Goal: Task Accomplishment & Management: Use online tool/utility

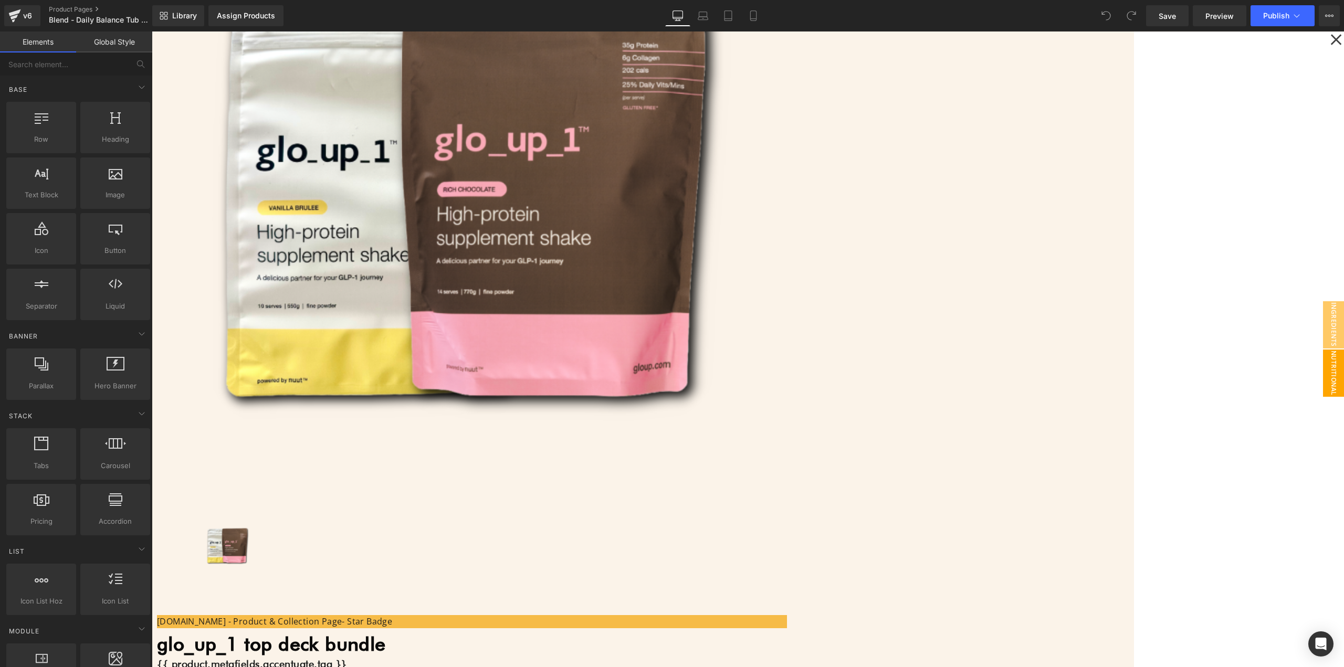
scroll to position [315, 0]
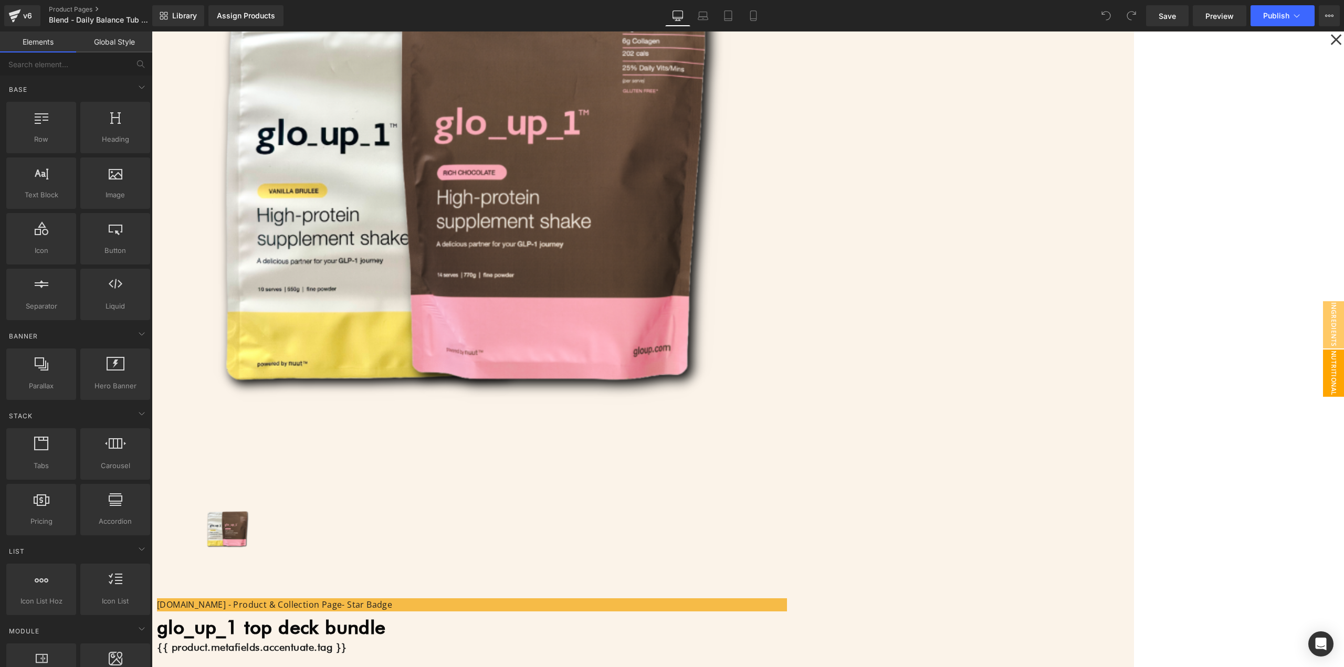
click at [1003, 467] on div at bounding box center [748, 350] width 1193 height 636
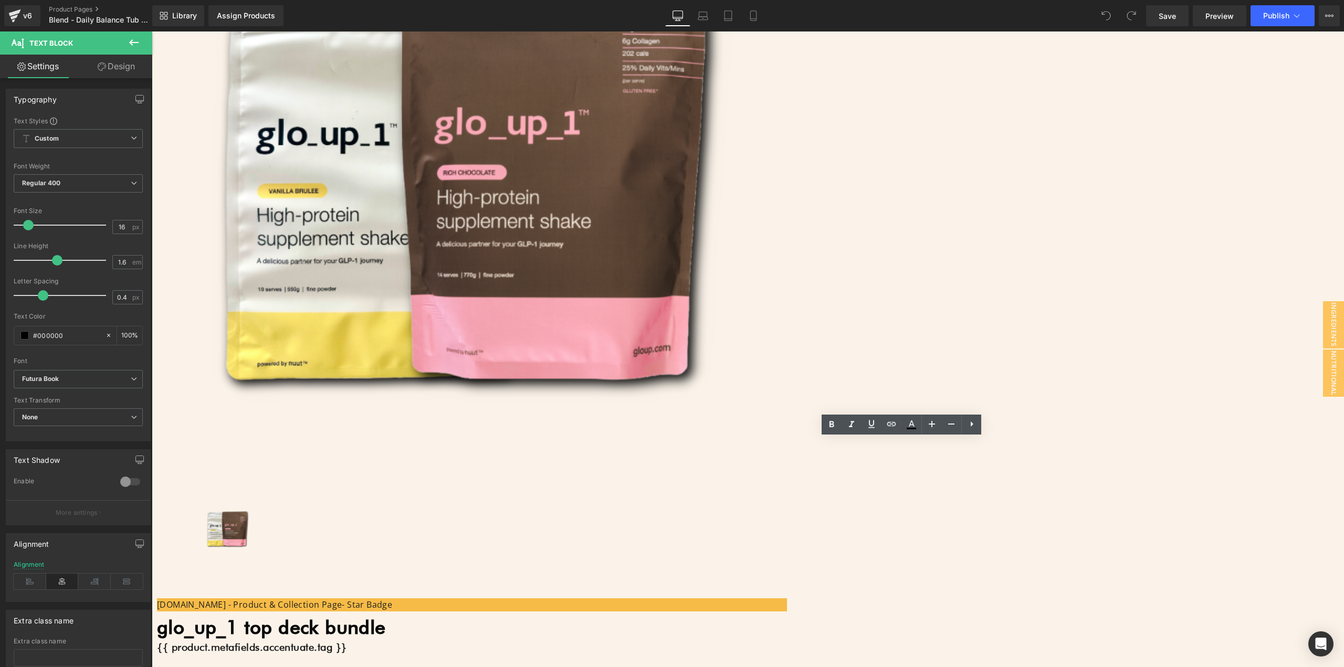
click at [1272, 20] on button "Publish" at bounding box center [1283, 15] width 64 height 21
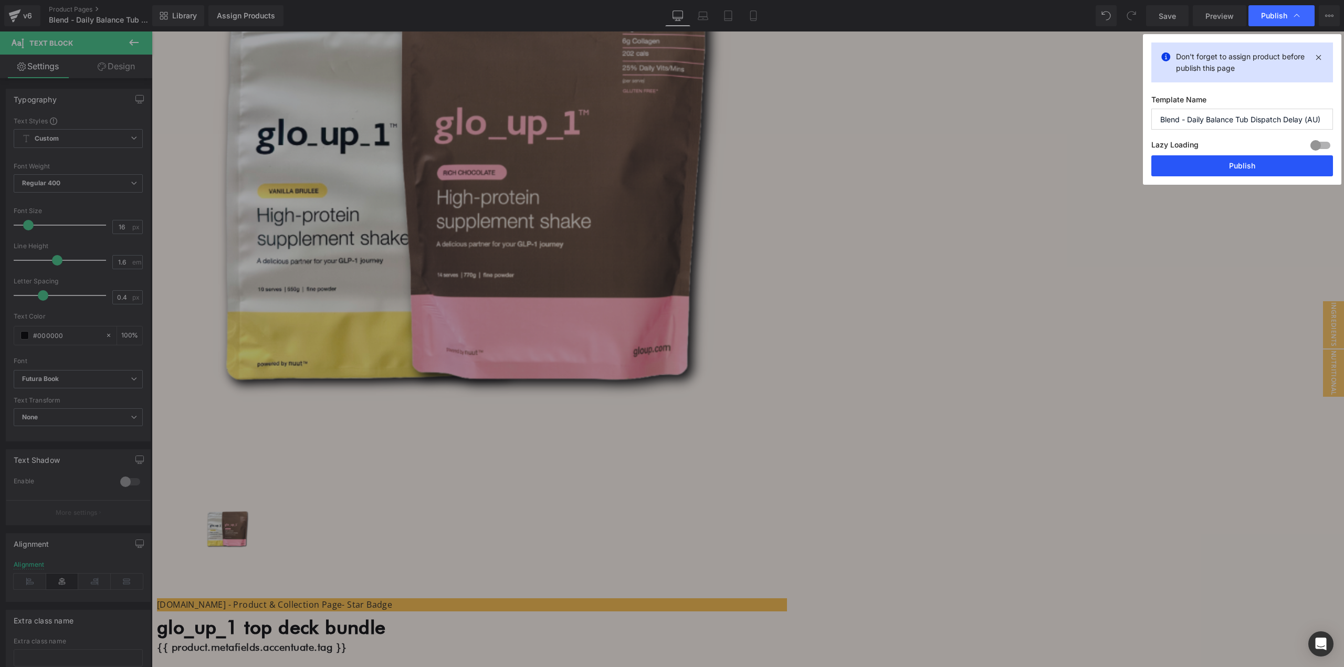
click at [1204, 158] on button "Publish" at bounding box center [1243, 165] width 182 height 21
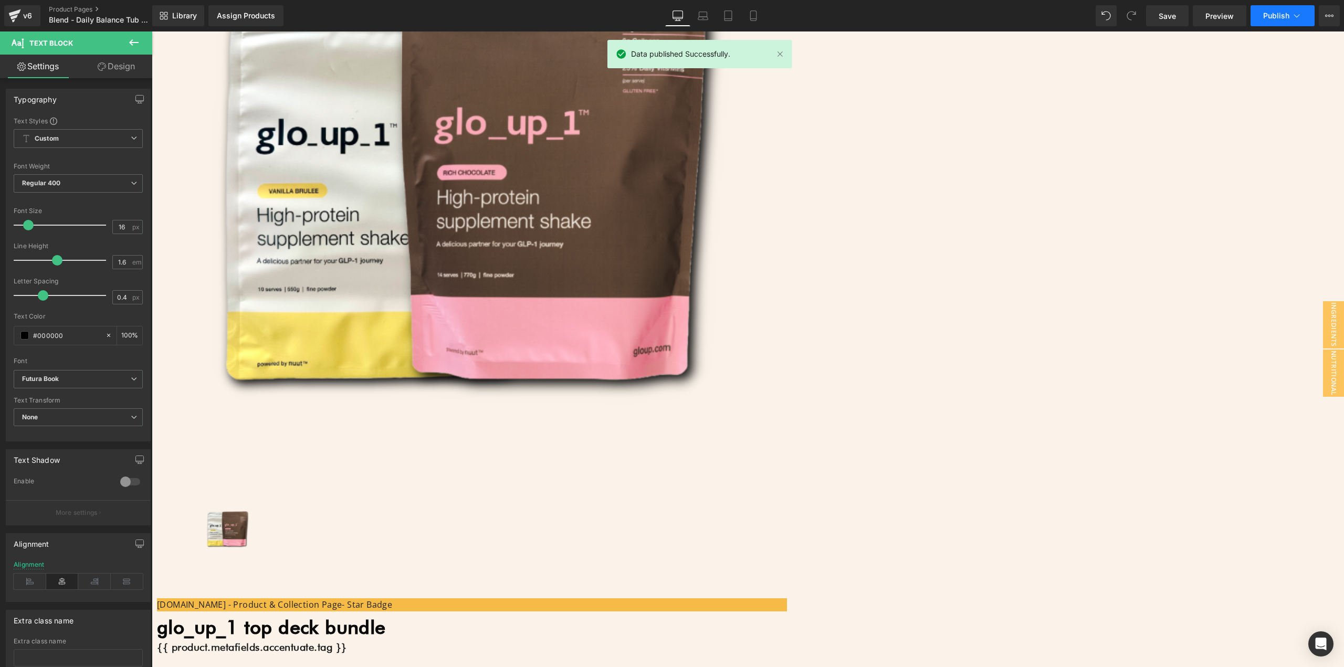
click at [1276, 5] on button "Publish" at bounding box center [1283, 15] width 64 height 21
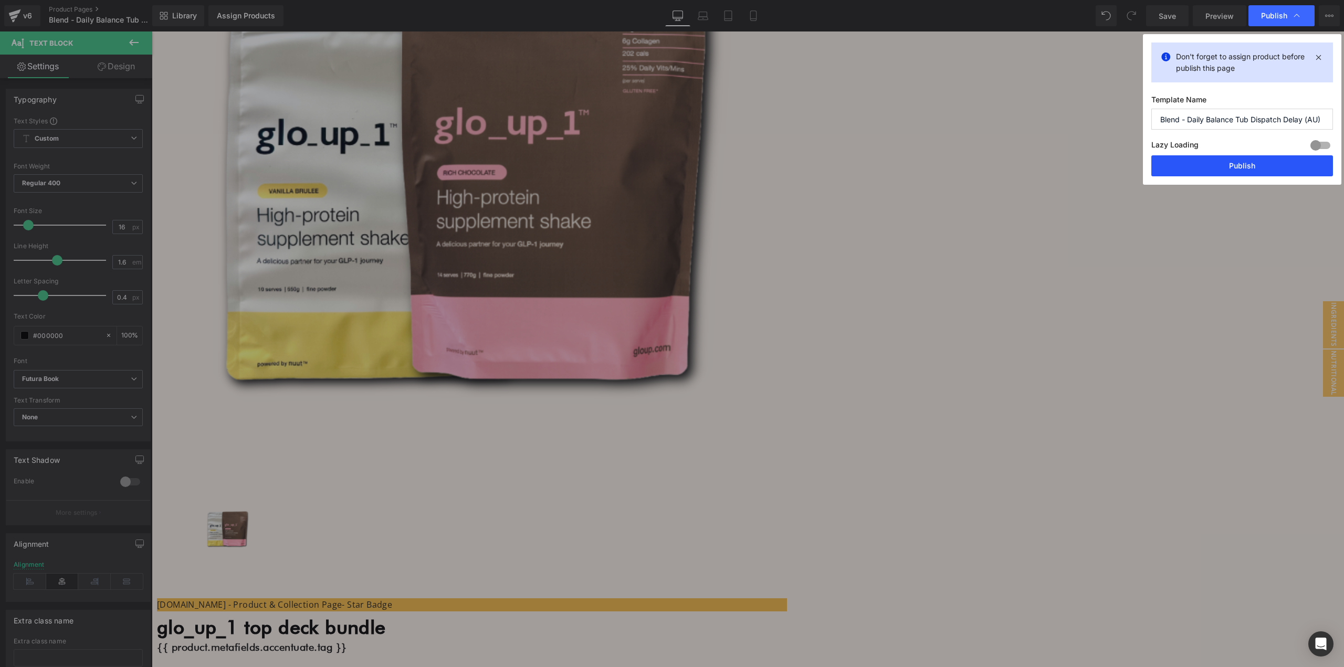
click at [1214, 160] on button "Publish" at bounding box center [1243, 165] width 182 height 21
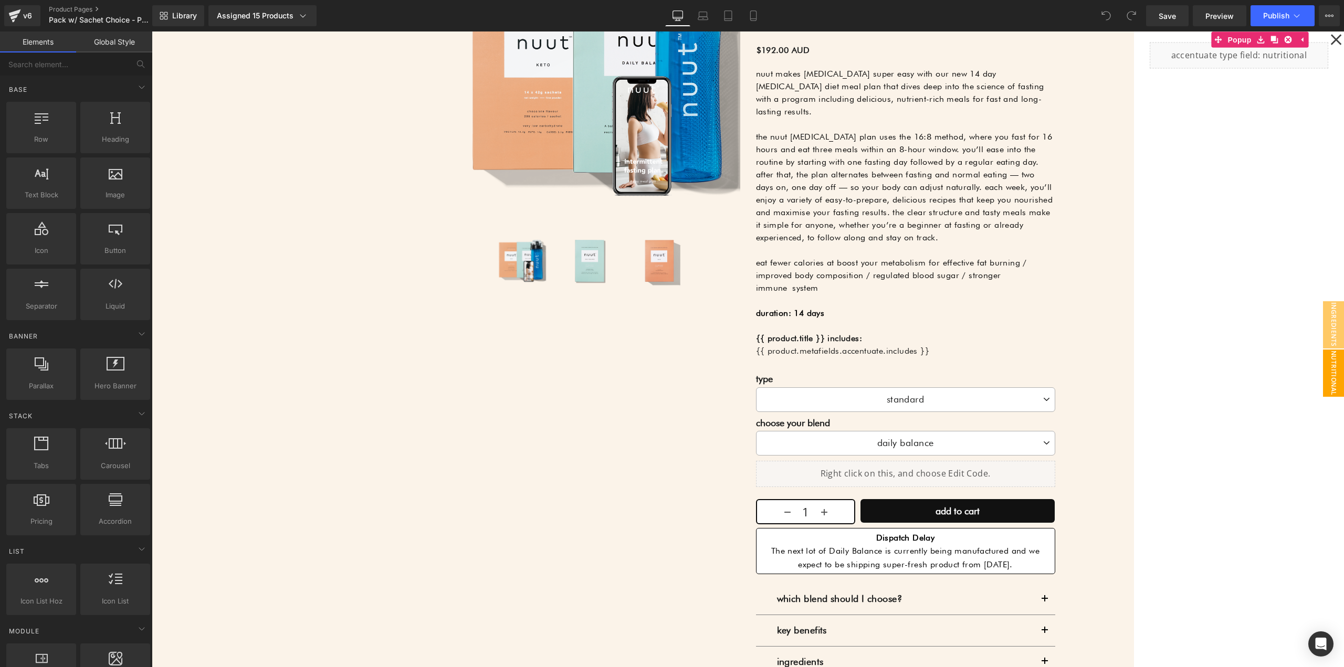
scroll to position [263, 0]
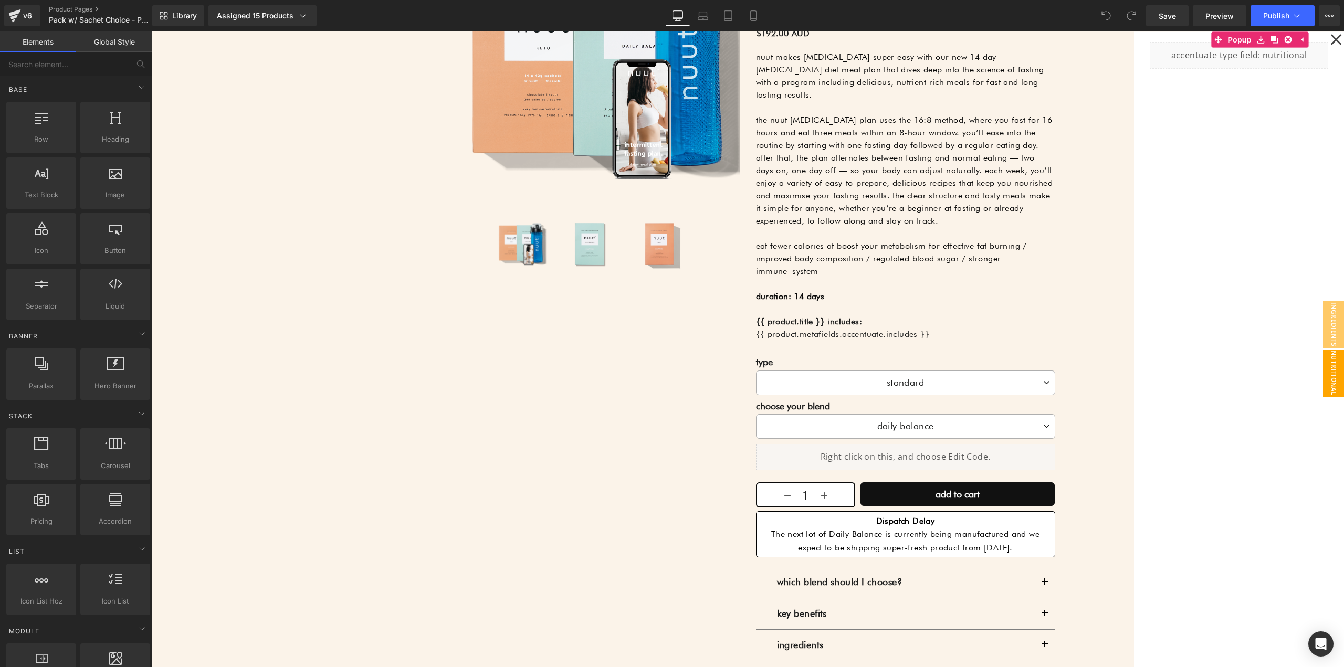
click at [907, 546] on div at bounding box center [748, 350] width 1193 height 636
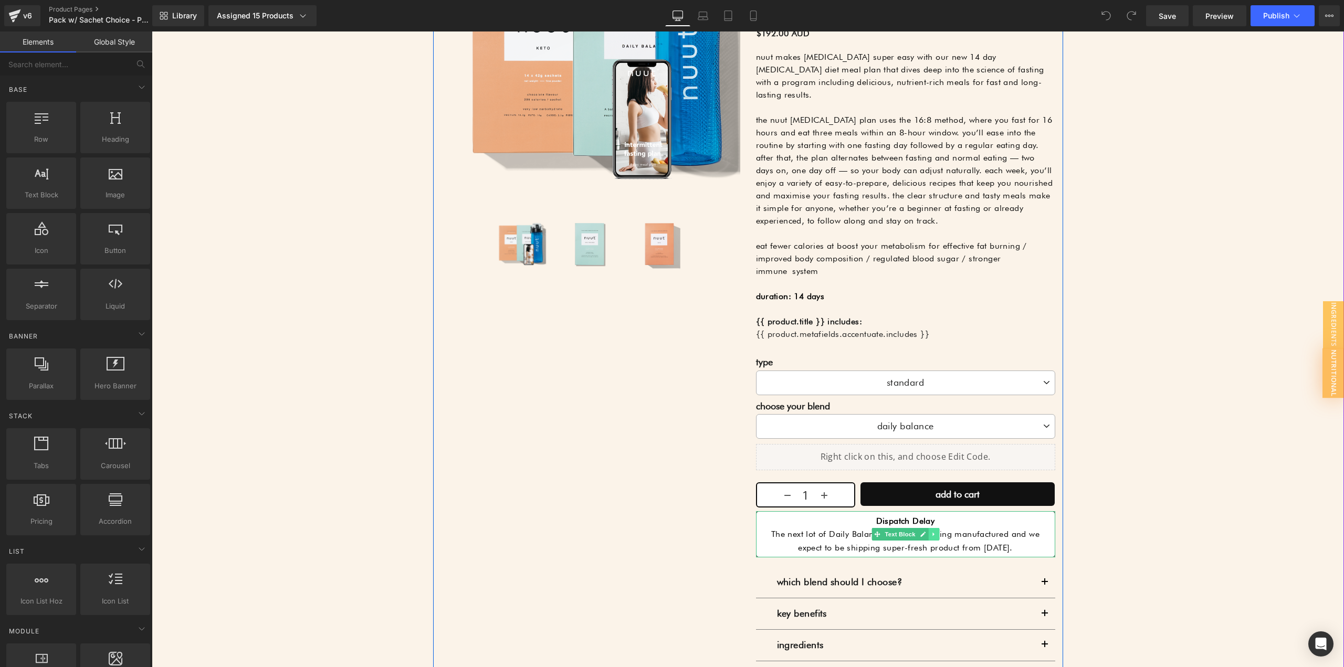
click at [934, 539] on link at bounding box center [933, 534] width 11 height 13
click at [973, 545] on p "The next lot of Daily Balance is currently being manufactured and we expect to …" at bounding box center [906, 541] width 288 height 27
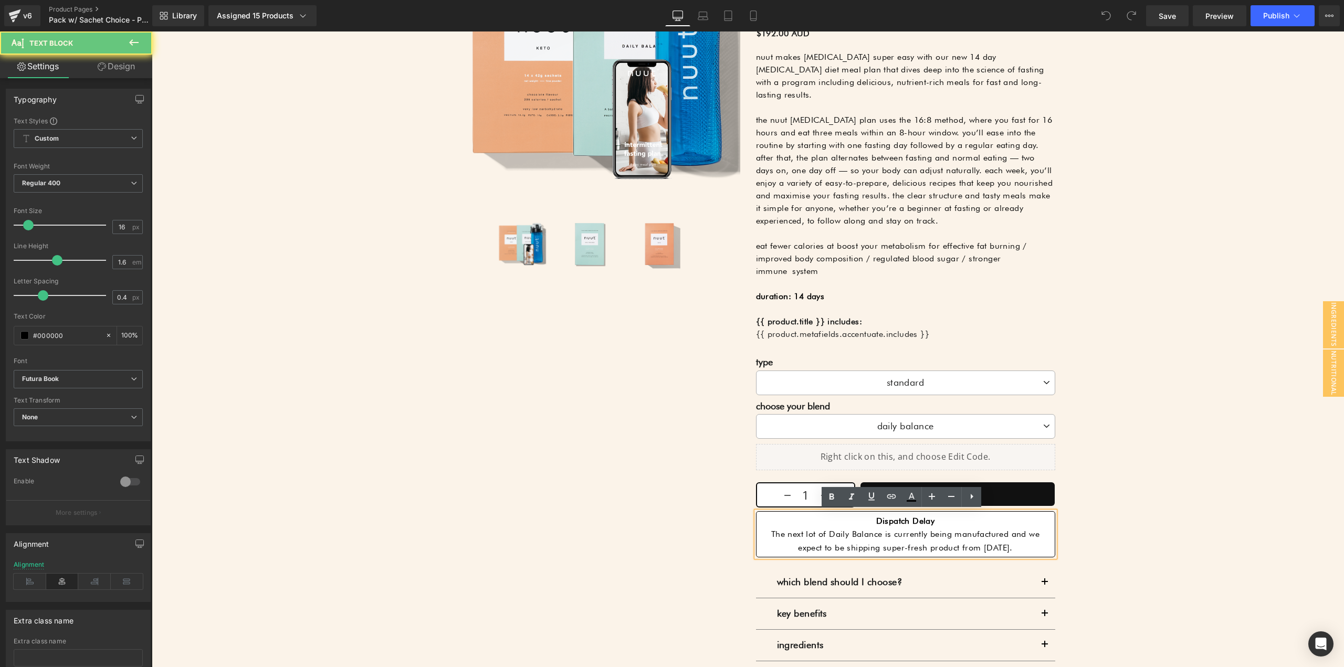
click at [971, 530] on p "The next lot of Daily Balance is currently being manufactured and we expect to …" at bounding box center [906, 541] width 288 height 27
click at [973, 547] on p "The next lot of Daily Balance is currently being manufactured and we expect to …" at bounding box center [906, 541] width 288 height 27
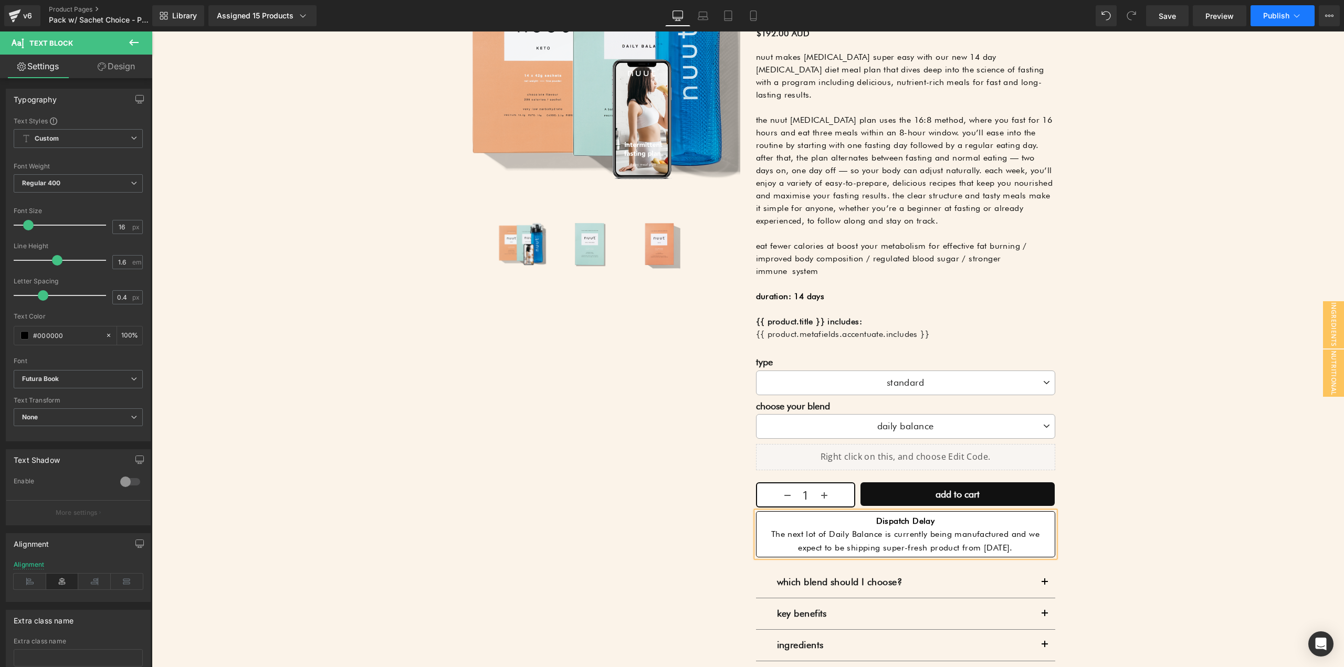
click at [1286, 8] on button "Publish" at bounding box center [1283, 15] width 64 height 21
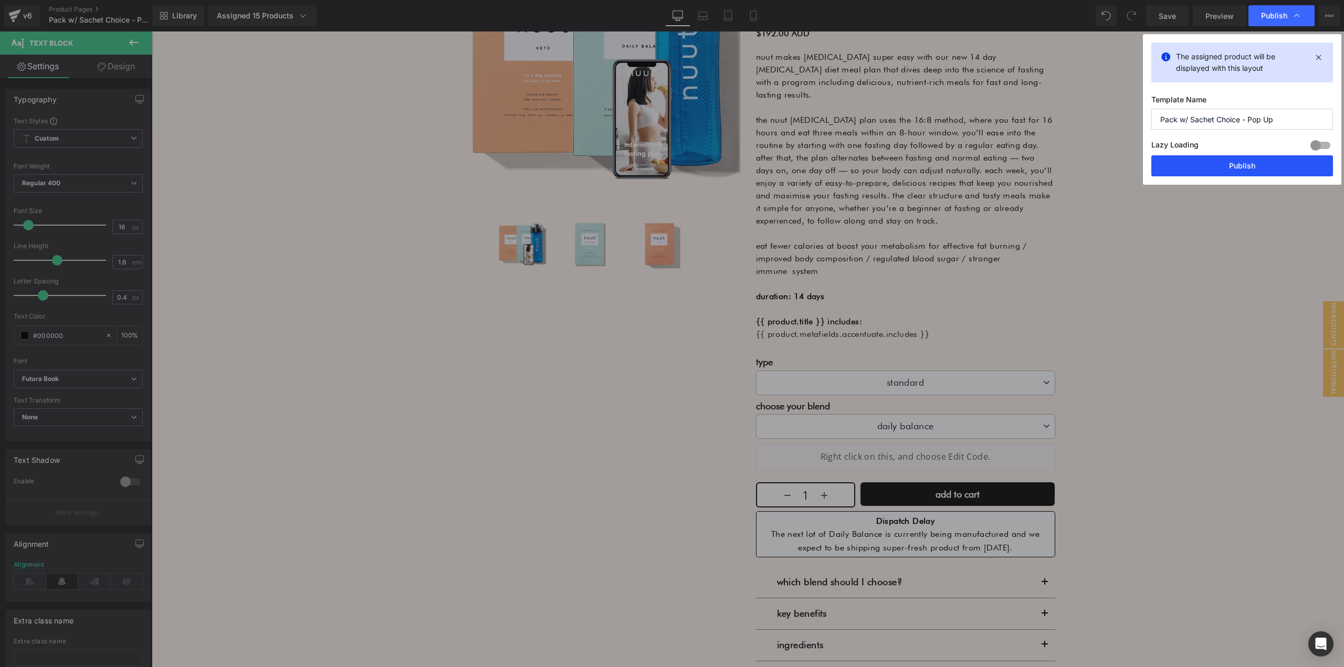
click at [1250, 156] on button "Publish" at bounding box center [1243, 165] width 182 height 21
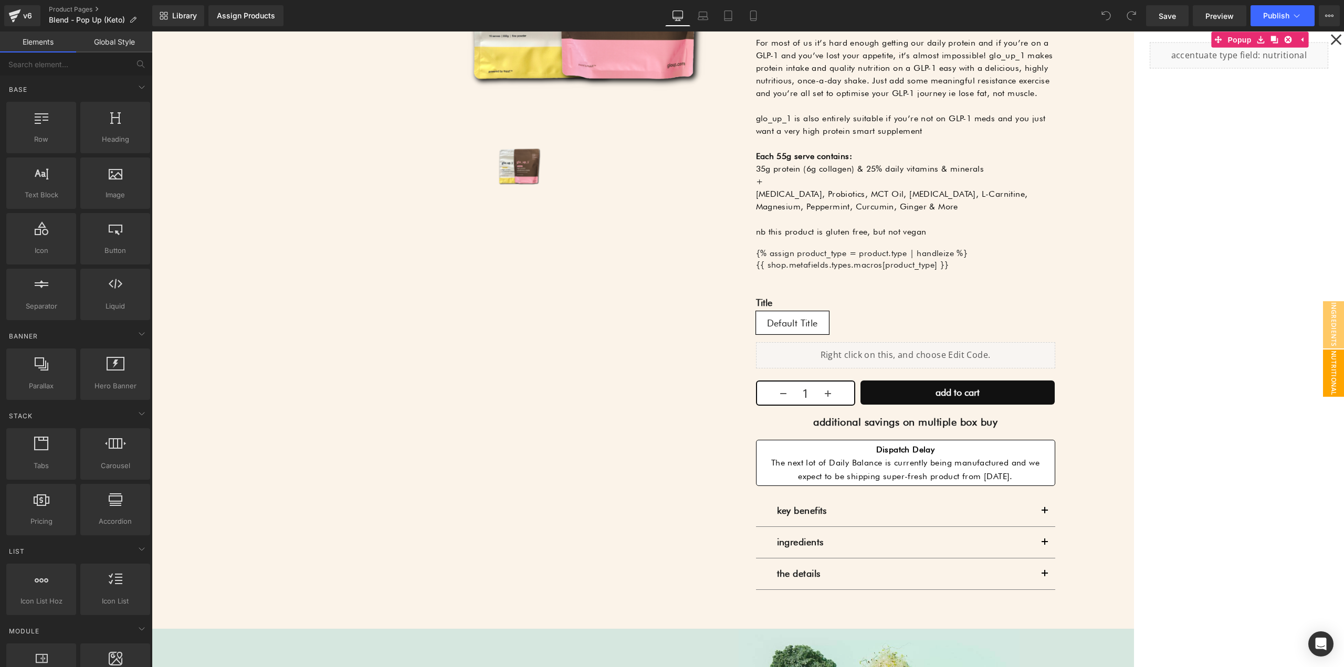
scroll to position [368, 0]
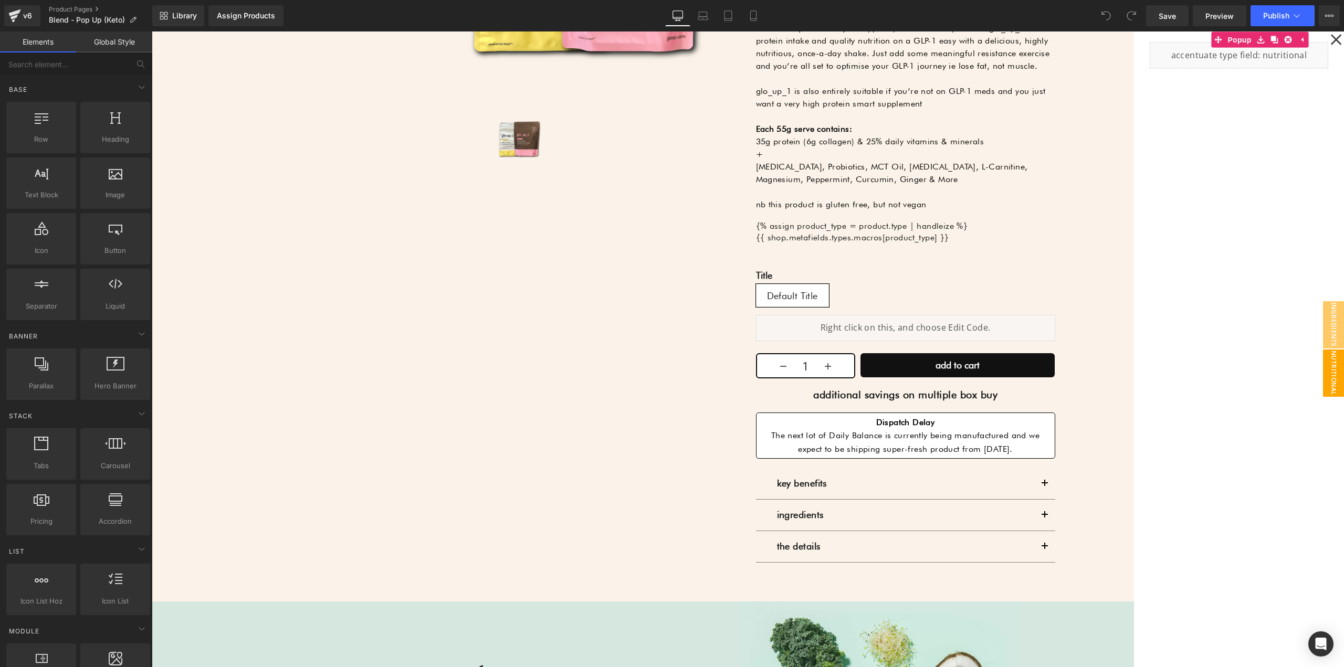
click at [1071, 435] on div at bounding box center [748, 350] width 1193 height 636
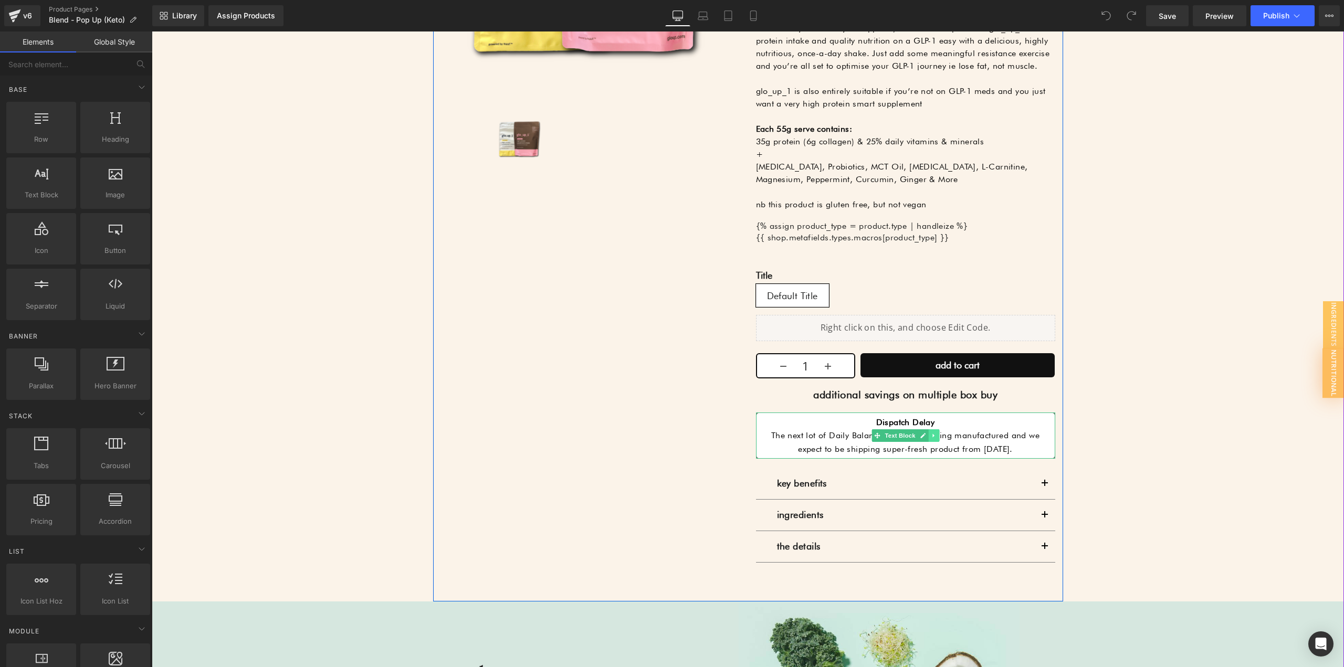
click at [931, 436] on icon at bounding box center [934, 436] width 6 height 6
click at [936, 436] on icon at bounding box center [939, 436] width 6 height 6
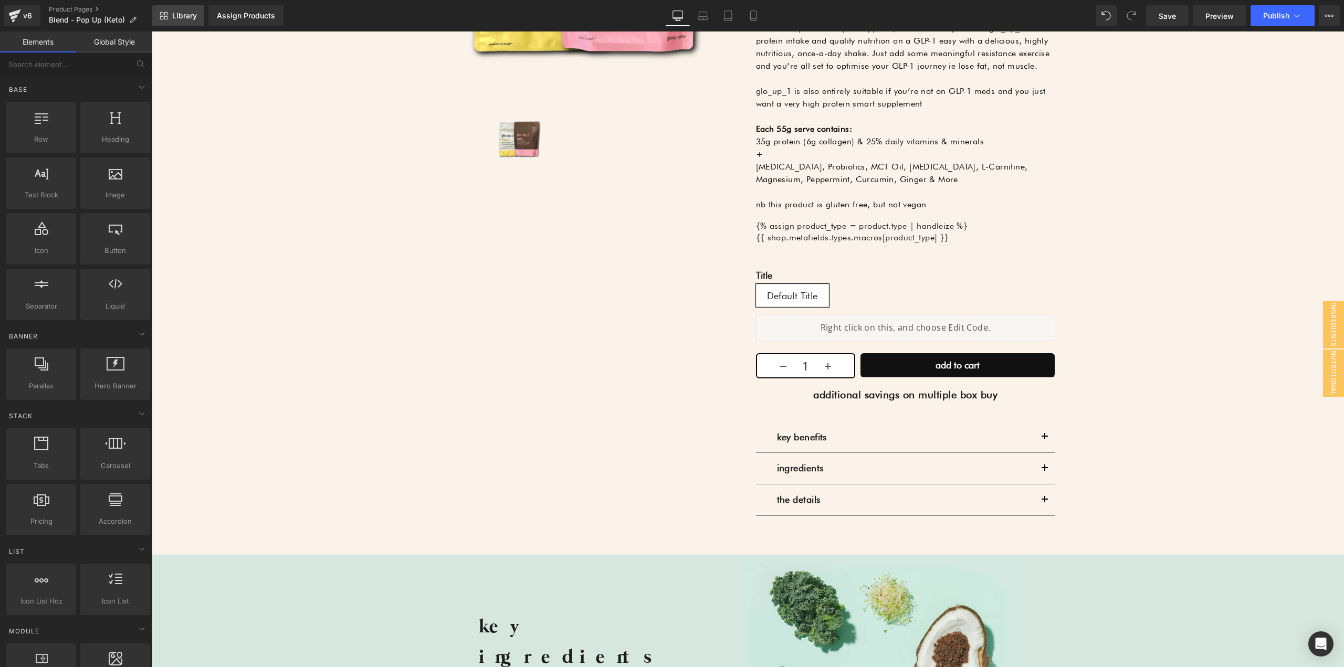
click at [194, 18] on span "Library" at bounding box center [184, 15] width 25 height 9
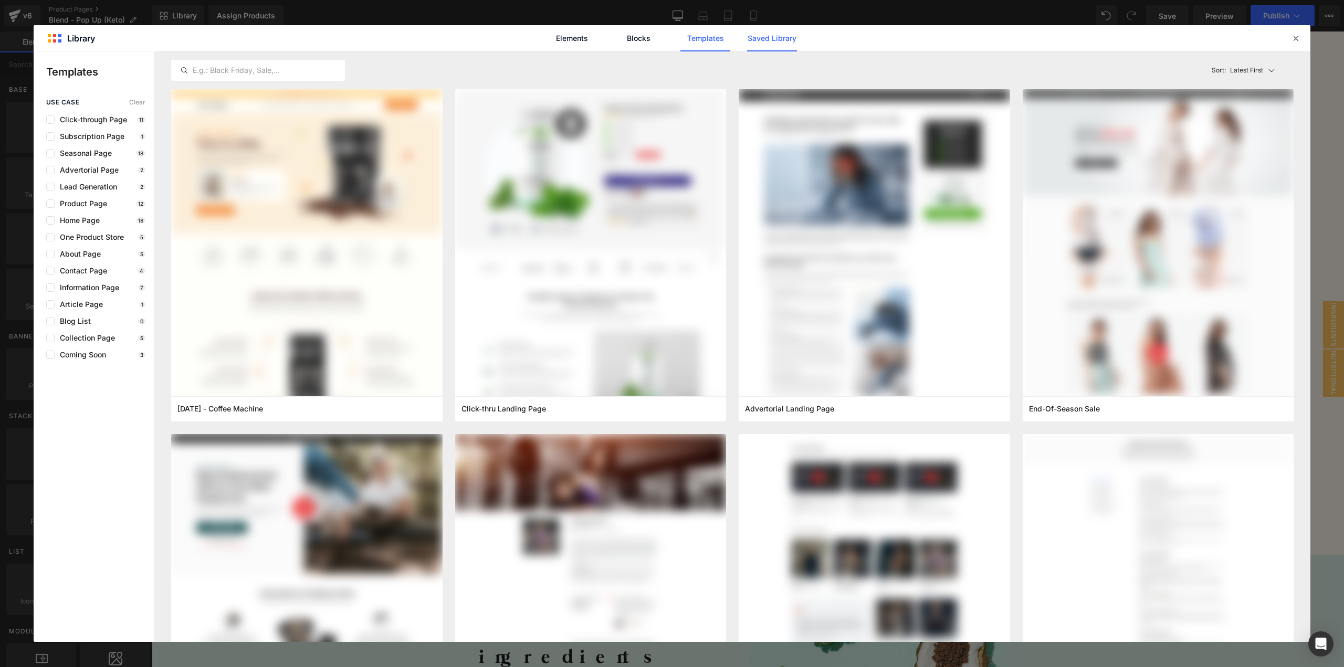
click at [785, 38] on link "Saved Library" at bounding box center [772, 38] width 50 height 26
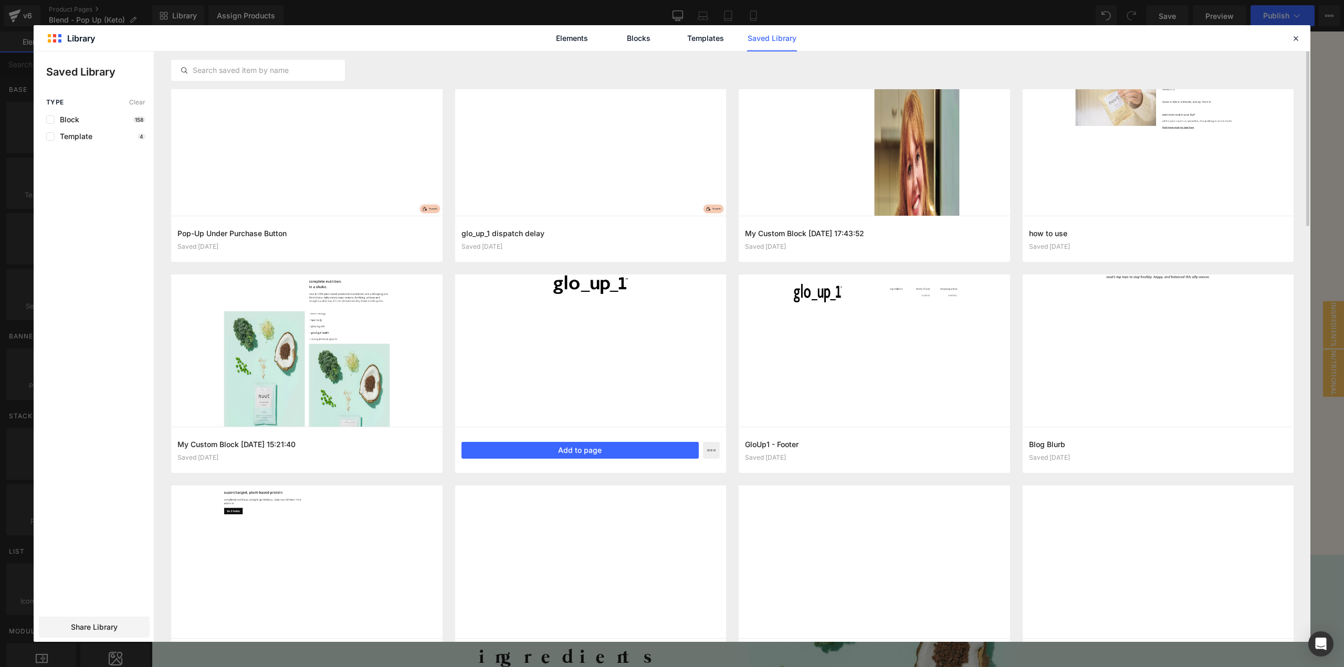
scroll to position [0, 0]
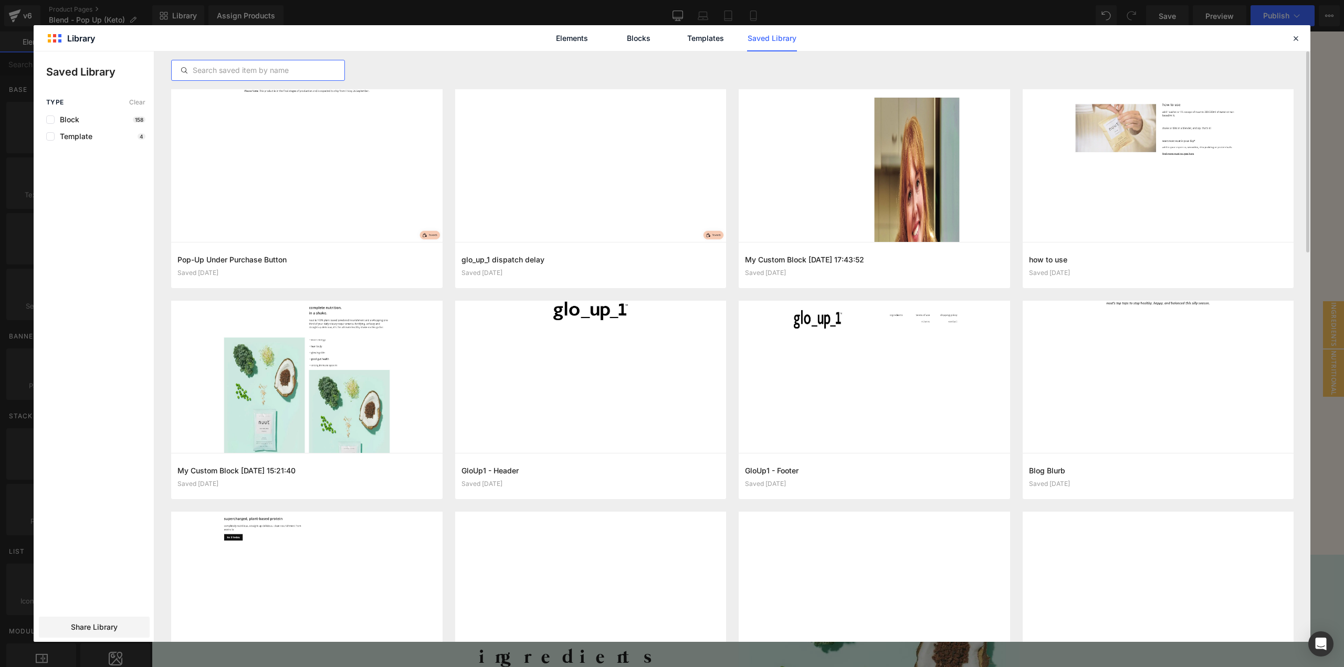
click at [275, 74] on input "text" at bounding box center [258, 70] width 173 height 13
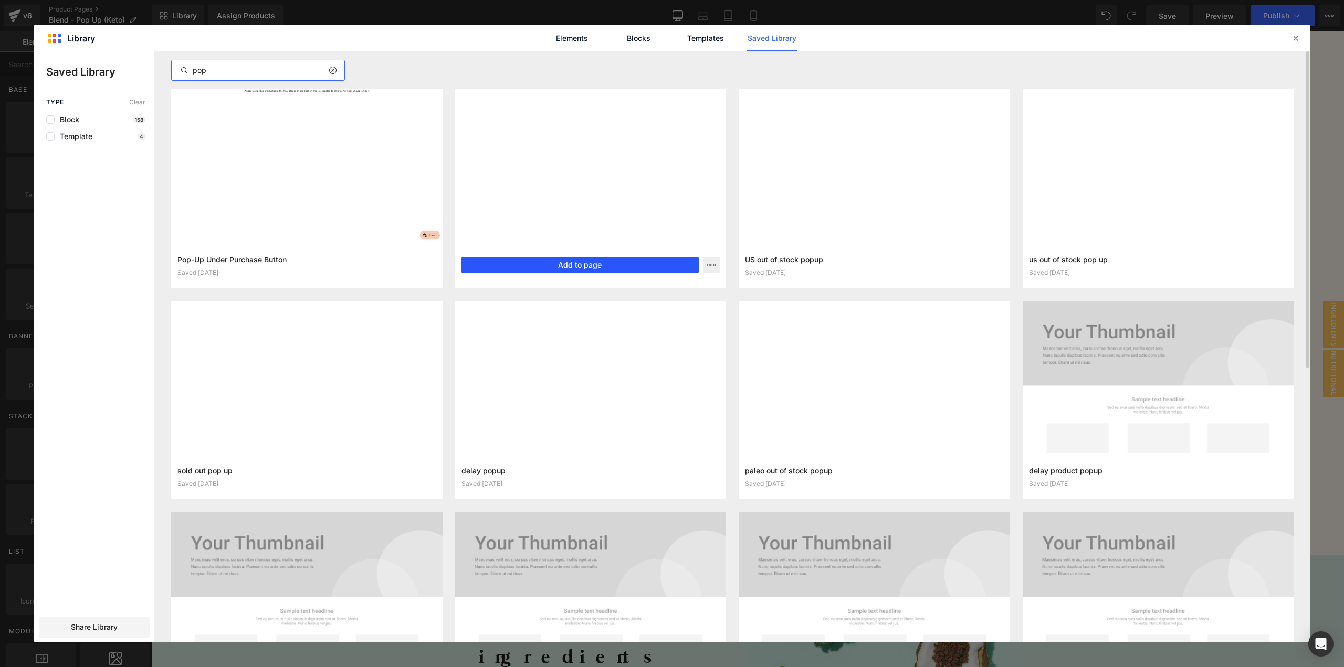
type input "pop"
click at [596, 267] on button "Add to page" at bounding box center [581, 265] width 238 height 17
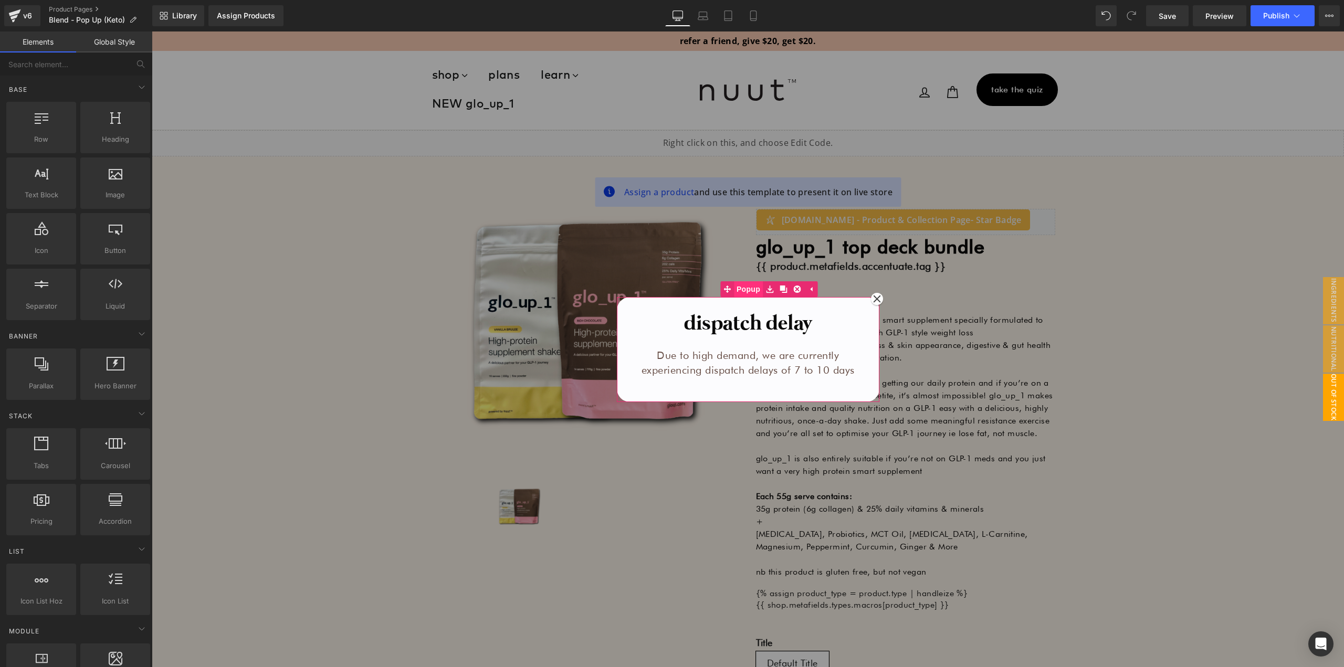
click at [743, 292] on span "Popup" at bounding box center [748, 289] width 29 height 16
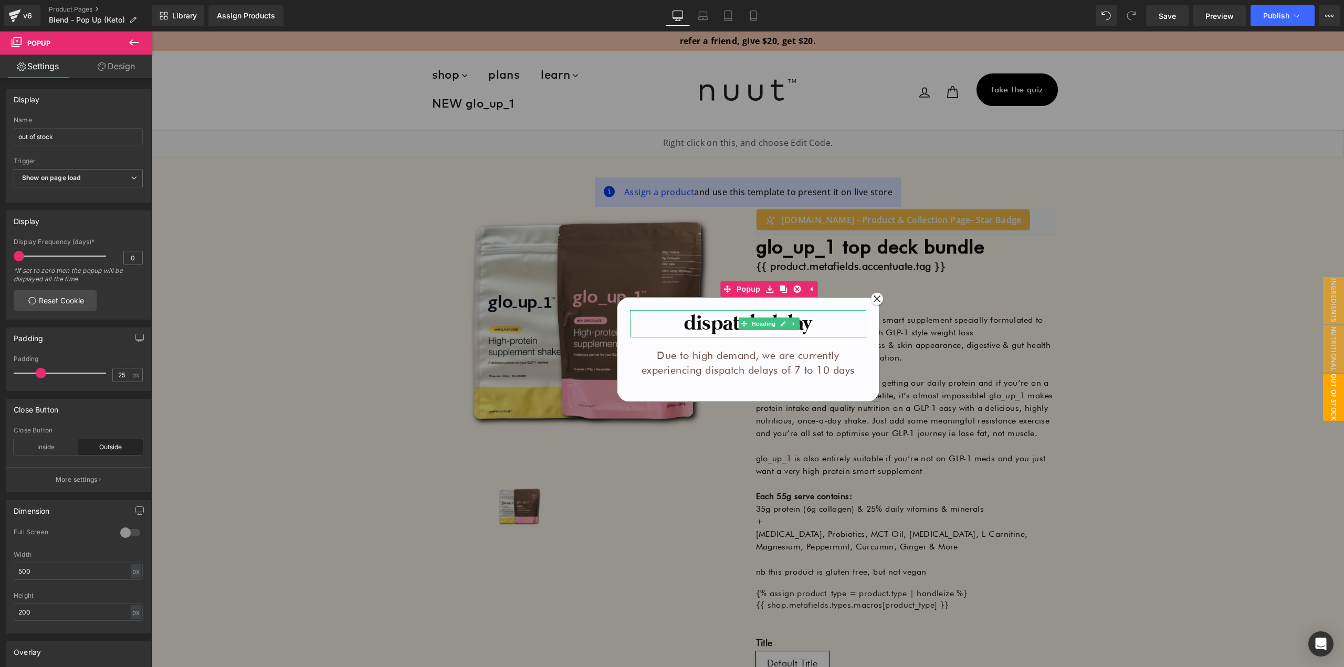
click at [726, 320] on h1 "dispatch delay" at bounding box center [748, 323] width 236 height 27
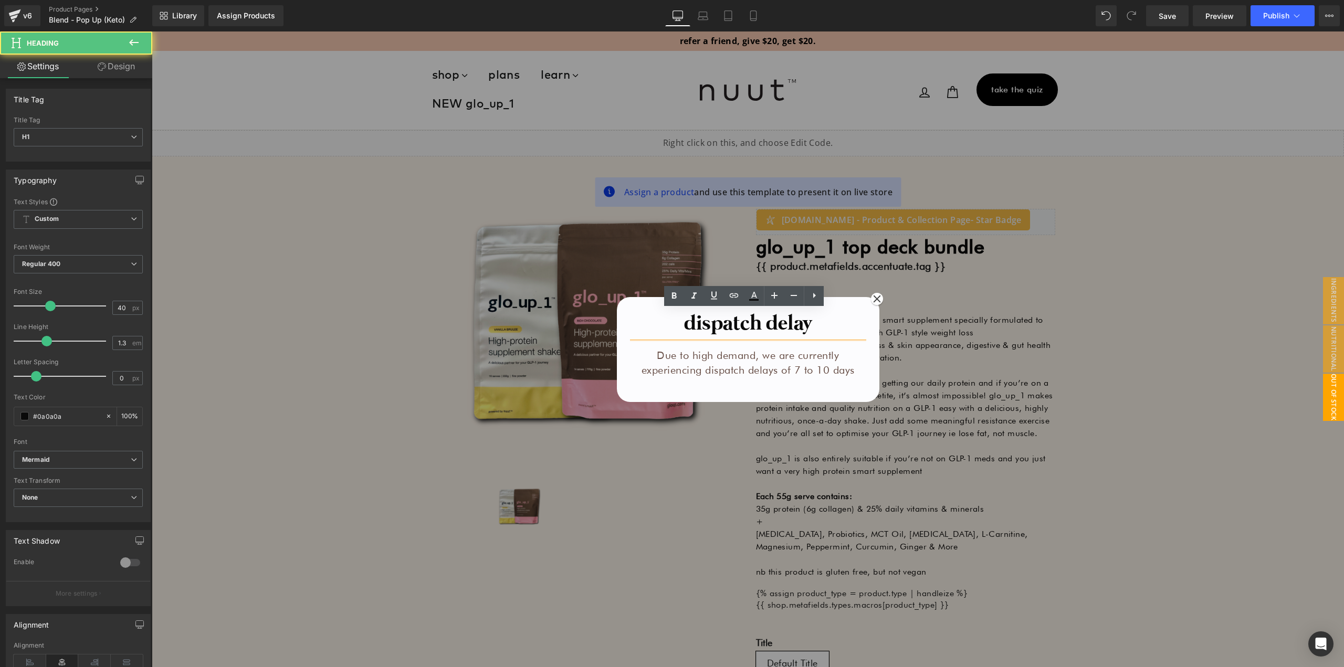
click at [811, 327] on h1 "dispatch delay" at bounding box center [748, 323] width 236 height 27
drag, startPoint x: 727, startPoint y: 327, endPoint x: 706, endPoint y: 326, distance: 20.5
click at [725, 327] on h1 "dispatch delay" at bounding box center [748, 323] width 236 height 27
drag, startPoint x: 673, startPoint y: 327, endPoint x: 719, endPoint y: 321, distance: 46.1
click at [674, 326] on h1 "dispatch delay" at bounding box center [748, 323] width 236 height 27
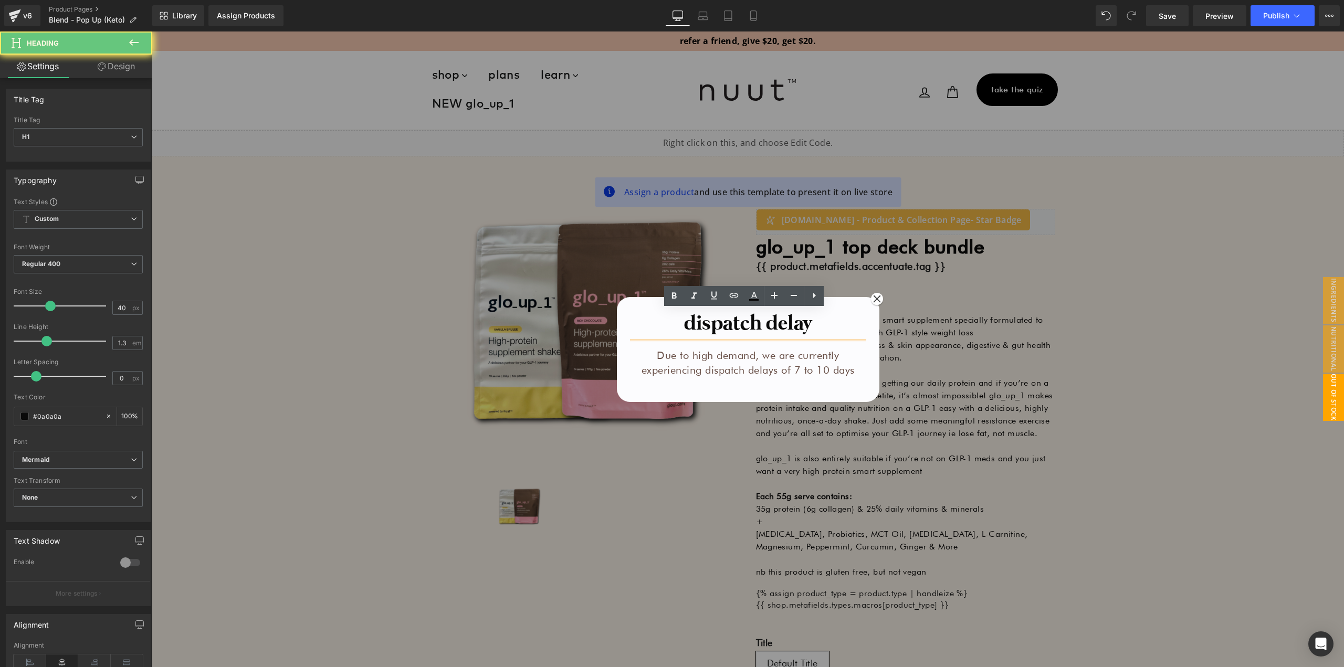
drag, startPoint x: 726, startPoint y: 322, endPoint x: 745, endPoint y: 321, distance: 18.9
click at [727, 322] on h1 "dispatch delay" at bounding box center [748, 323] width 236 height 27
drag, startPoint x: 778, startPoint y: 319, endPoint x: 816, endPoint y: 317, distance: 37.3
click at [780, 319] on h1 "dispatch delay" at bounding box center [748, 323] width 236 height 27
drag, startPoint x: 816, startPoint y: 317, endPoint x: 782, endPoint y: 319, distance: 33.6
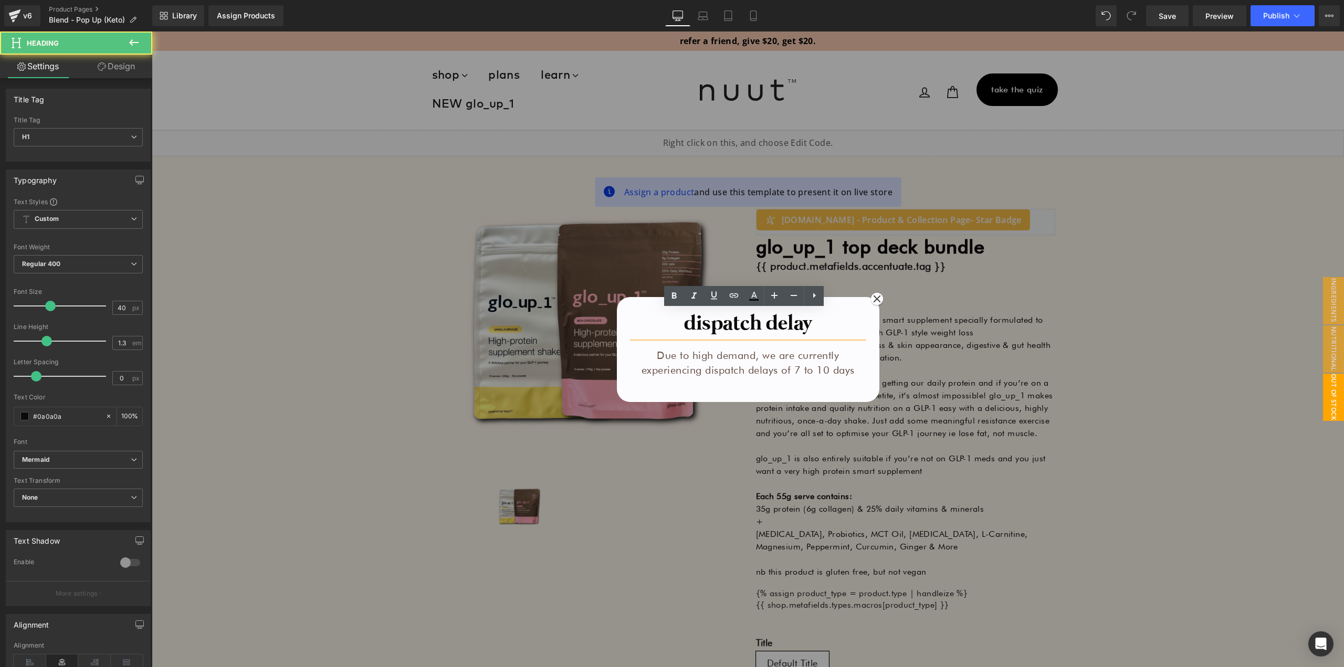
click at [815, 317] on h1 "dispatch delay" at bounding box center [748, 323] width 236 height 27
click at [782, 319] on h1 "dispatch delay" at bounding box center [748, 323] width 236 height 27
drag, startPoint x: 717, startPoint y: 320, endPoint x: 696, endPoint y: 321, distance: 21.0
click at [717, 320] on h1 "dispatch delay" at bounding box center [748, 323] width 236 height 27
click at [668, 322] on h1 "dispatch delay" at bounding box center [748, 323] width 236 height 27
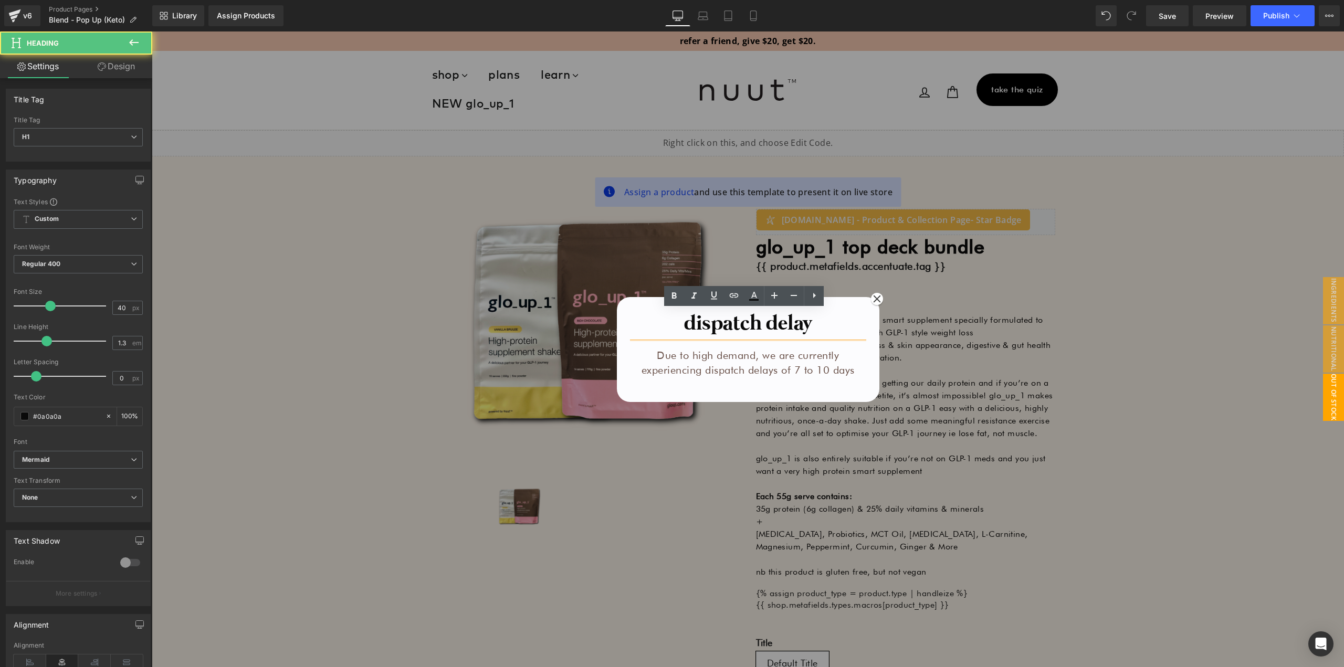
click at [717, 319] on h1 "dispatch delay" at bounding box center [748, 323] width 236 height 27
click at [783, 319] on h1 "dispatch delay" at bounding box center [748, 323] width 236 height 27
click at [827, 322] on h1 "dispatch delay" at bounding box center [748, 323] width 236 height 27
click at [785, 327] on h1 "dispatch delay" at bounding box center [748, 323] width 236 height 27
click at [723, 318] on h1 "dispatch delay" at bounding box center [748, 323] width 236 height 27
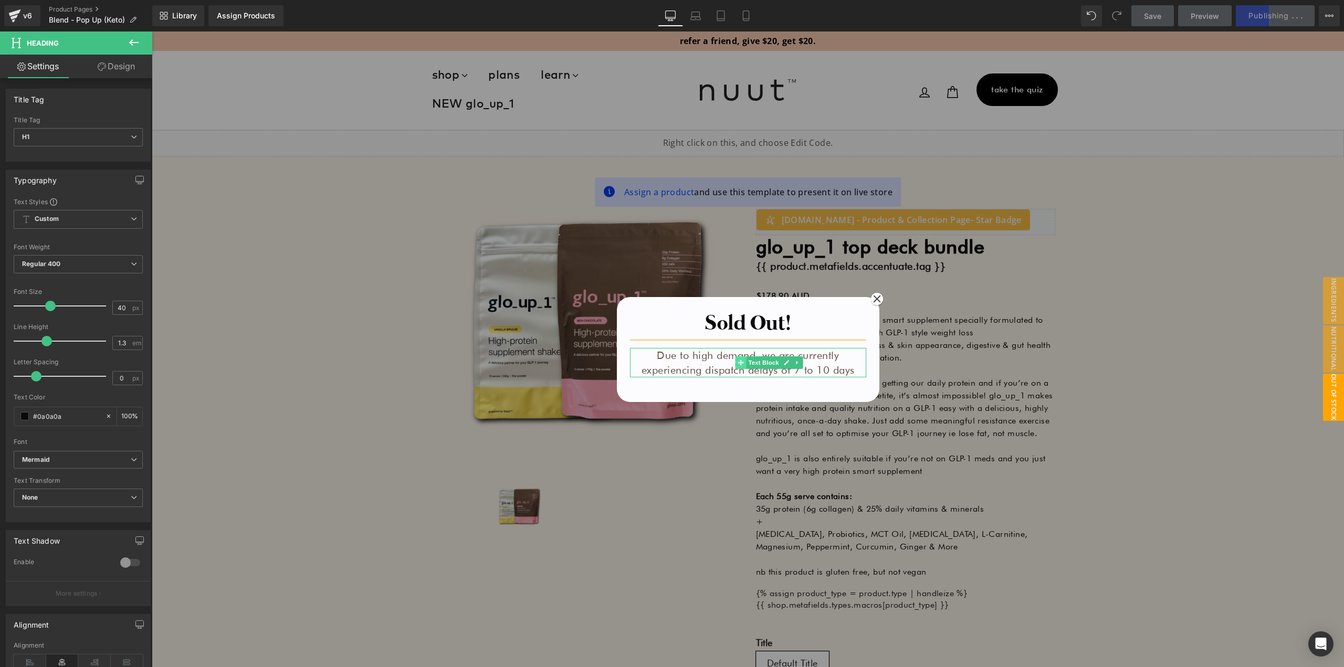
click at [736, 369] on span at bounding box center [740, 363] width 11 height 13
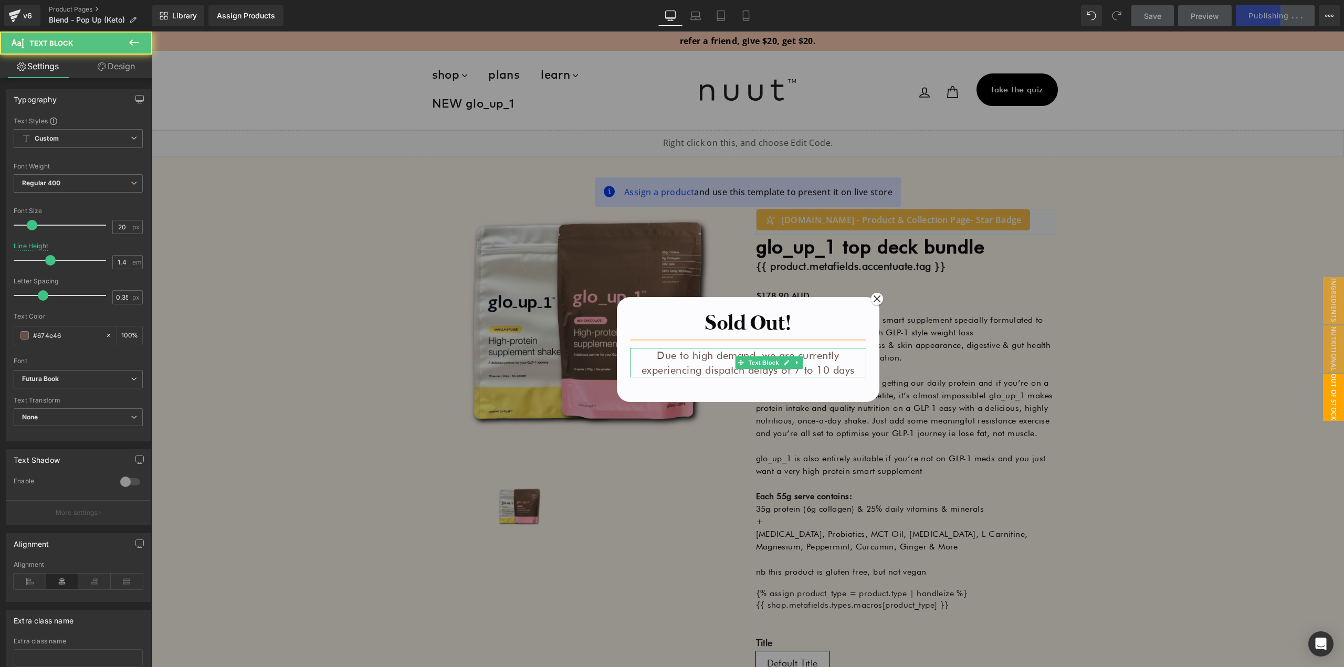
drag, startPoint x: 822, startPoint y: 368, endPoint x: 837, endPoint y: 364, distance: 14.8
click at [822, 368] on p "Due to high demand, we are currently experiencing dispatch delays of 7 to 10 da…" at bounding box center [748, 362] width 236 height 29
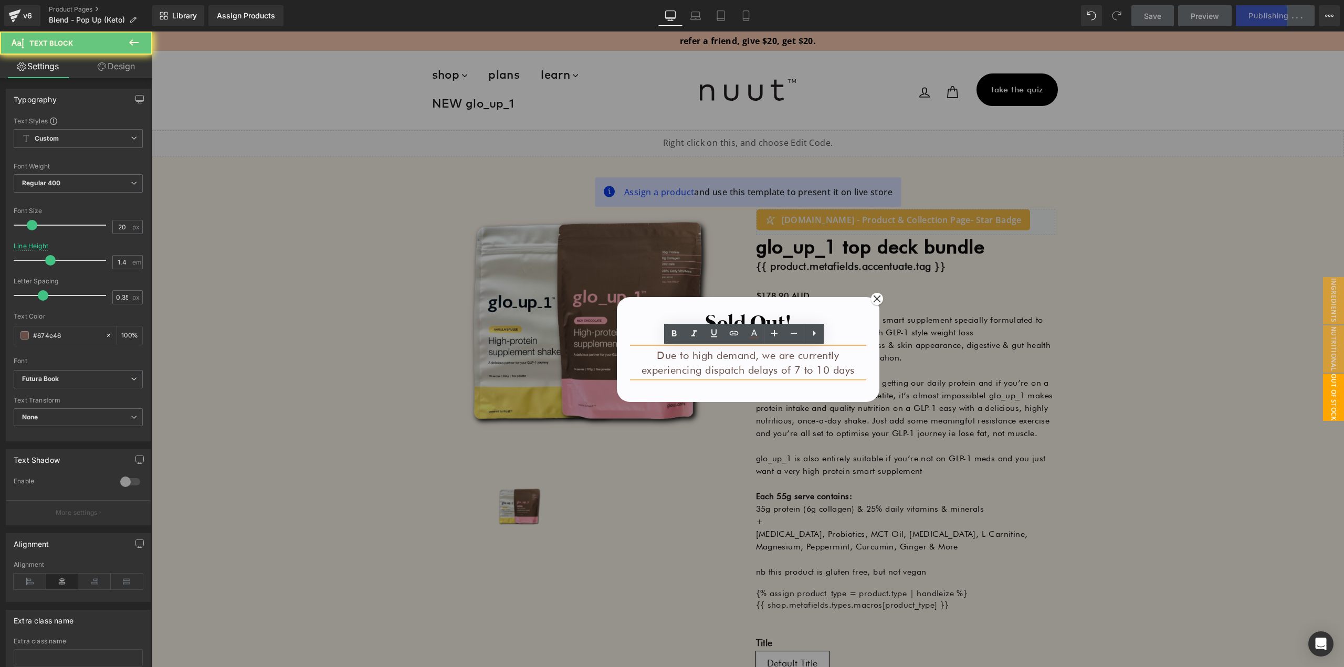
drag, startPoint x: 842, startPoint y: 363, endPoint x: 802, endPoint y: 364, distance: 39.4
click at [840, 363] on p "Due to high demand, we are currently experiencing dispatch delays of 7 to 10 da…" at bounding box center [748, 362] width 236 height 29
click at [802, 364] on p "Due to high demand, we are currently experiencing dispatch delays of 7 to 10 da…" at bounding box center [748, 362] width 236 height 29
drag, startPoint x: 762, startPoint y: 363, endPoint x: 866, endPoint y: 374, distance: 104.5
click at [762, 363] on p "Due to high demand, we are currently experiencing dispatch delays of 7 to 10 da…" at bounding box center [748, 362] width 236 height 29
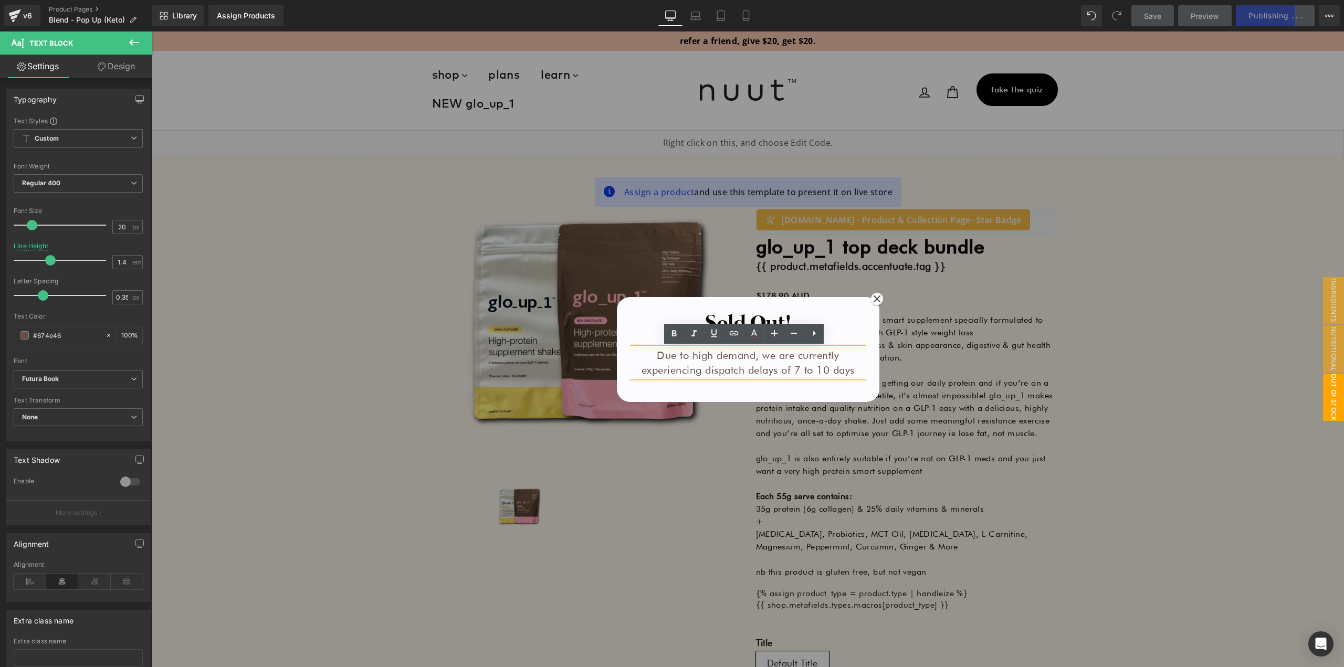
click at [697, 356] on p "Due to high demand, we are currently experiencing dispatch delays of 7 to 10 da…" at bounding box center [748, 362] width 236 height 29
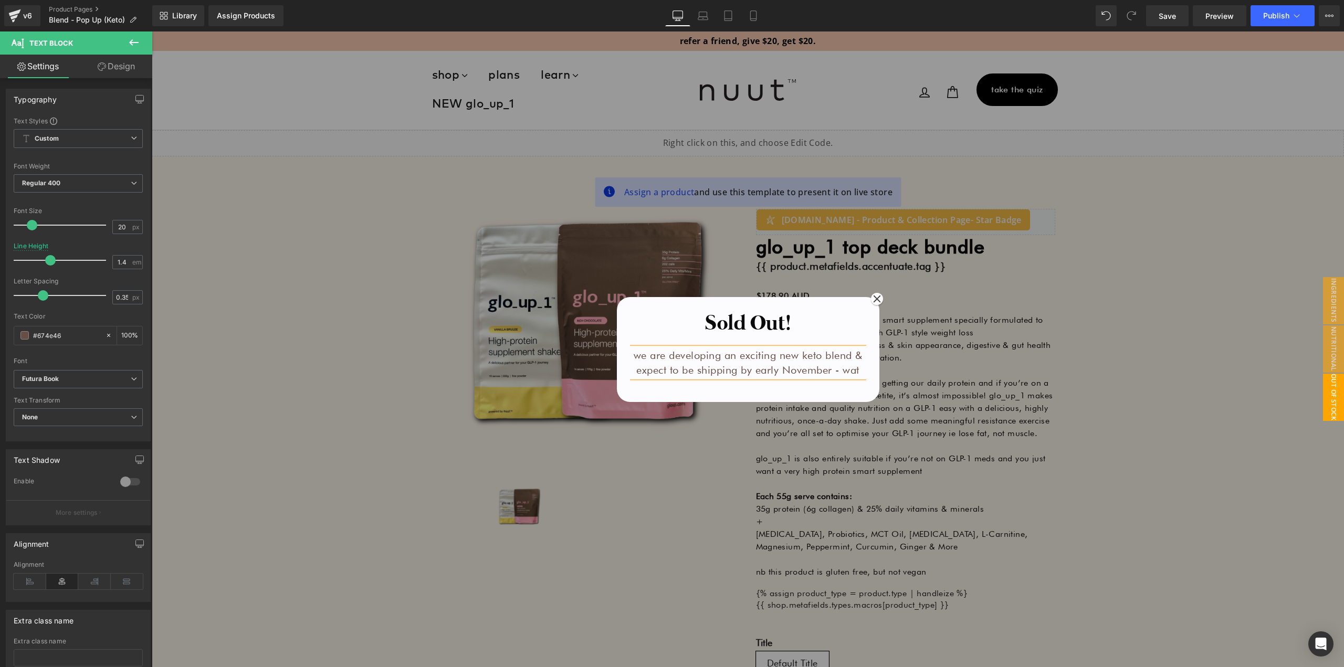
scroll to position [3, 0]
click at [835, 368] on p "we are developing an exciting new keto blend & expect to be shipping by early N…" at bounding box center [748, 370] width 236 height 44
click at [796, 386] on p "watch this space" at bounding box center [748, 387] width 236 height 15
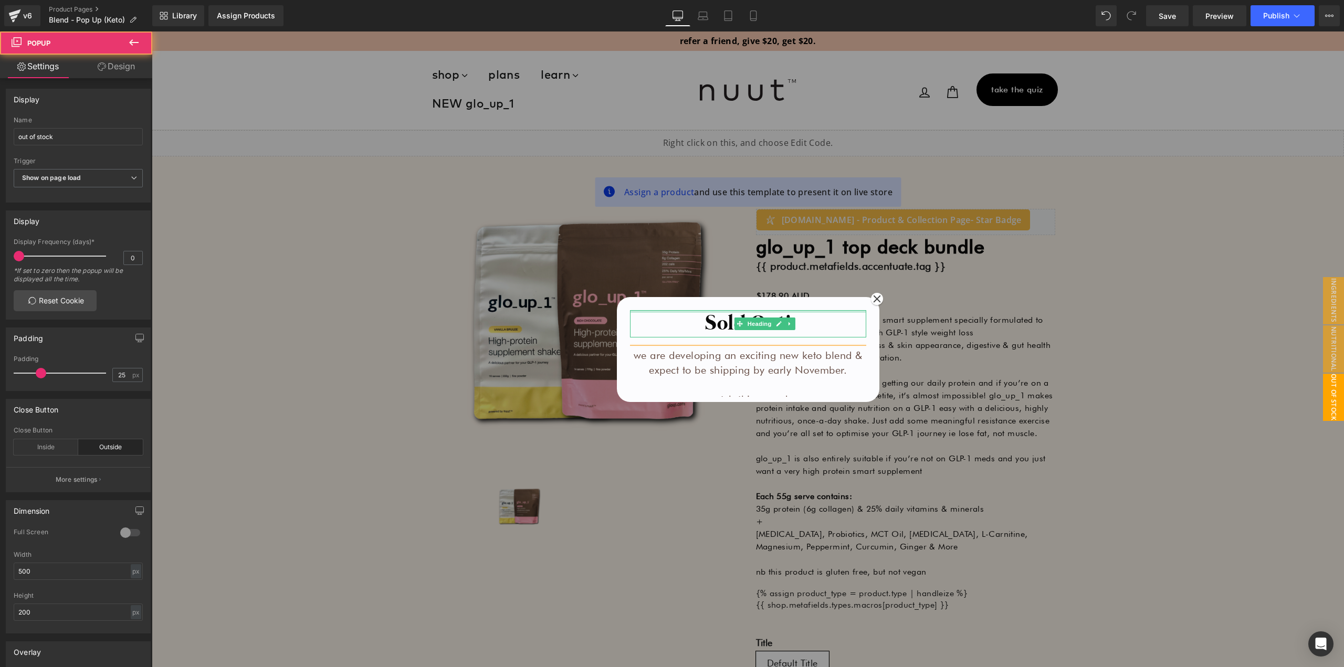
click at [739, 301] on div "Sold Out! Heading we are developing an exciting new keto blend & expect to be s…" at bounding box center [748, 349] width 263 height 105
click at [743, 291] on span "Popup" at bounding box center [748, 289] width 29 height 16
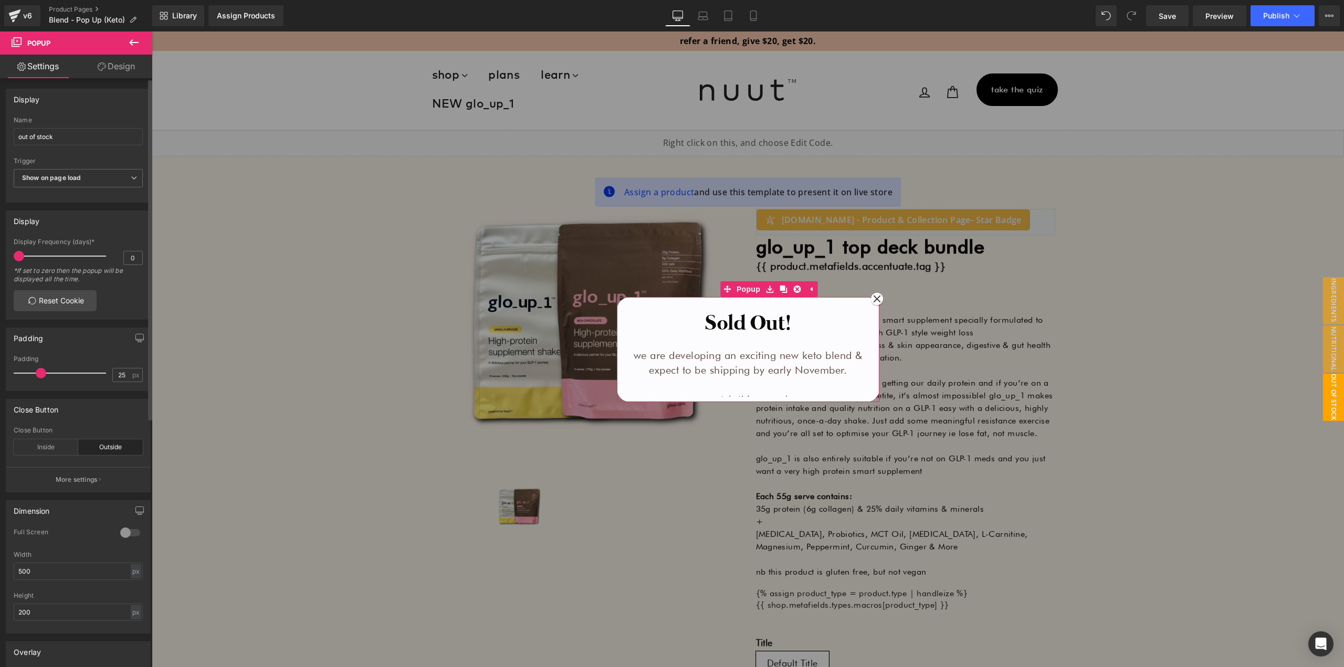
click at [58, 586] on div at bounding box center [78, 589] width 129 height 7
click at [57, 569] on input "500" at bounding box center [78, 571] width 129 height 17
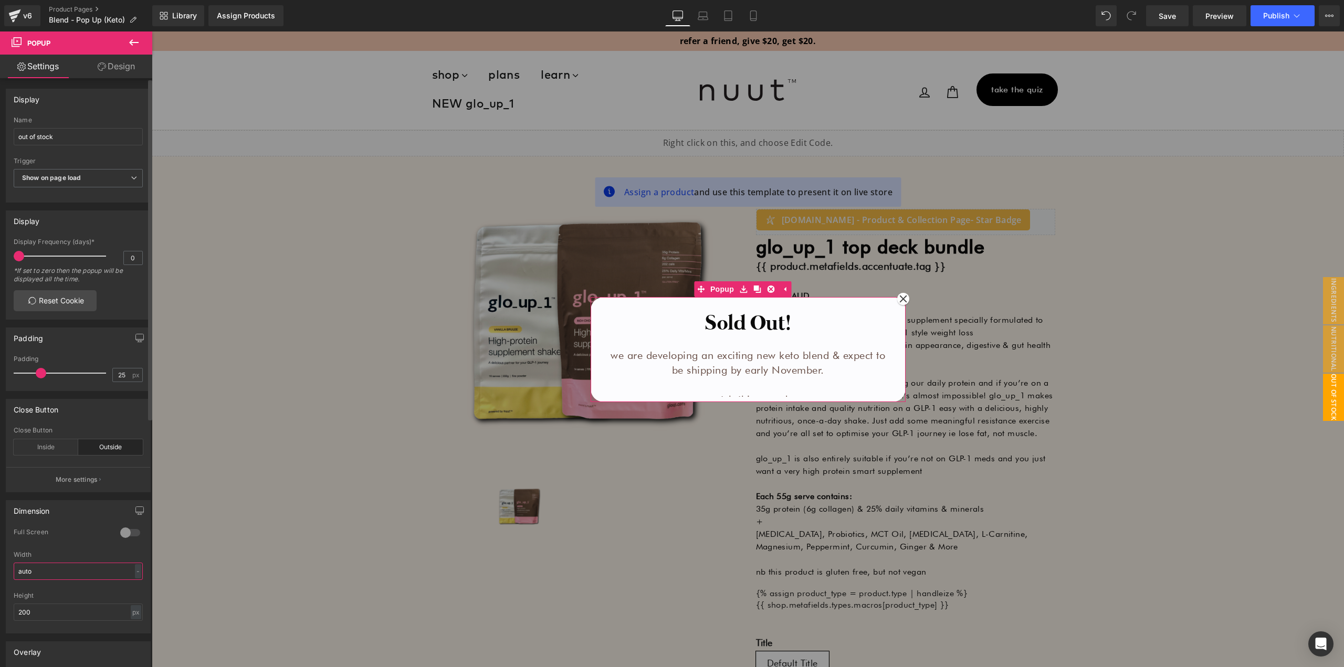
type input "auto"
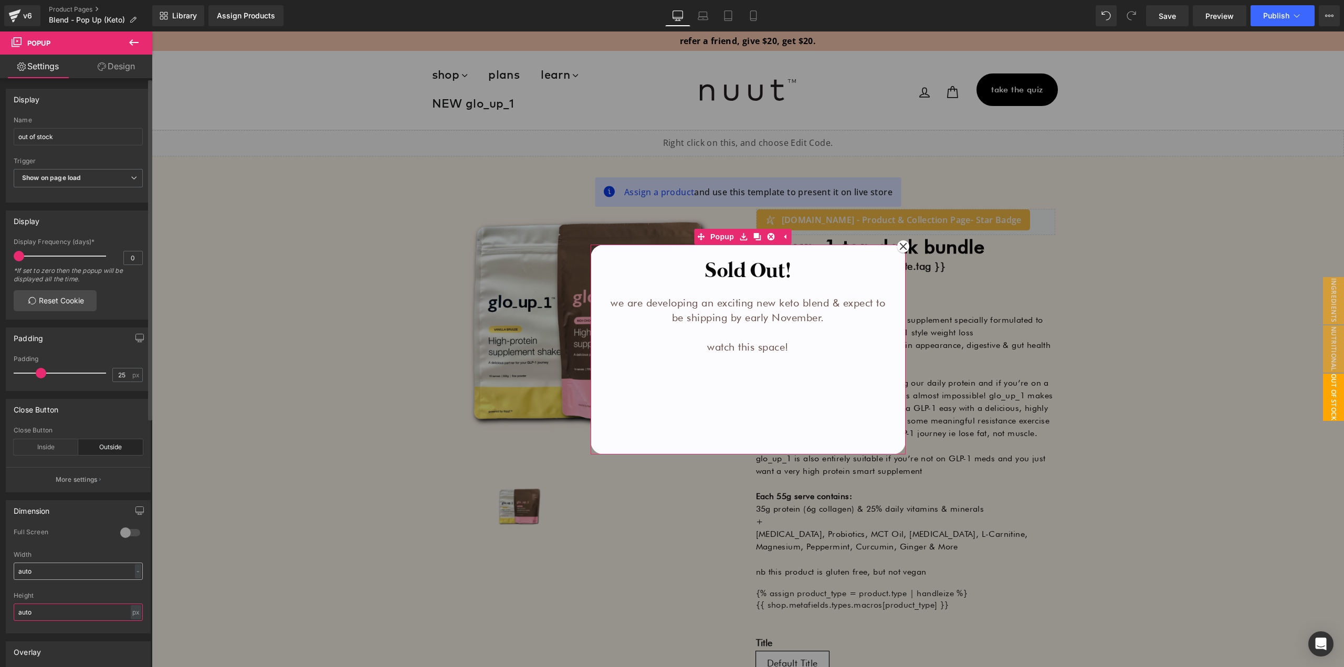
type input "auto"
click at [713, 253] on div at bounding box center [748, 251] width 315 height 13
click at [736, 238] on span "Popup" at bounding box center [748, 237] width 29 height 16
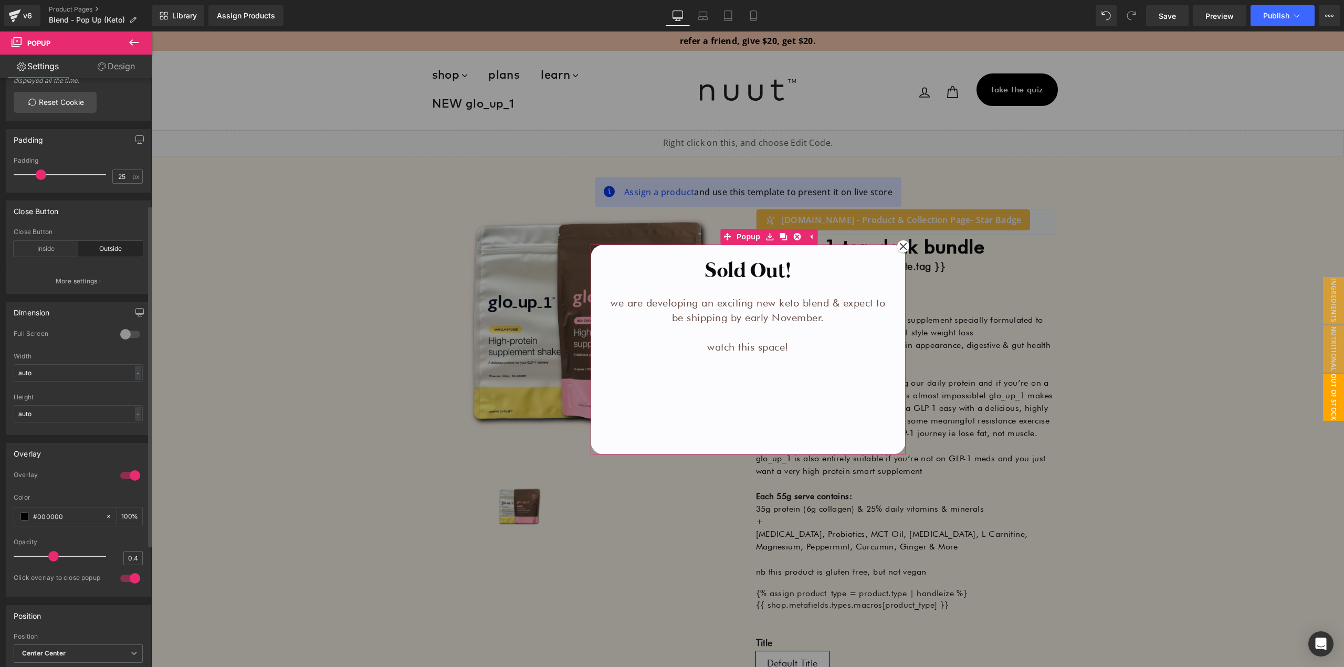
scroll to position [420, 0]
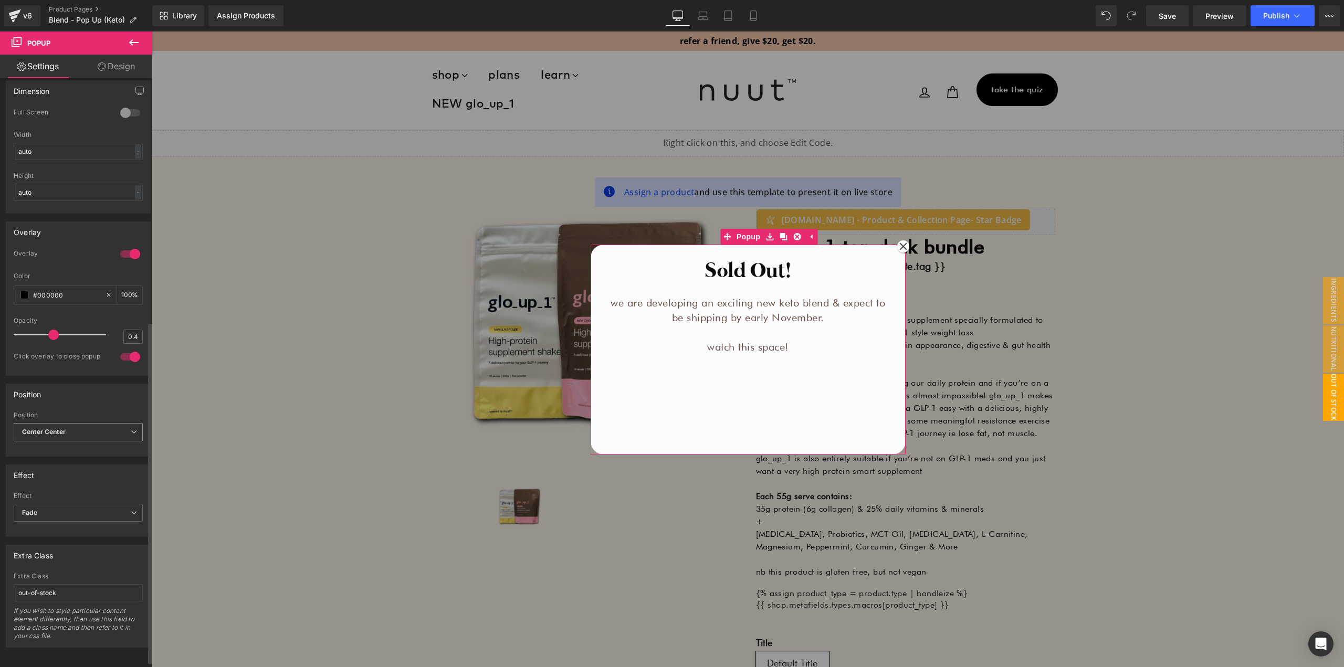
click at [66, 437] on span "Center Center" at bounding box center [78, 432] width 129 height 18
click at [61, 434] on b "Center Center" at bounding box center [44, 432] width 44 height 8
click at [53, 516] on span "Fade" at bounding box center [78, 513] width 129 height 18
click at [52, 513] on span "Fade" at bounding box center [76, 513] width 125 height 18
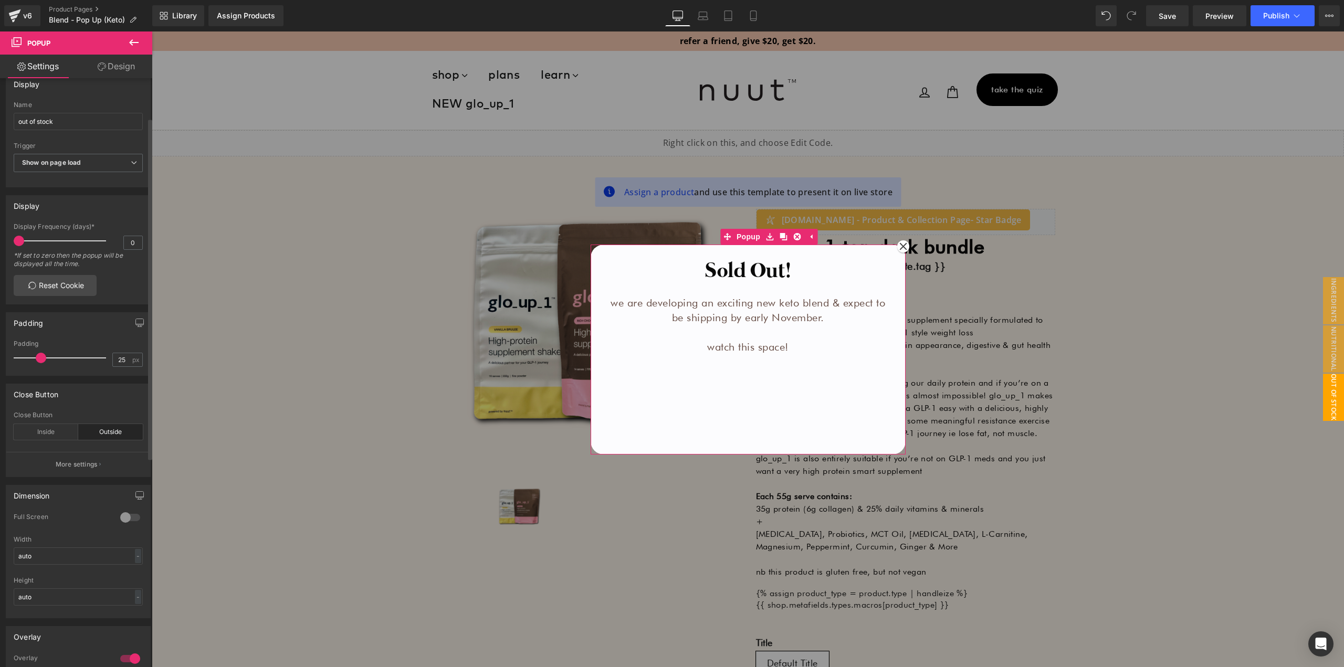
scroll to position [0, 0]
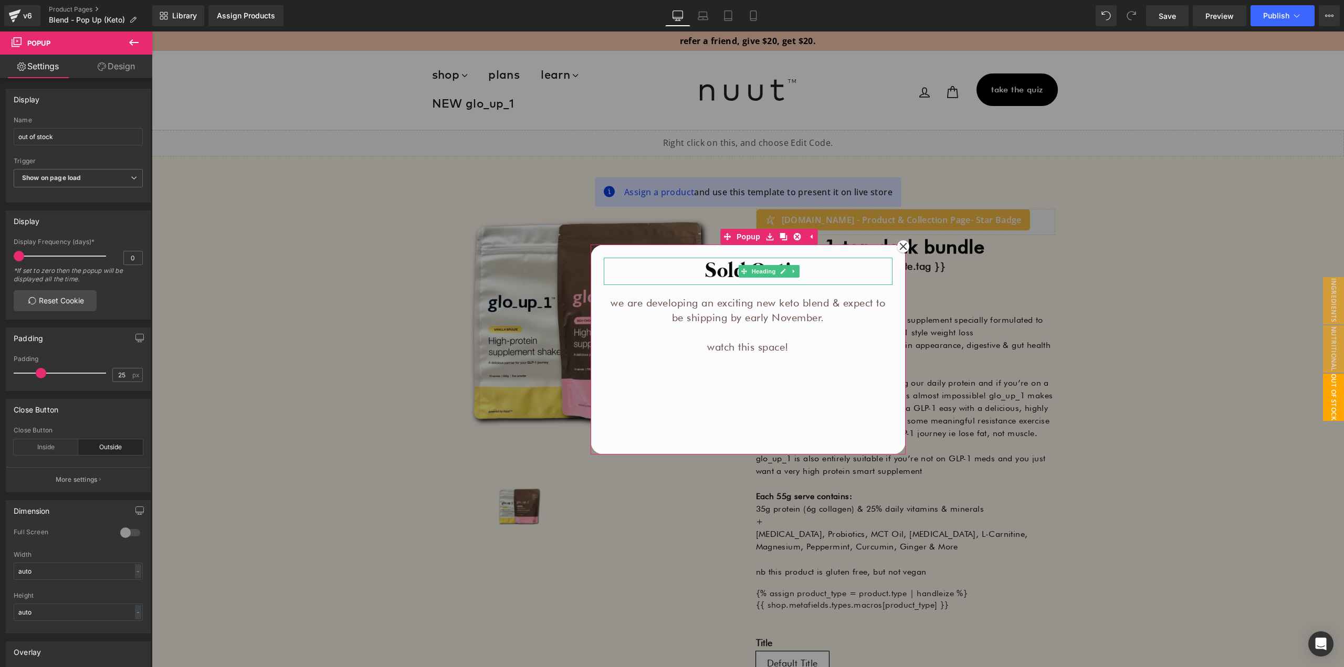
click at [693, 279] on h1 "Sold Out!" at bounding box center [748, 271] width 289 height 27
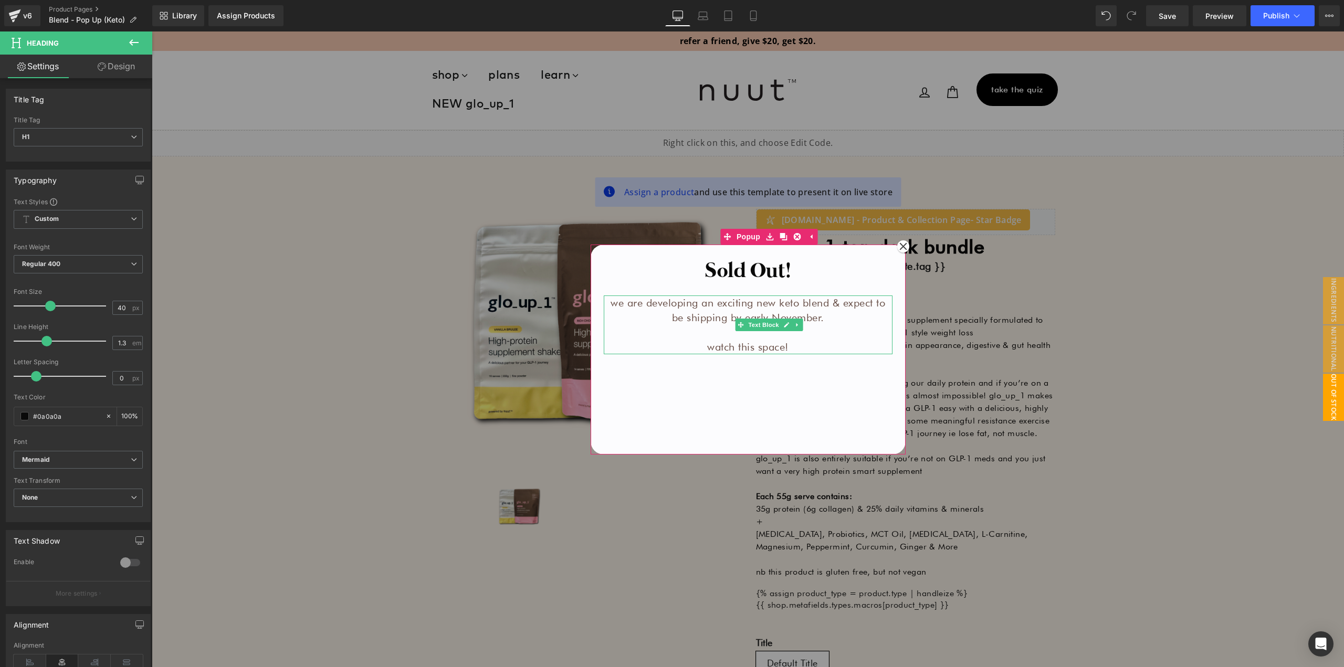
click at [688, 321] on p "we are developing an exciting new keto blend & expect to be shipping by early N…" at bounding box center [748, 310] width 289 height 29
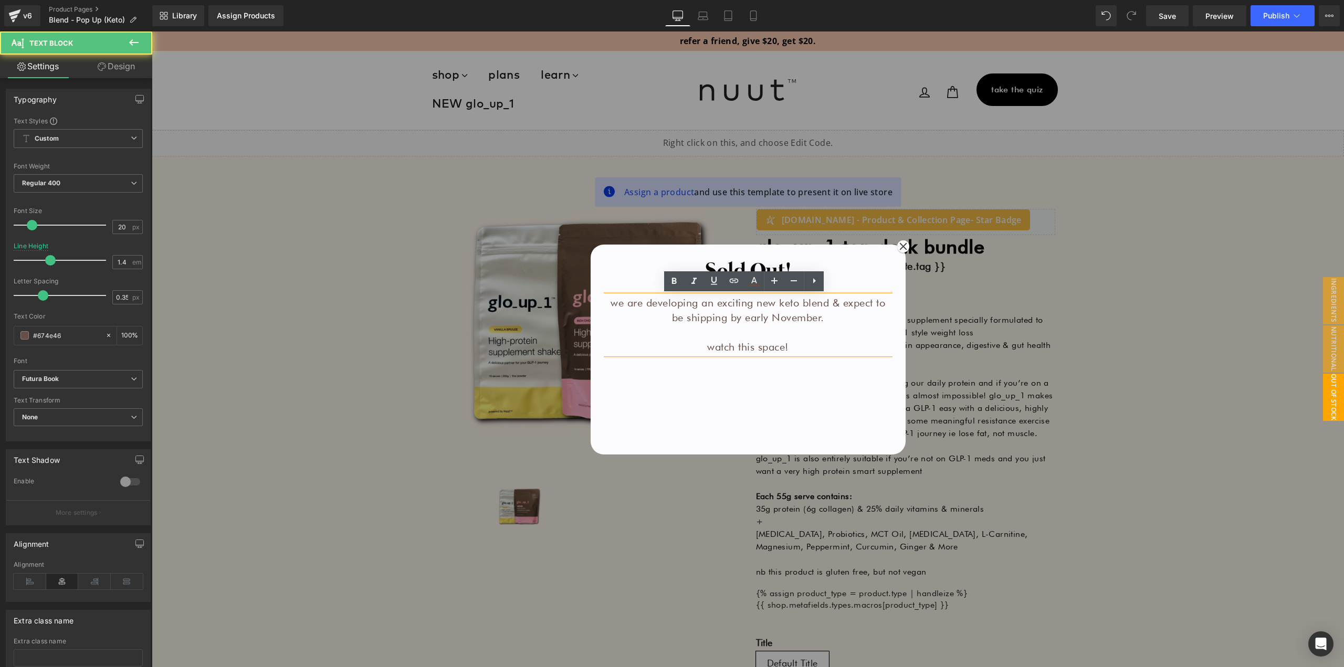
click at [701, 385] on div "Sold Out! Heading we are developing an exciting new keto blend & expect to be s…" at bounding box center [748, 354] width 289 height 192
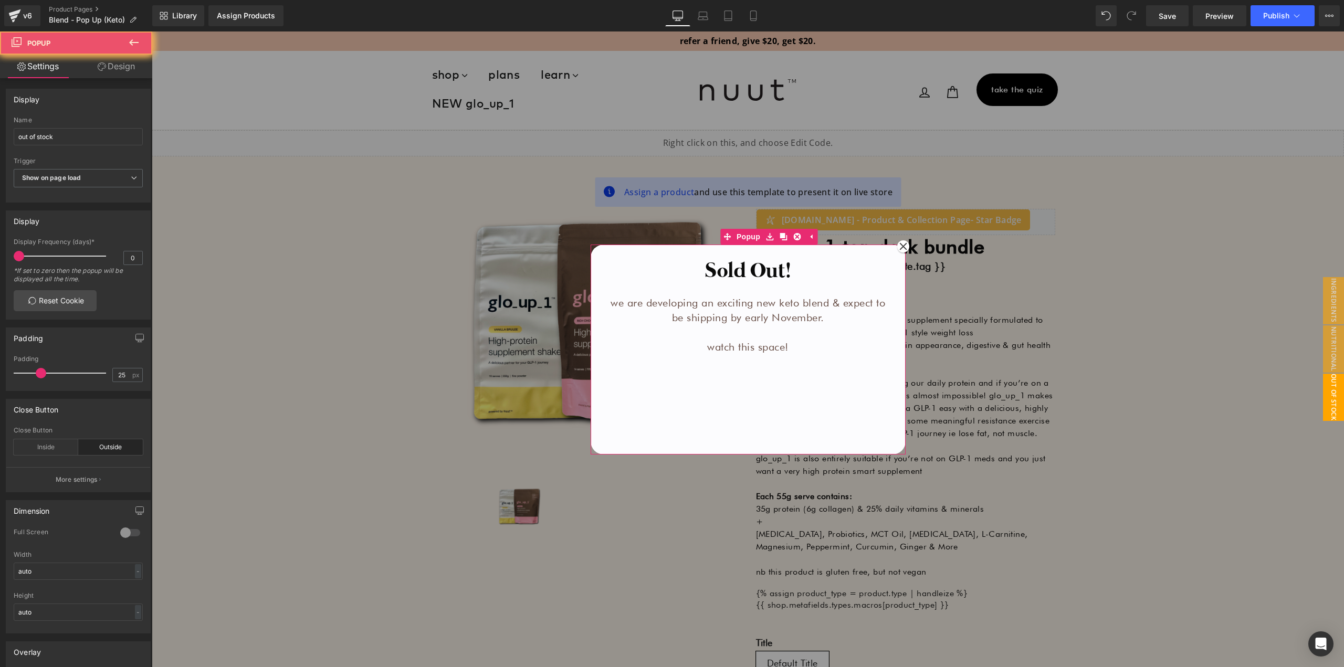
click at [678, 394] on div "Sold Out! Heading we are developing an exciting new keto blend & expect to be s…" at bounding box center [748, 354] width 289 height 192
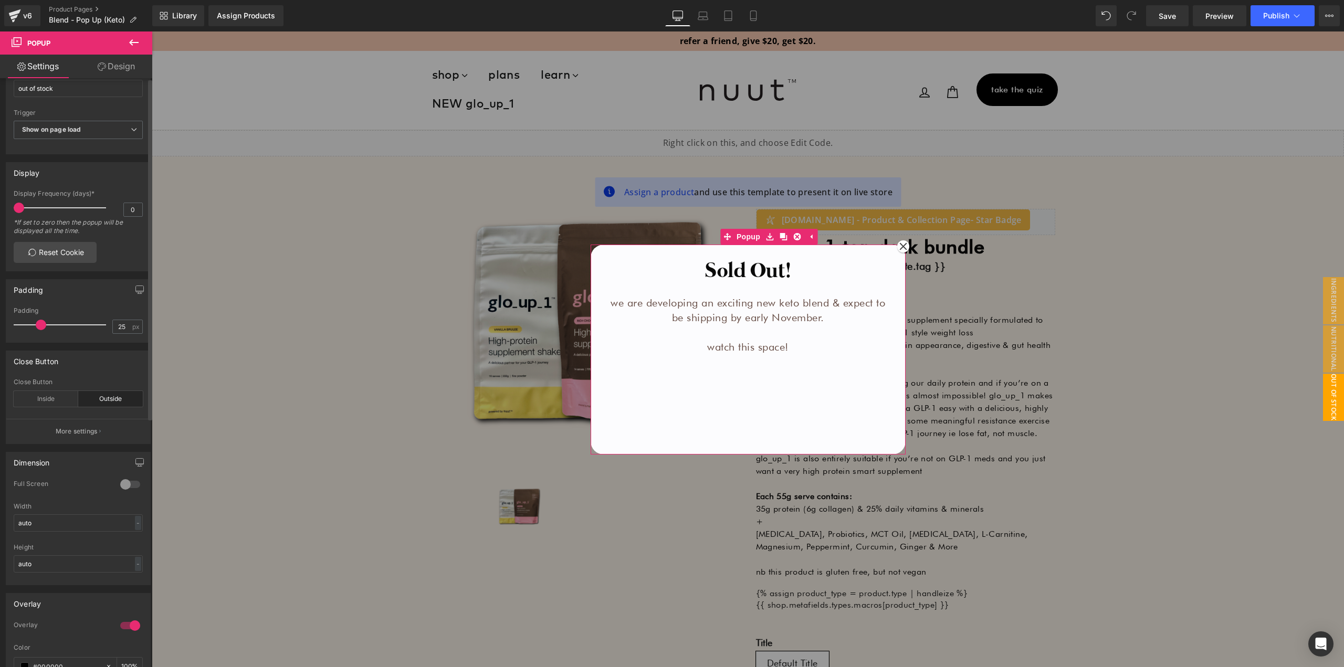
scroll to position [53, 0]
click at [127, 481] on div at bounding box center [130, 480] width 25 height 17
type input "100"
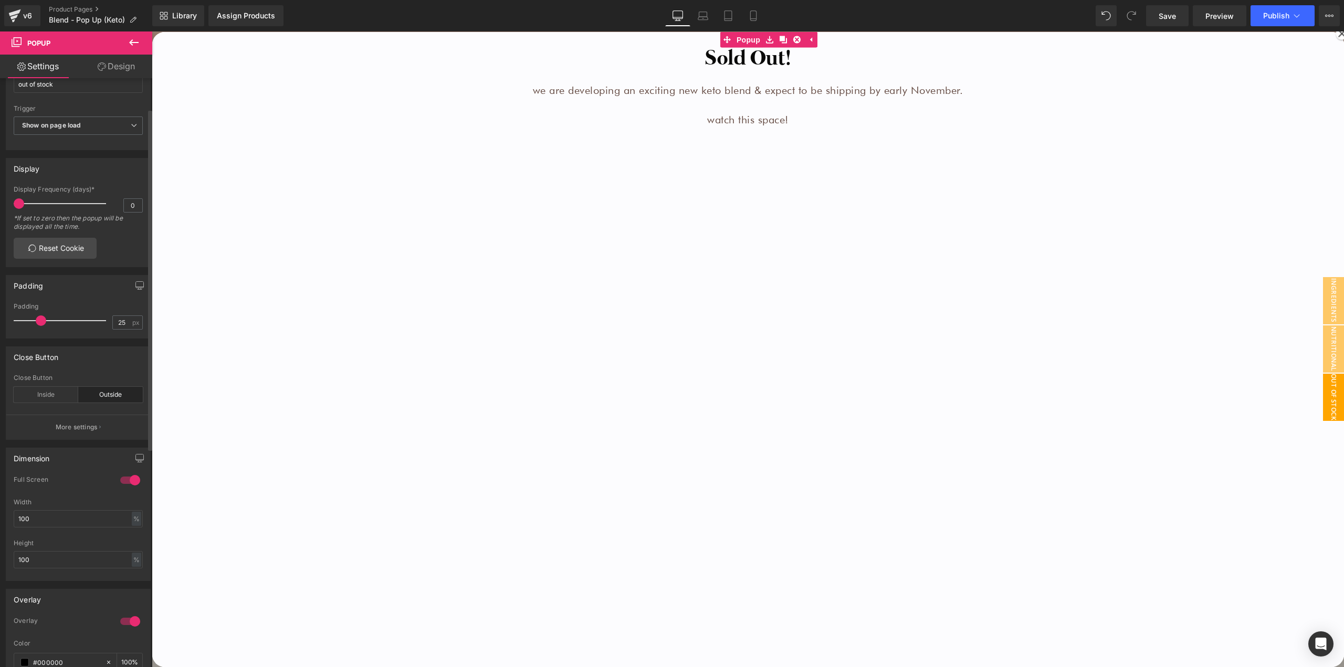
click at [123, 481] on div at bounding box center [130, 480] width 25 height 17
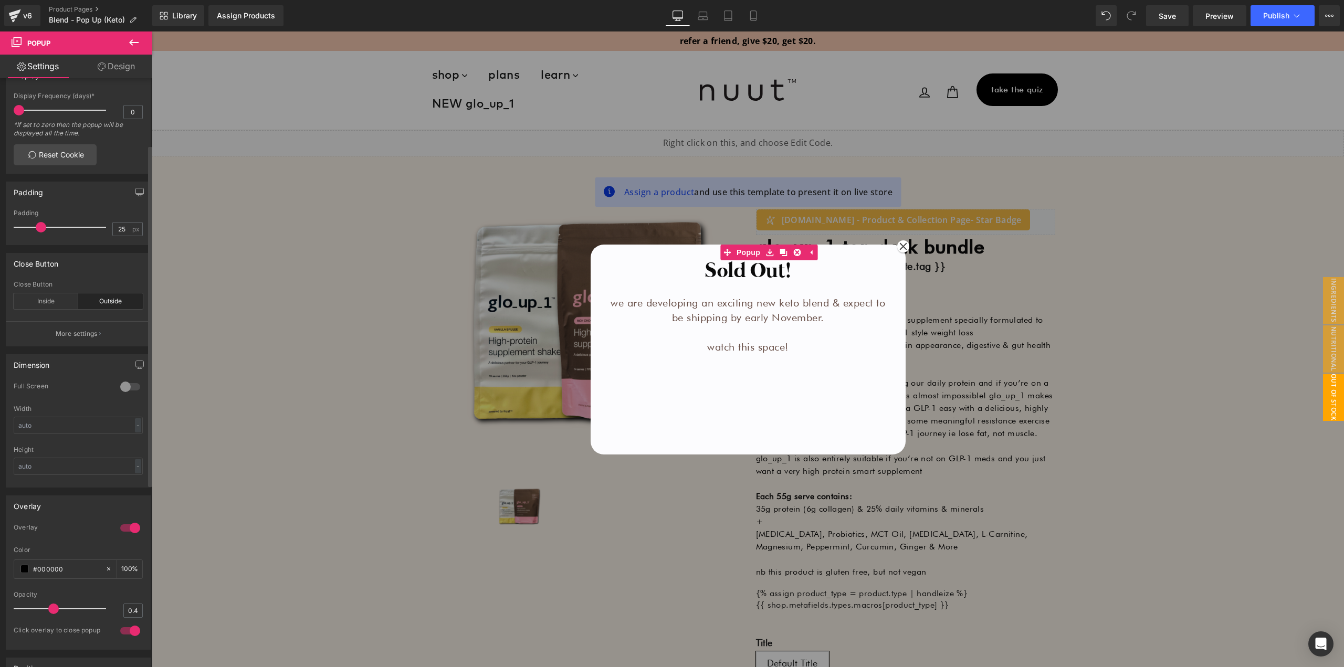
scroll to position [158, 0]
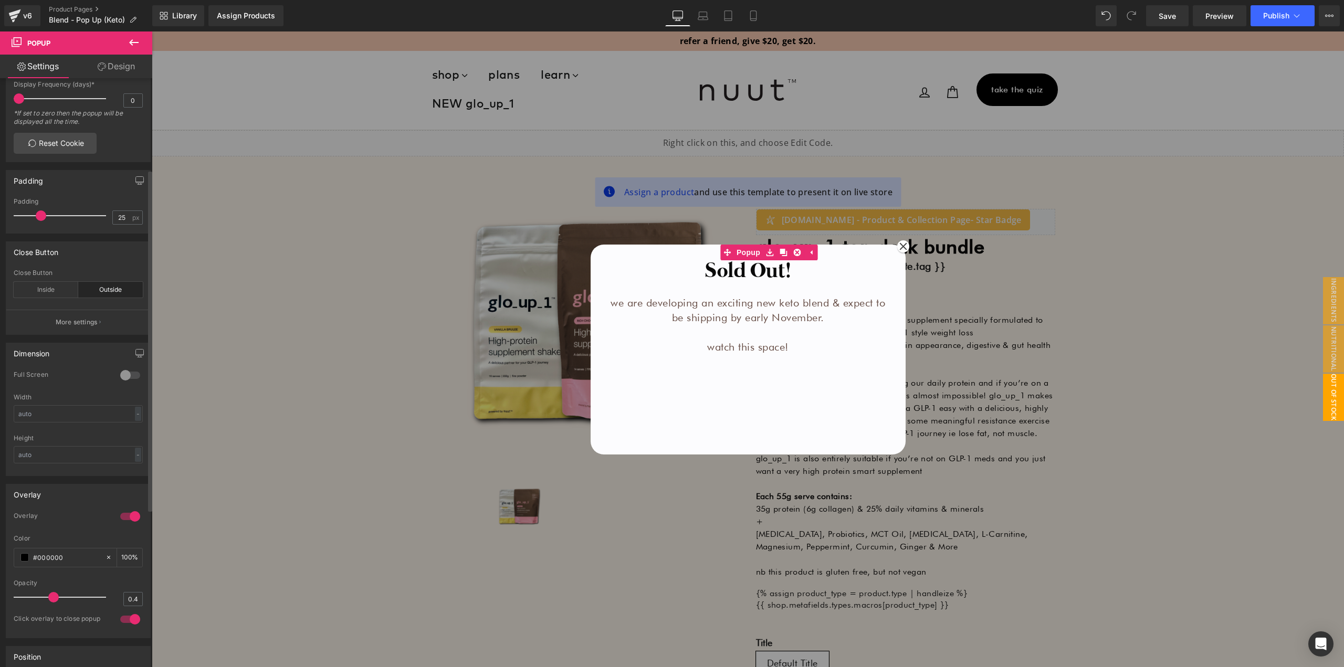
click at [119, 375] on div at bounding box center [130, 375] width 25 height 17
type input "100"
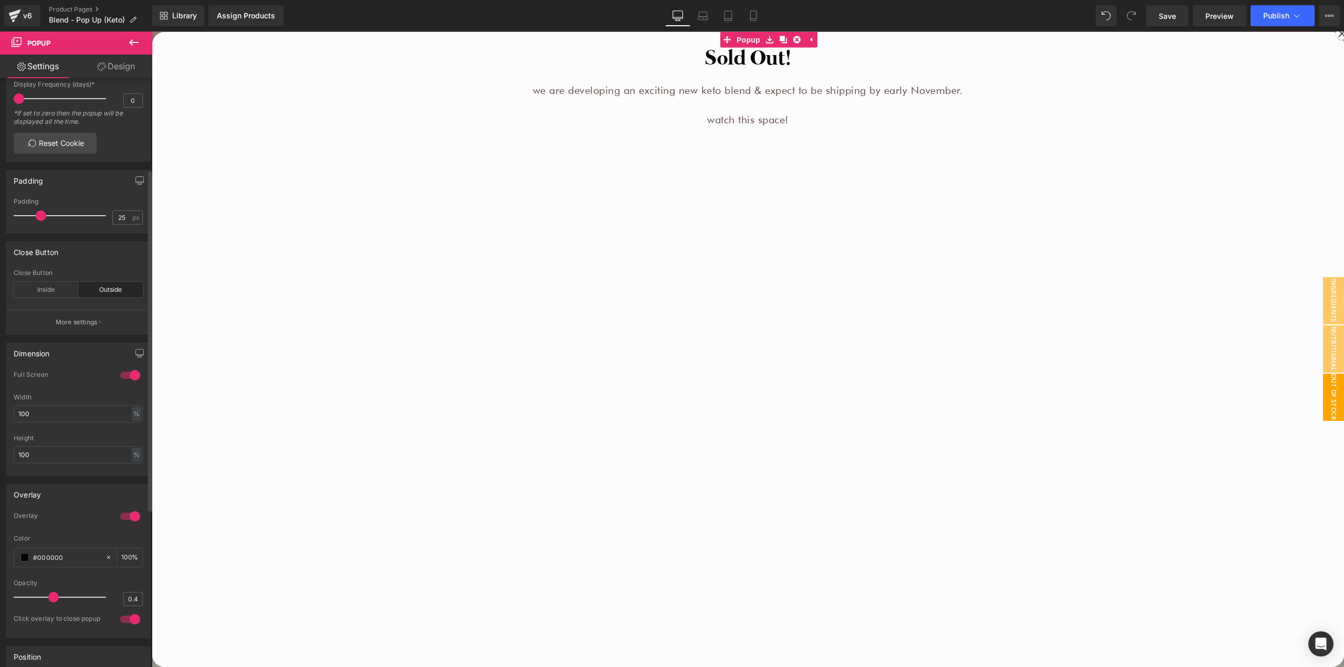
click at [122, 376] on div at bounding box center [130, 375] width 25 height 17
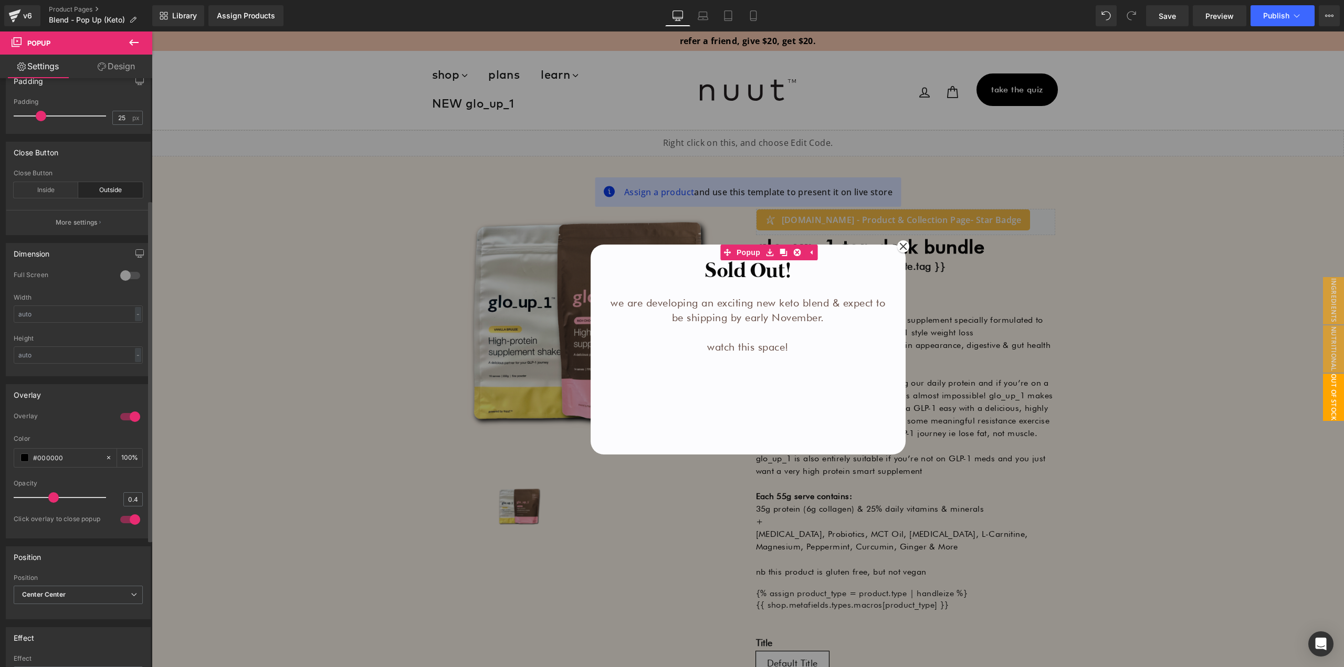
scroll to position [263, 0]
click at [126, 413] on div at bounding box center [130, 411] width 25 height 17
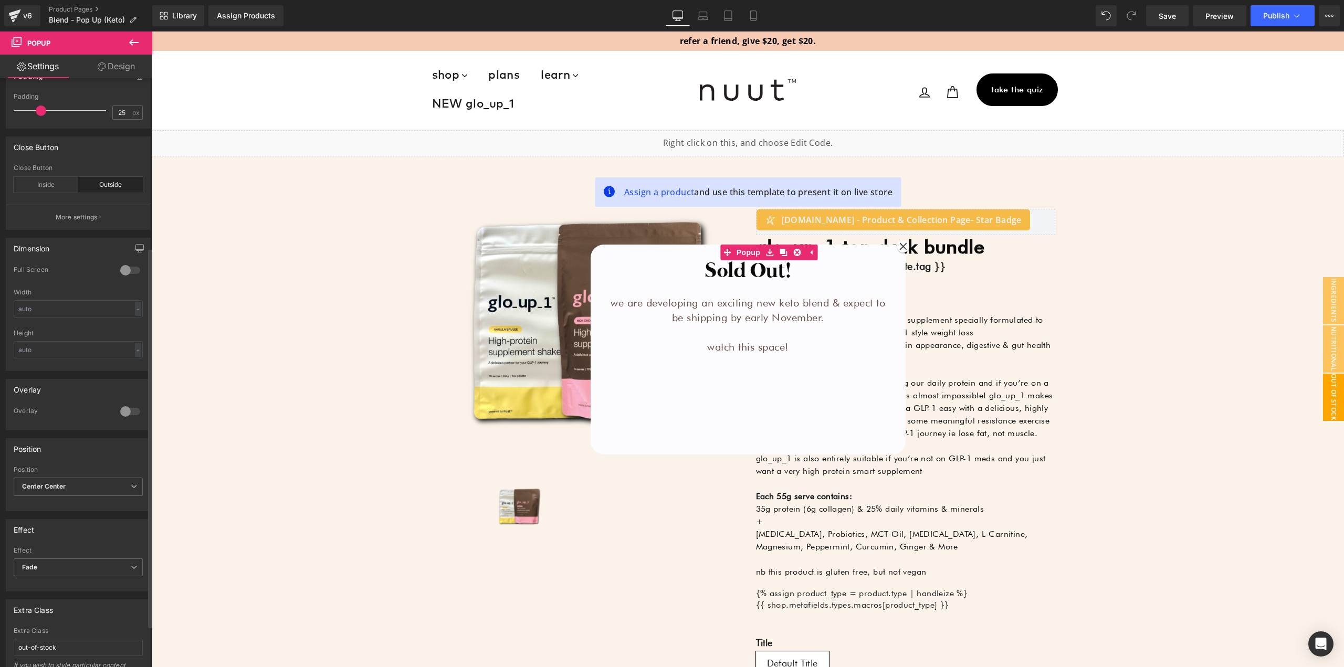
click at [126, 413] on div at bounding box center [130, 411] width 25 height 17
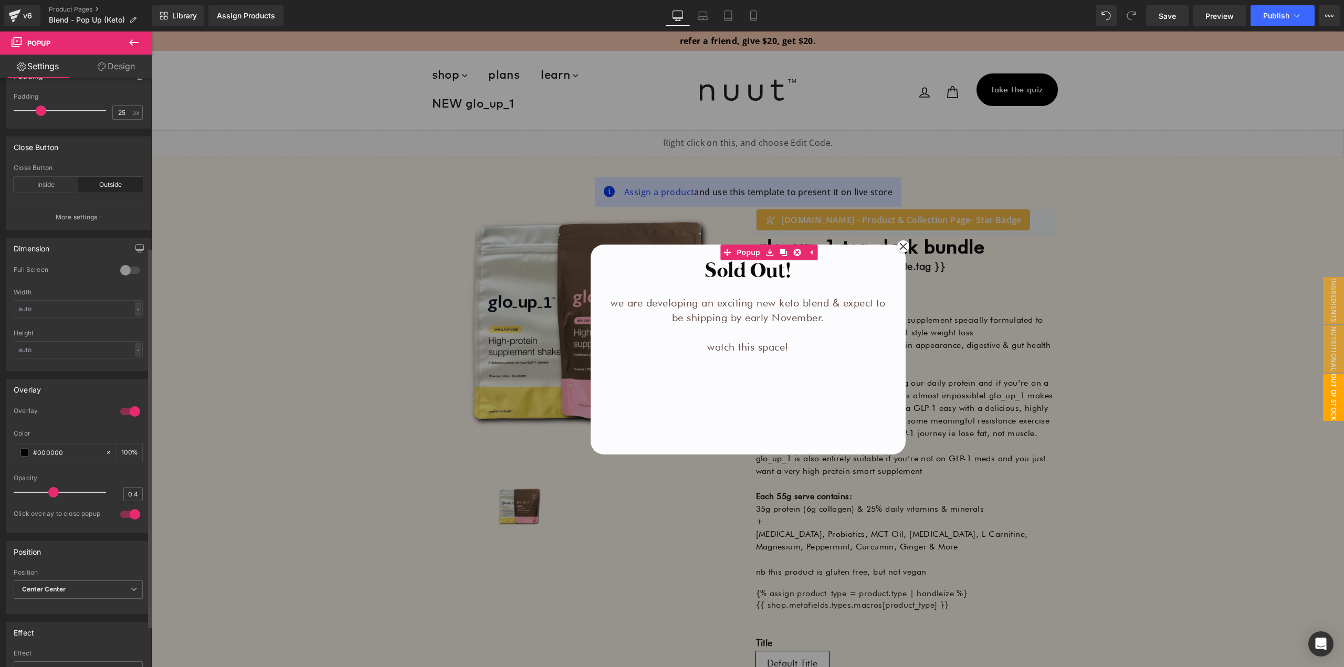
click at [126, 413] on div at bounding box center [130, 411] width 25 height 17
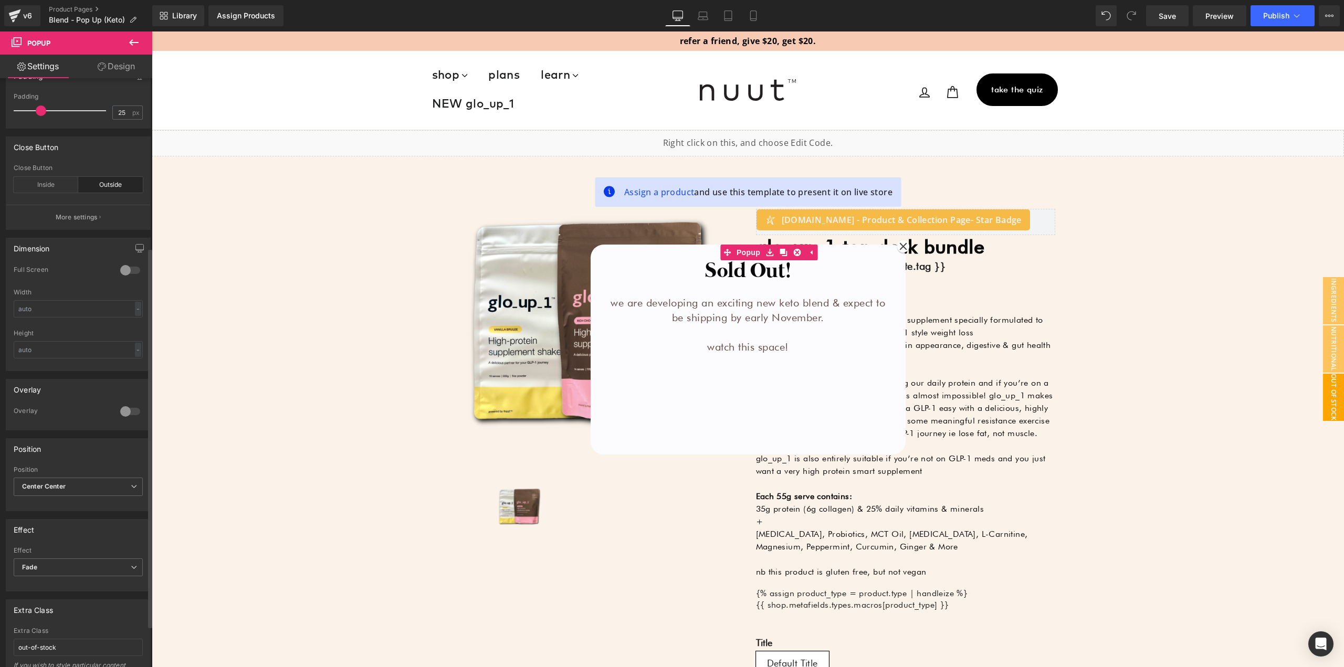
click at [126, 413] on div at bounding box center [130, 411] width 25 height 17
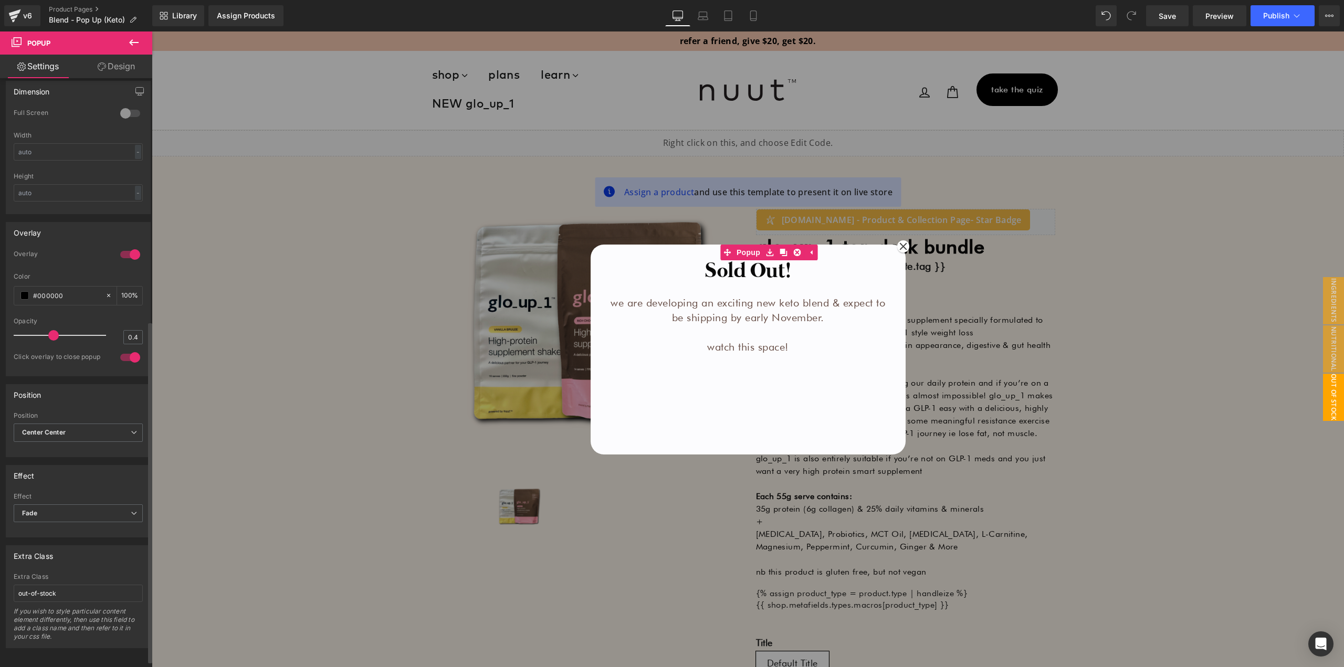
scroll to position [420, 0]
drag, startPoint x: 79, startPoint y: 427, endPoint x: 73, endPoint y: 438, distance: 12.4
click at [79, 427] on span "Center Center" at bounding box center [78, 432] width 129 height 18
click at [55, 460] on li "Top Left" at bounding box center [79, 466] width 130 height 16
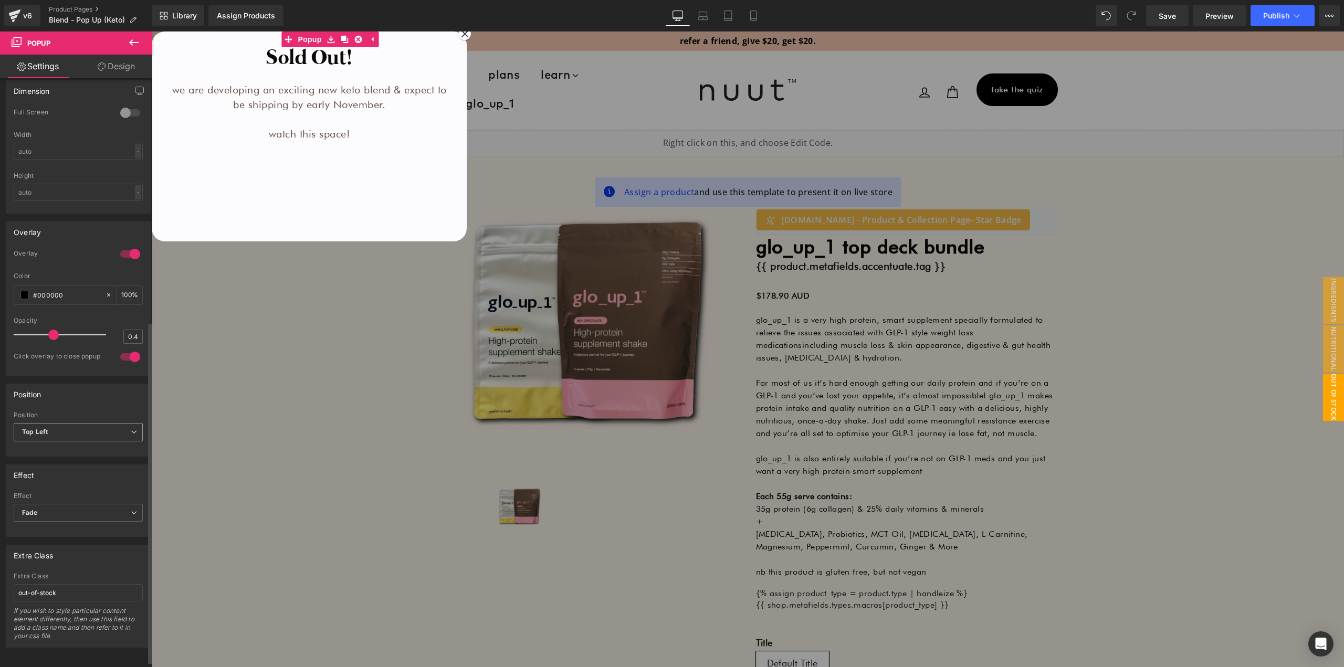
click at [65, 433] on span "Top Left" at bounding box center [78, 432] width 129 height 18
click at [66, 452] on div "Center Center" at bounding box center [51, 450] width 44 height 7
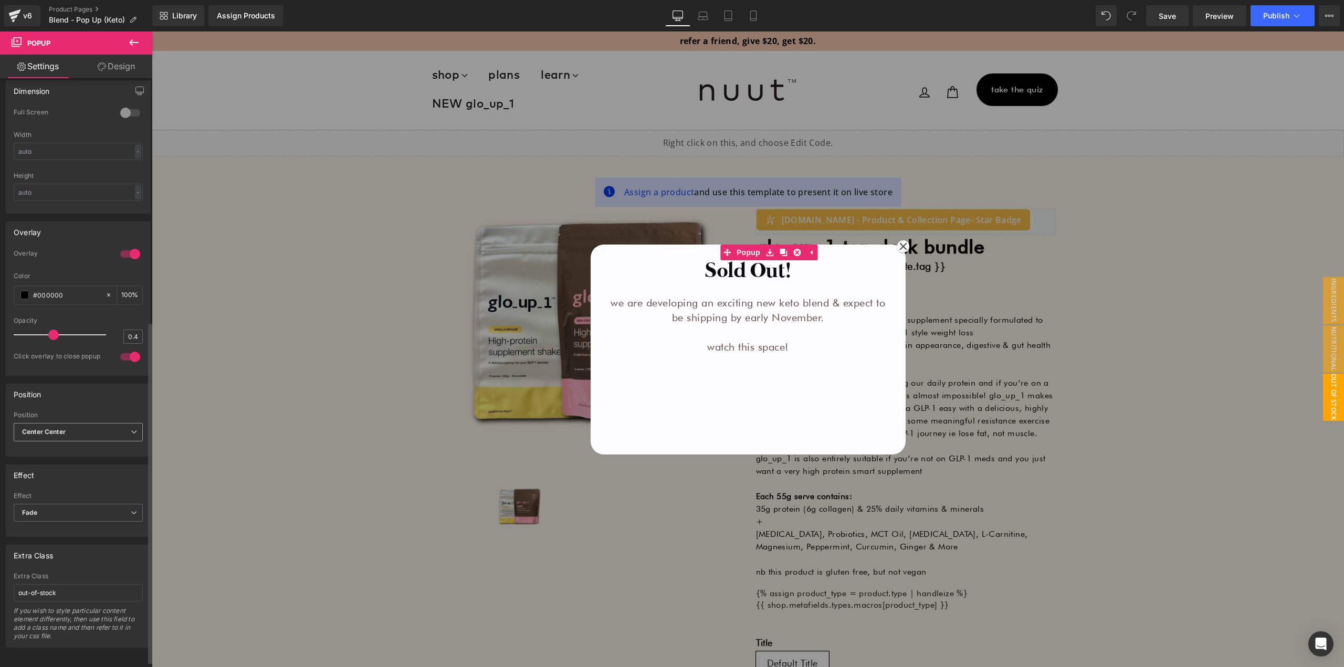
click at [67, 438] on span "Center Center" at bounding box center [78, 432] width 129 height 18
click at [81, 406] on div "Position Center Center Top Left Top Right Bottom Left Bottom Right Top Center B…" at bounding box center [76, 420] width 141 height 73
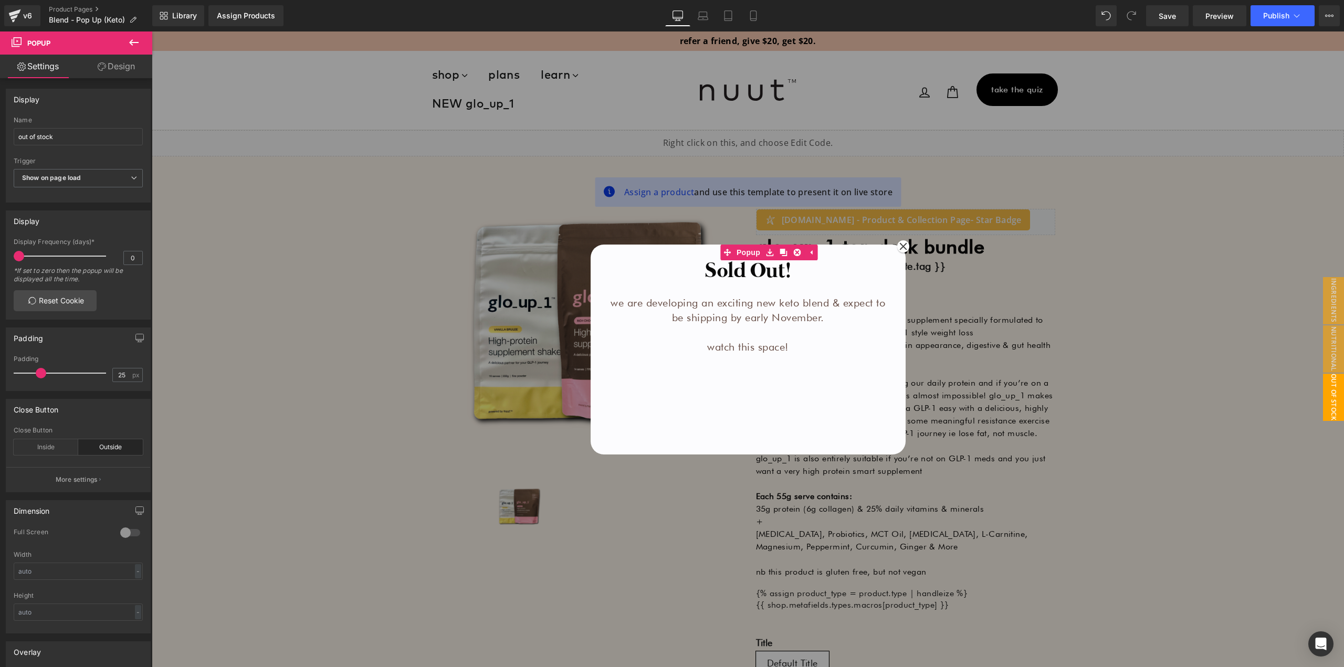
click at [114, 76] on link "Design" at bounding box center [116, 67] width 76 height 24
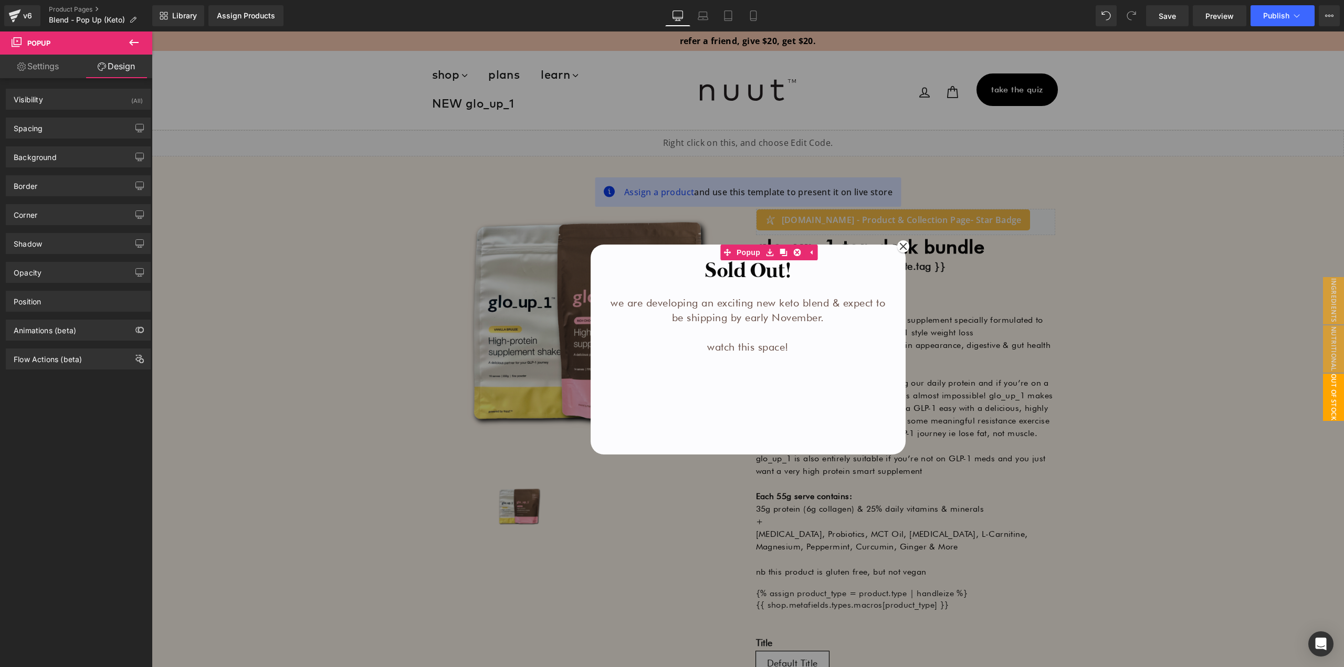
click at [50, 72] on link "Settings" at bounding box center [38, 67] width 76 height 24
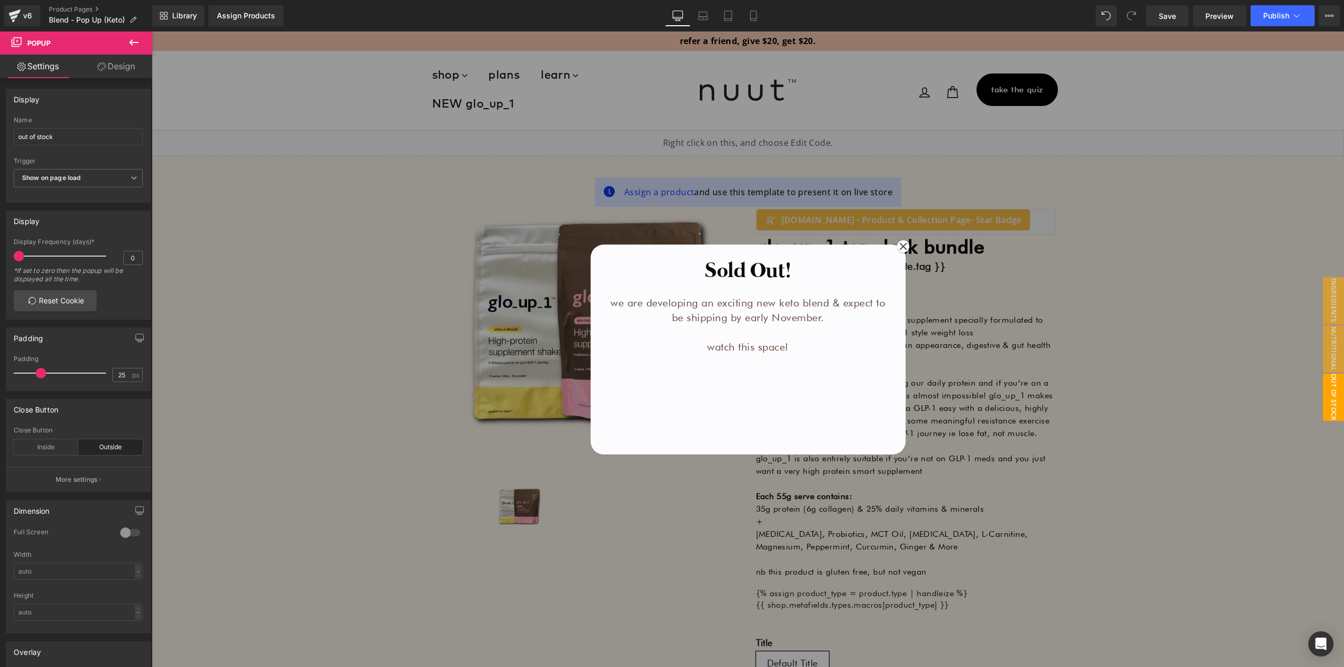
click at [140, 43] on button at bounding box center [134, 43] width 37 height 23
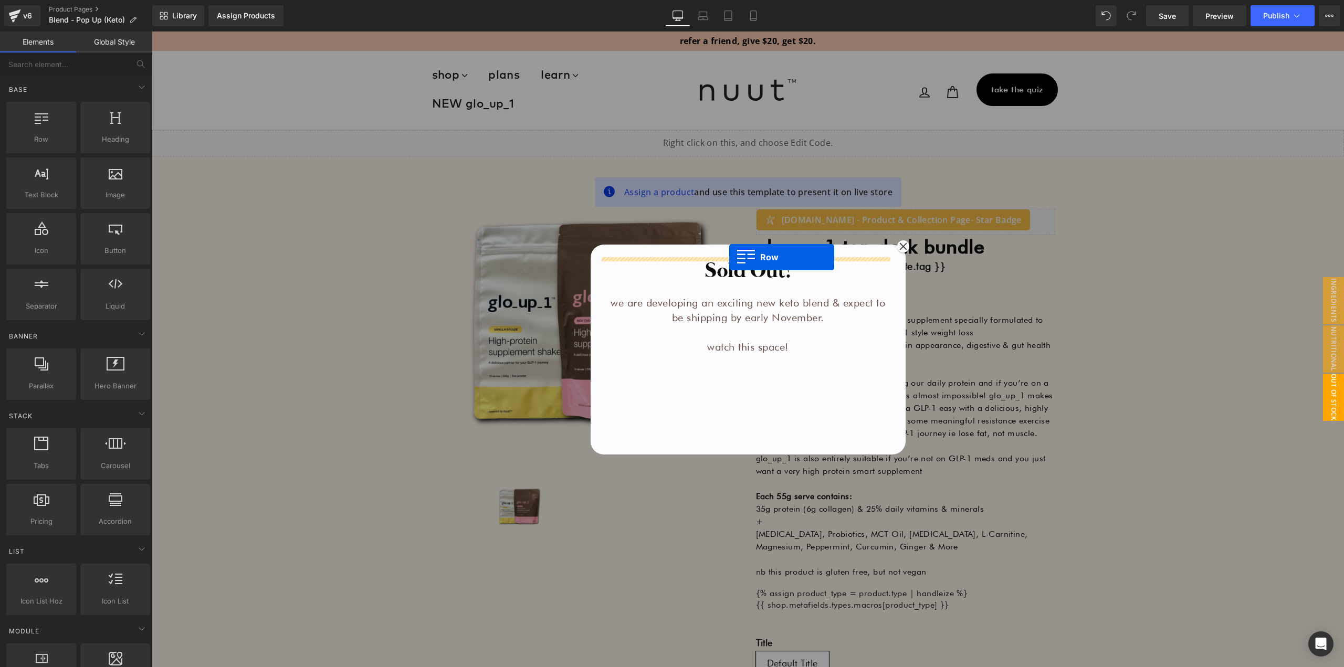
drag, startPoint x: 201, startPoint y: 165, endPoint x: 729, endPoint y: 257, distance: 536.8
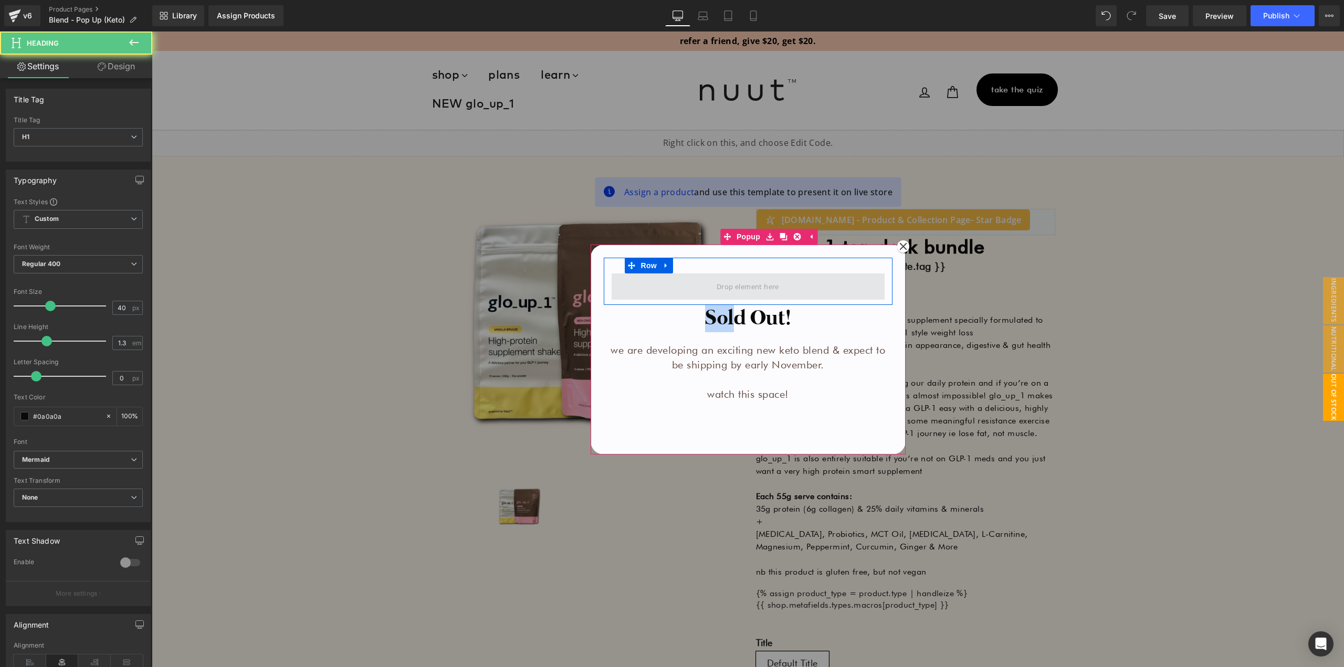
drag, startPoint x: 734, startPoint y: 321, endPoint x: 732, endPoint y: 281, distance: 39.4
click at [732, 281] on div "Row Sold Out! Heading we are developing an exciting new keto blend & expect to …" at bounding box center [748, 330] width 289 height 144
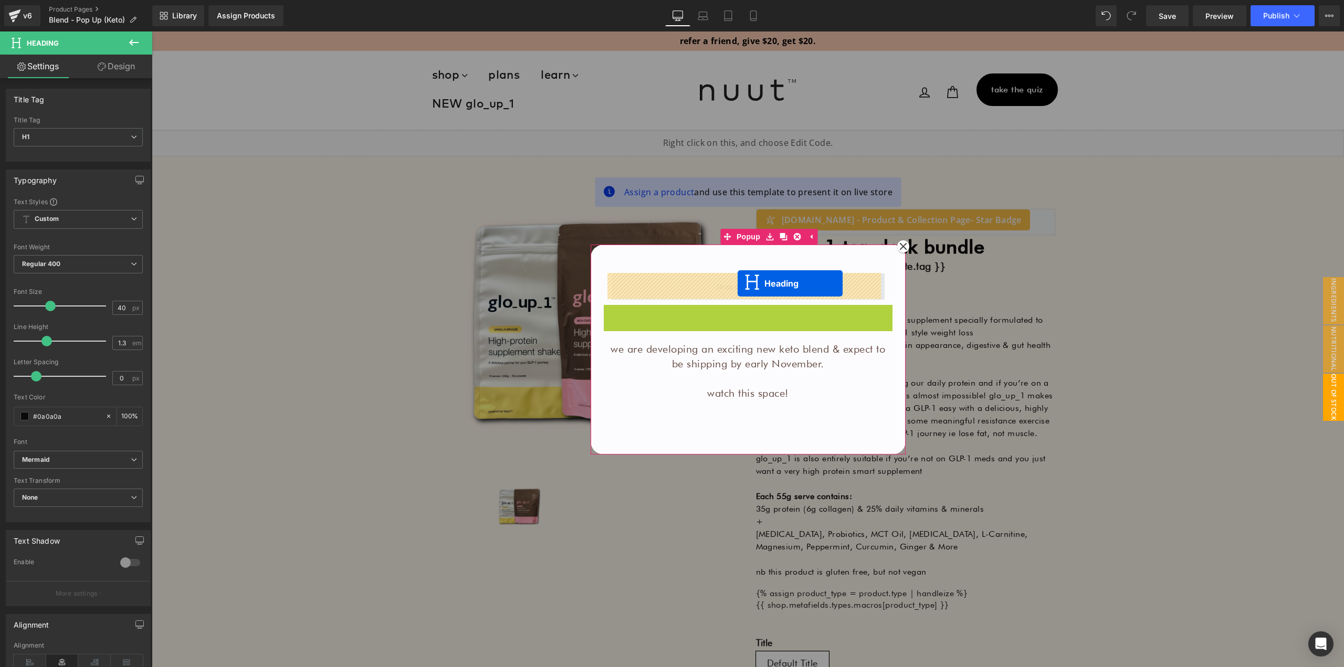
drag, startPoint x: 742, startPoint y: 318, endPoint x: 738, endPoint y: 284, distance: 34.4
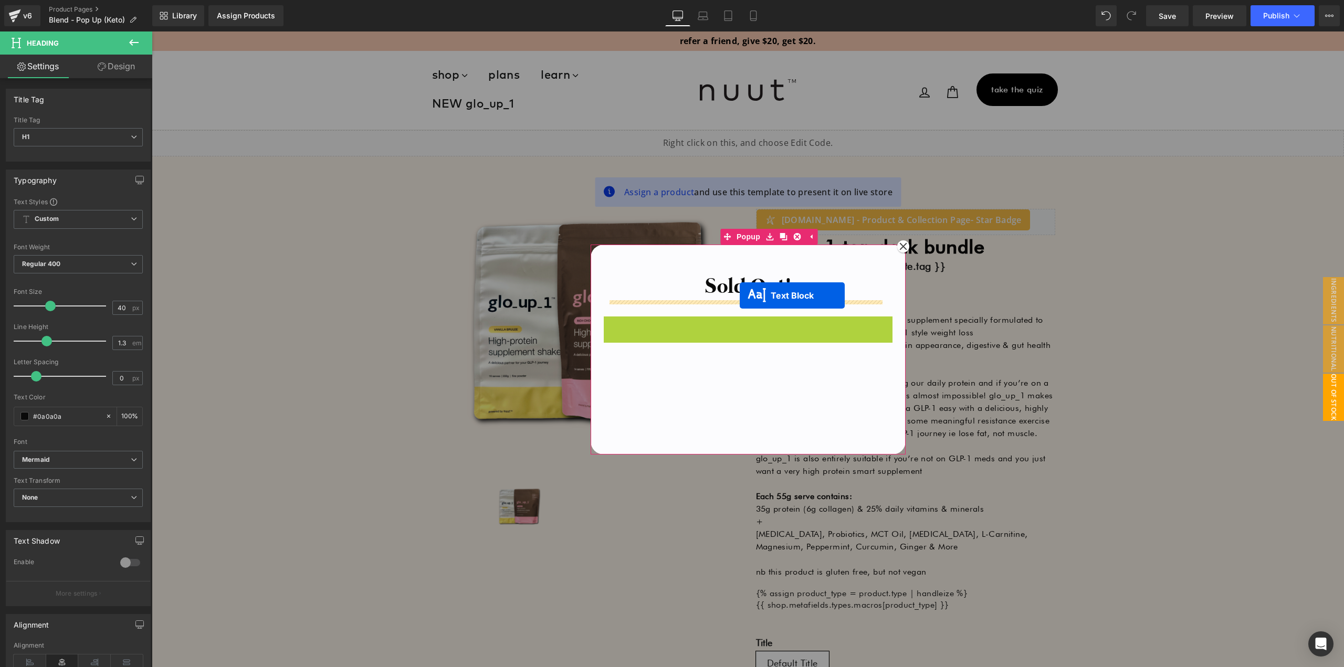
drag, startPoint x: 735, startPoint y: 348, endPoint x: 740, endPoint y: 296, distance: 52.7
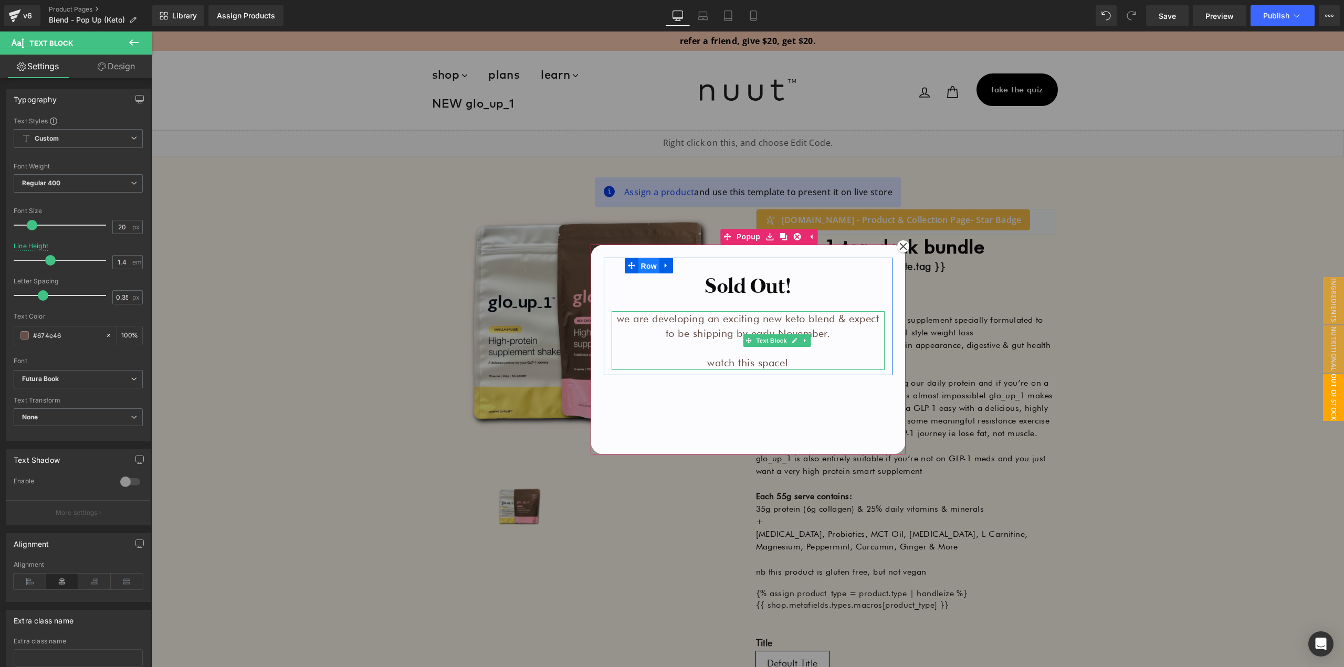
click at [639, 266] on span "Row" at bounding box center [649, 266] width 21 height 16
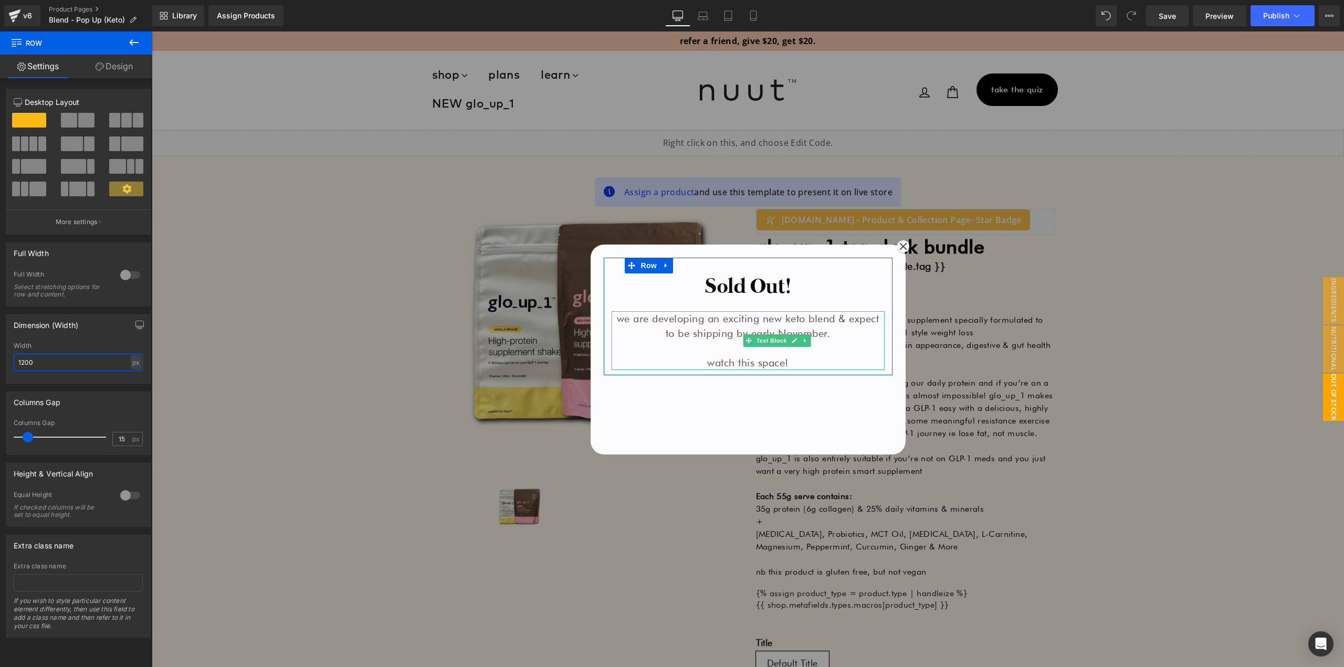
click at [57, 364] on input "1200" at bounding box center [78, 362] width 129 height 17
click at [56, 345] on div "Width" at bounding box center [78, 345] width 129 height 7
click at [52, 362] on input "auto" at bounding box center [78, 362] width 129 height 17
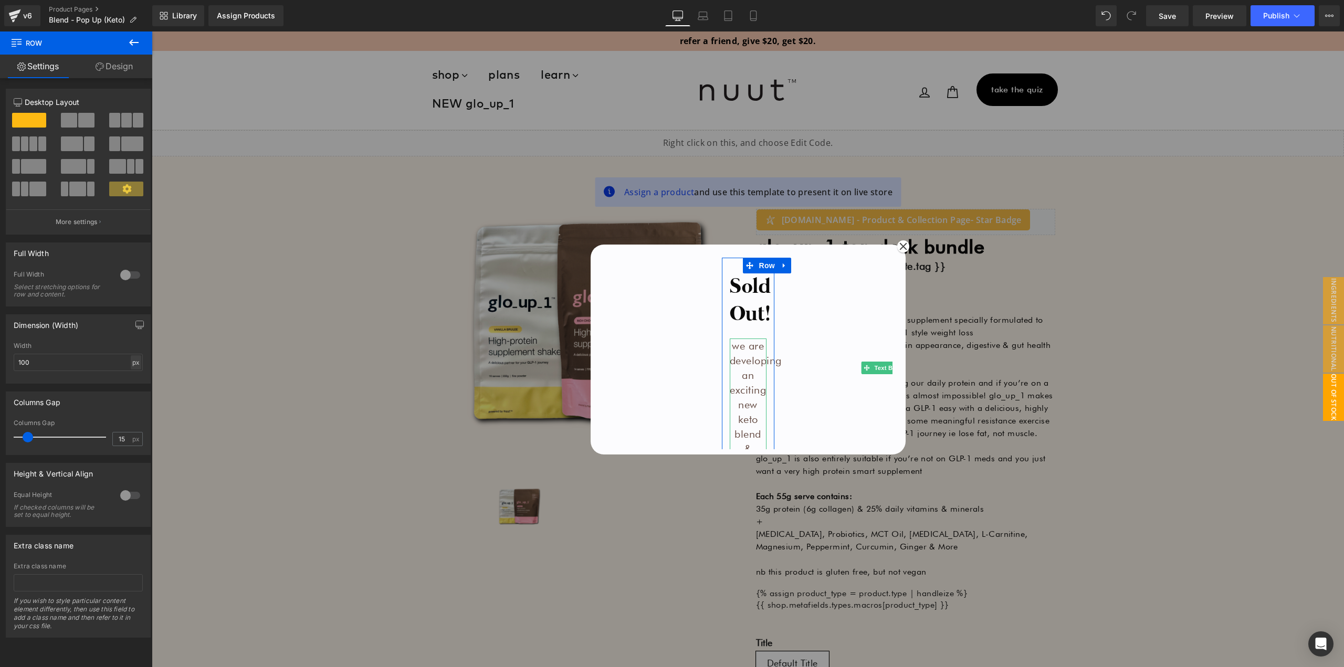
click at [134, 361] on div "px" at bounding box center [136, 363] width 11 height 14
click at [134, 378] on li "%" at bounding box center [135, 378] width 13 height 15
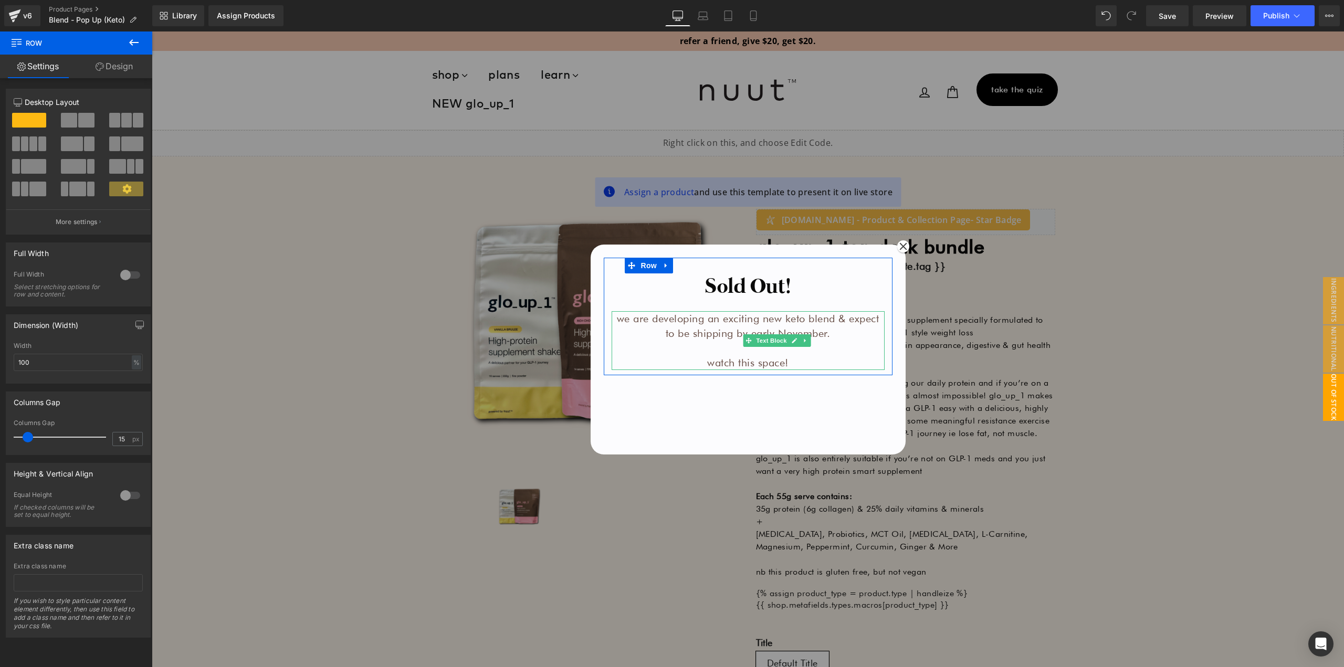
click at [85, 348] on div "Width" at bounding box center [78, 345] width 129 height 7
click at [122, 274] on div at bounding box center [130, 275] width 25 height 17
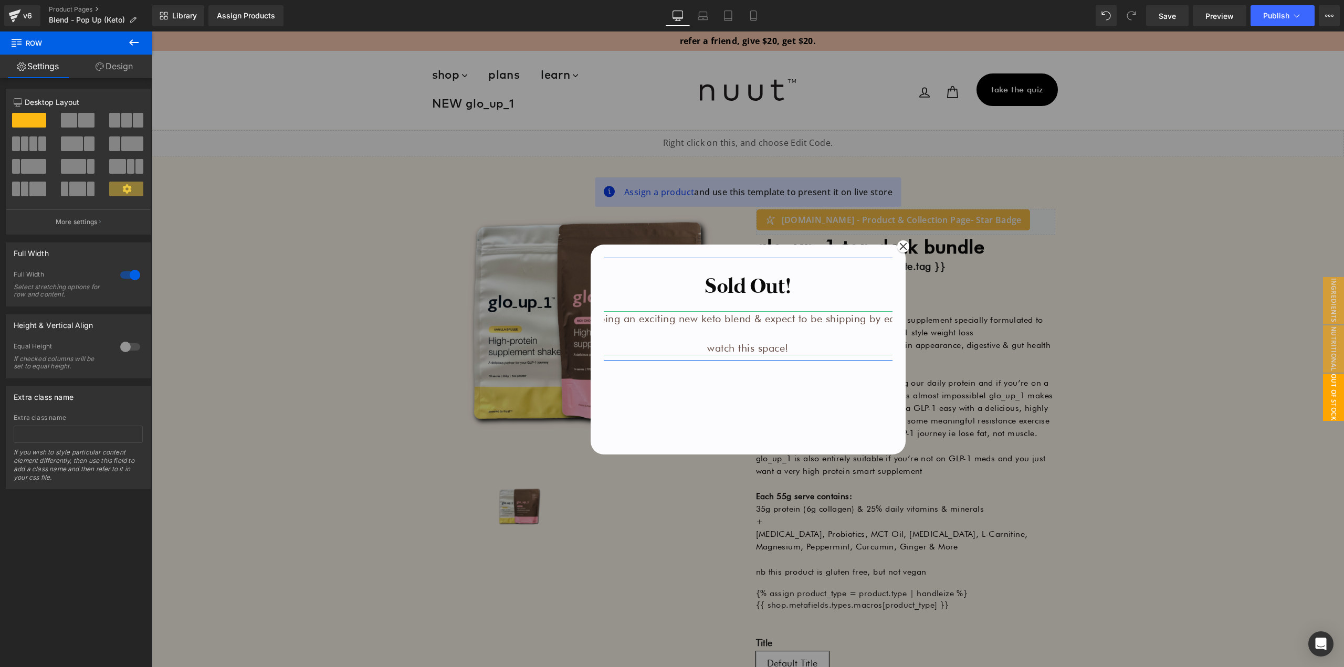
click at [122, 274] on div at bounding box center [130, 275] width 25 height 17
type input "1200"
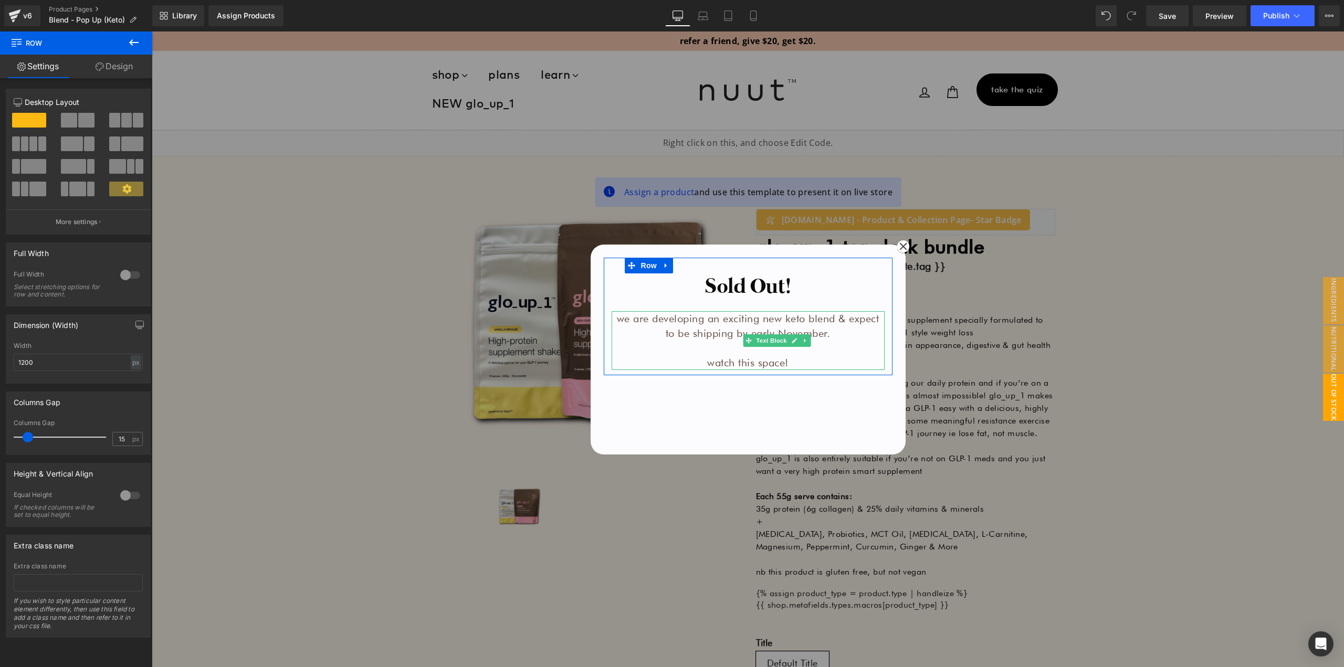
click at [129, 491] on div at bounding box center [130, 495] width 25 height 17
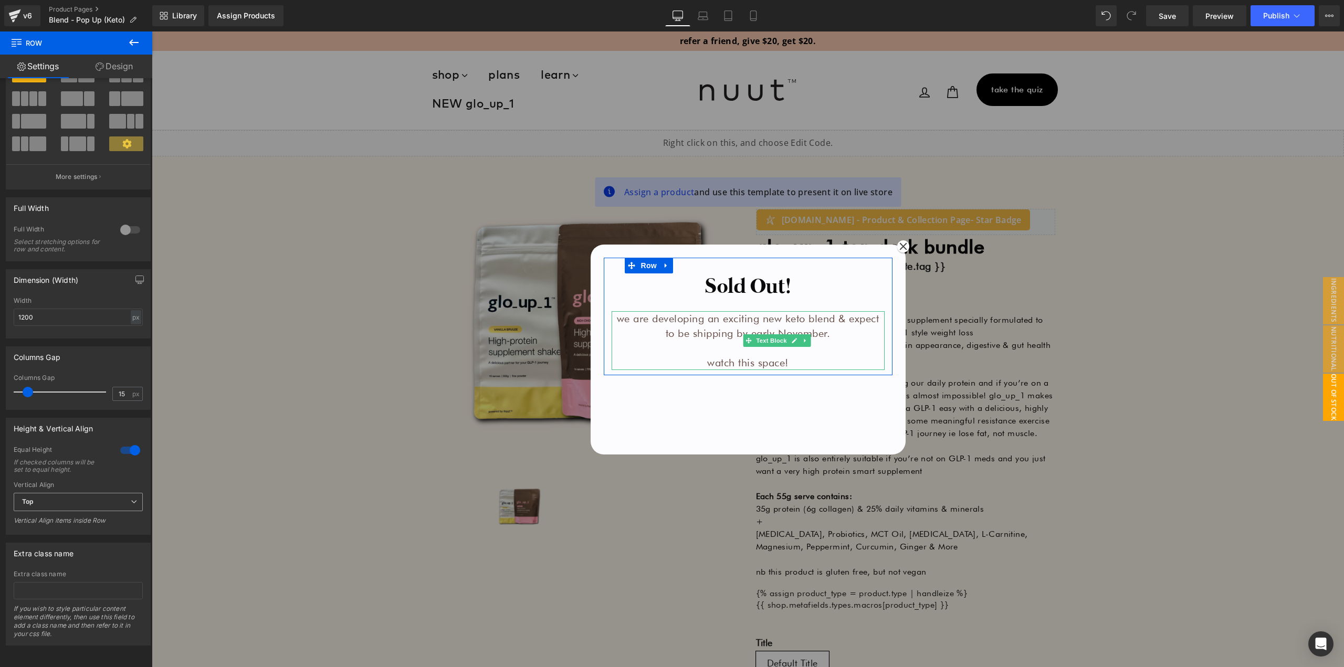
scroll to position [53, 0]
click at [51, 496] on span "Top" at bounding box center [78, 502] width 129 height 18
click at [58, 529] on li "Middle" at bounding box center [76, 537] width 125 height 16
click at [746, 233] on span "Popup" at bounding box center [748, 237] width 29 height 16
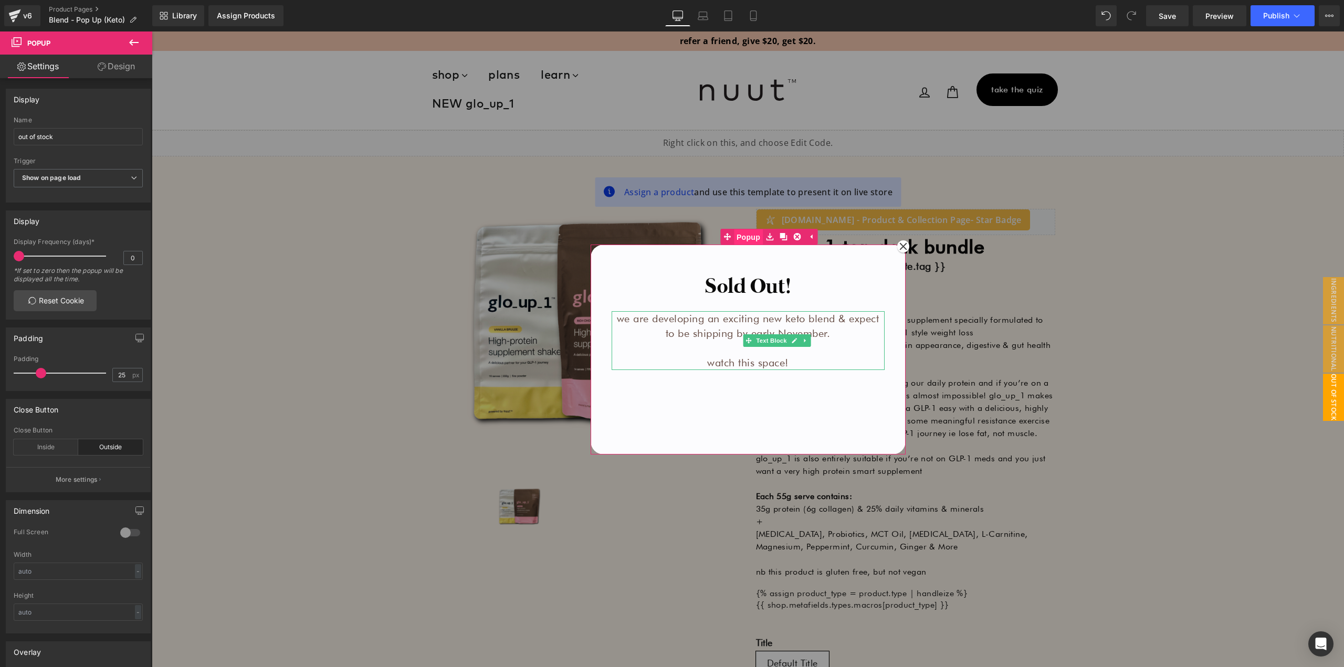
click at [739, 238] on span "Popup" at bounding box center [748, 237] width 29 height 16
click at [738, 409] on div "Sold Out! Heading we are developing an exciting new keto blend & expect to be s…" at bounding box center [748, 354] width 289 height 192
click at [705, 17] on icon at bounding box center [703, 18] width 10 height 3
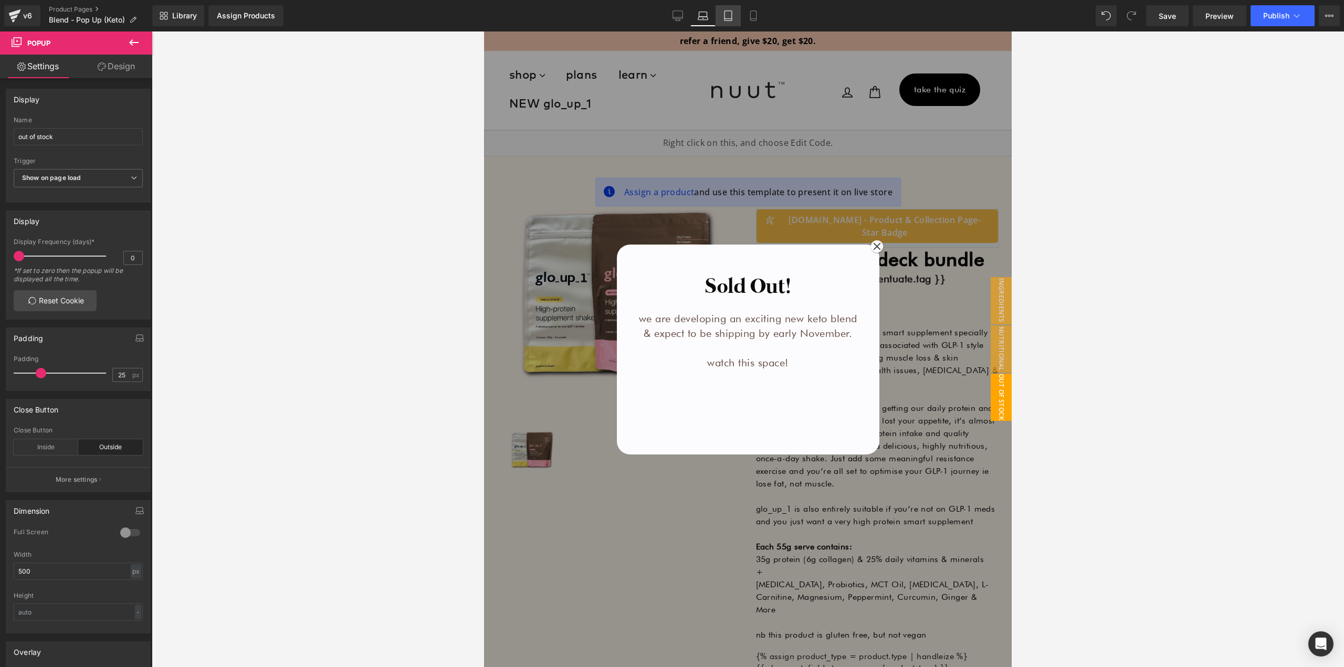
click at [729, 19] on icon at bounding box center [728, 19] width 7 height 0
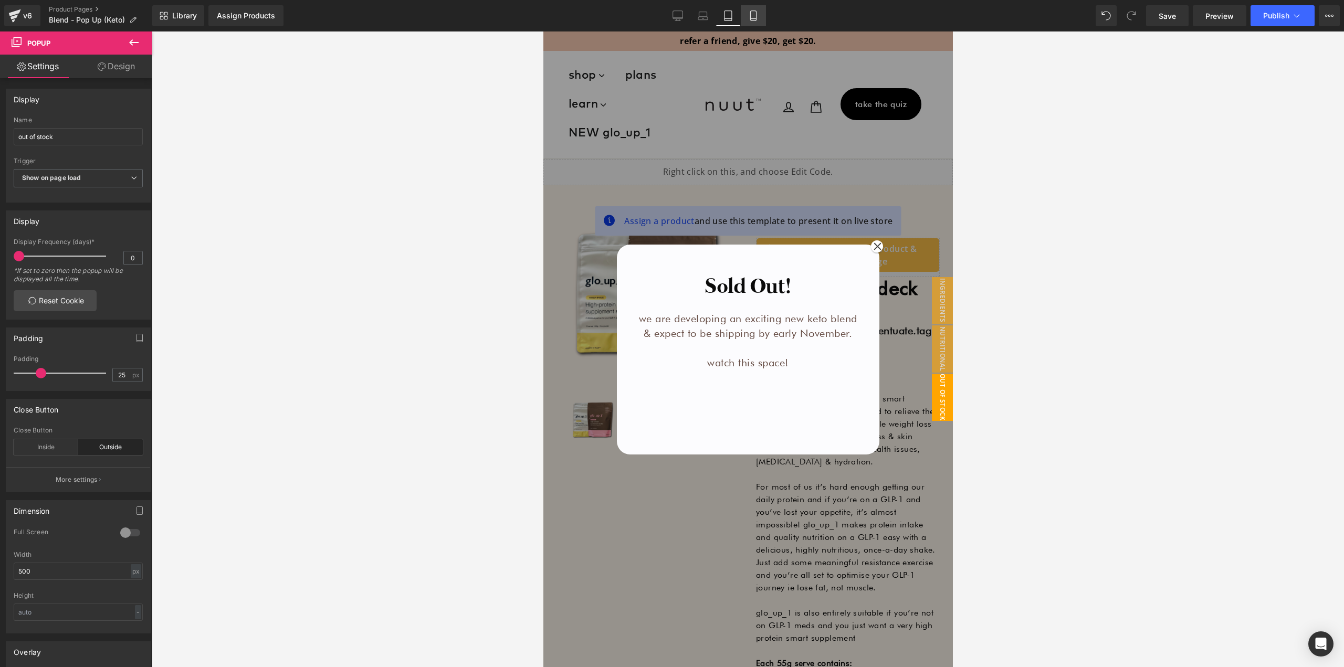
click at [748, 22] on link "Mobile" at bounding box center [753, 15] width 25 height 21
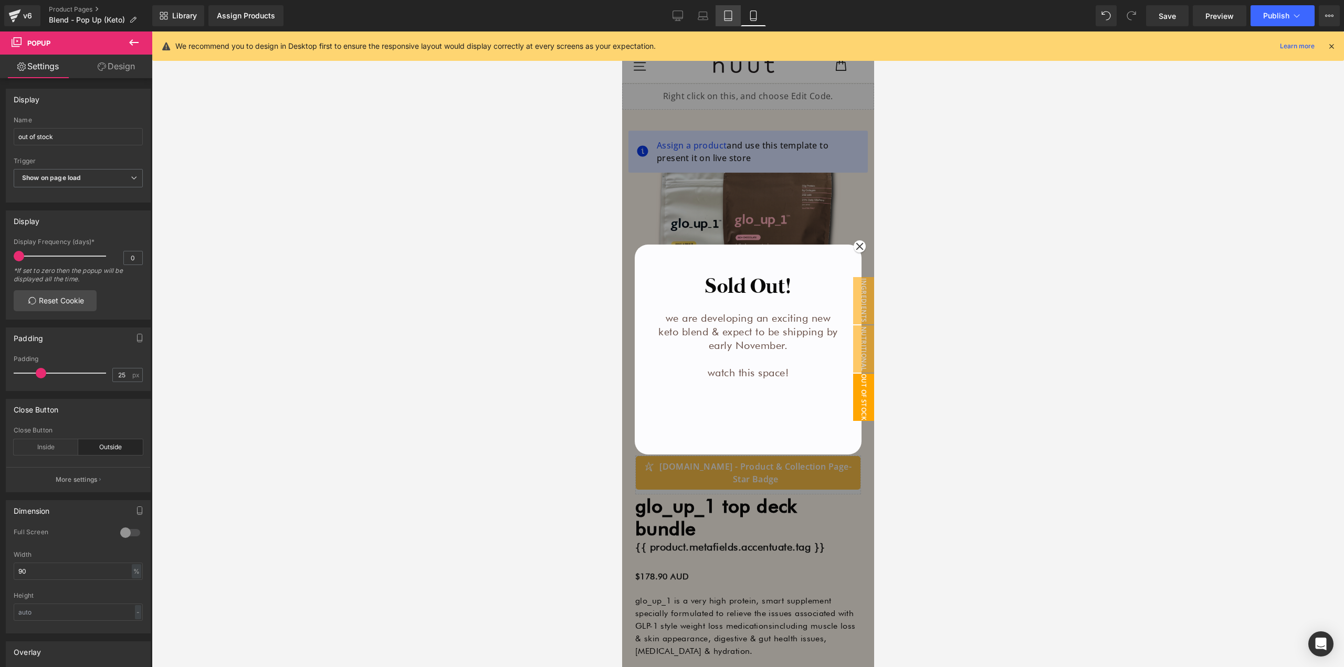
click at [733, 22] on link "Tablet" at bounding box center [728, 15] width 25 height 21
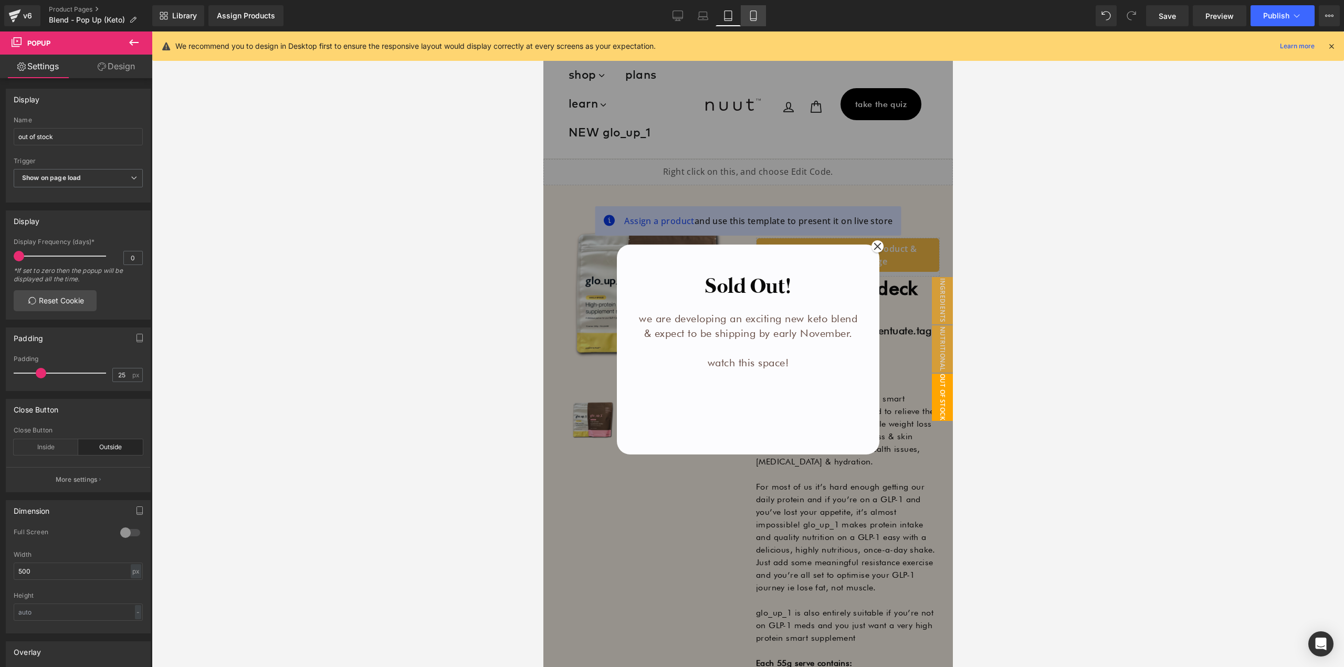
click at [745, 19] on link "Mobile" at bounding box center [753, 15] width 25 height 21
type input "90"
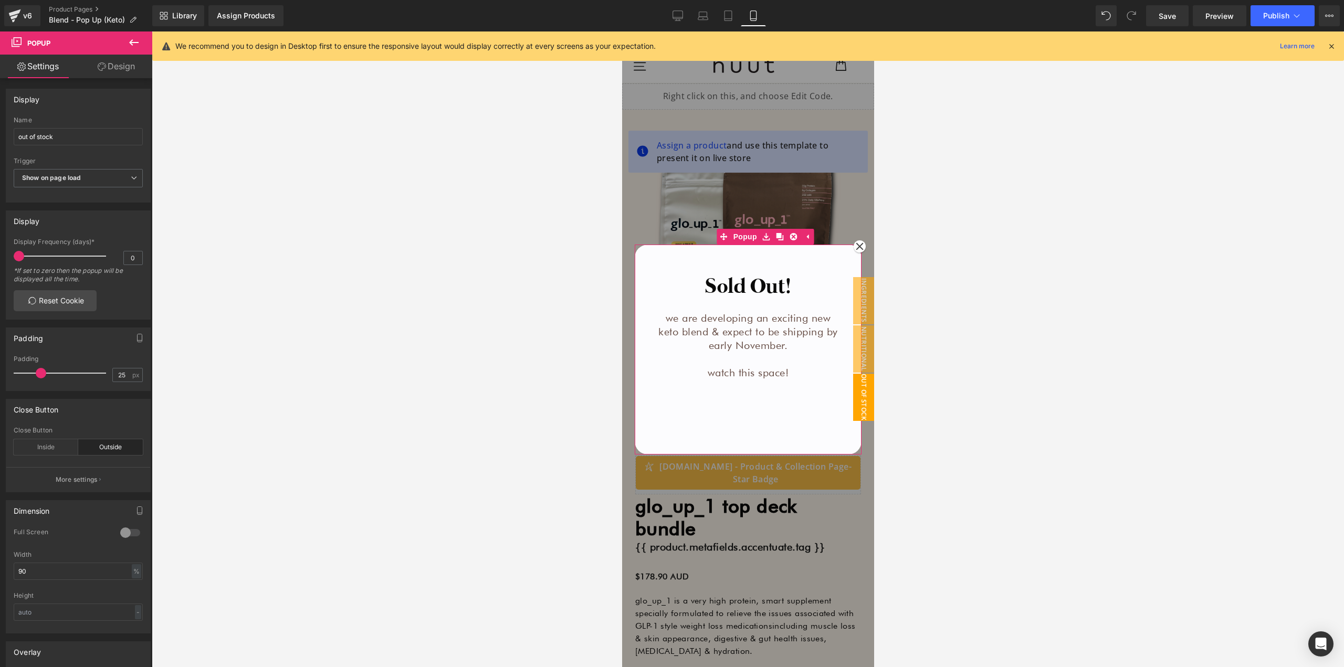
click at [748, 281] on span "Heading" at bounding box center [760, 287] width 28 height 13
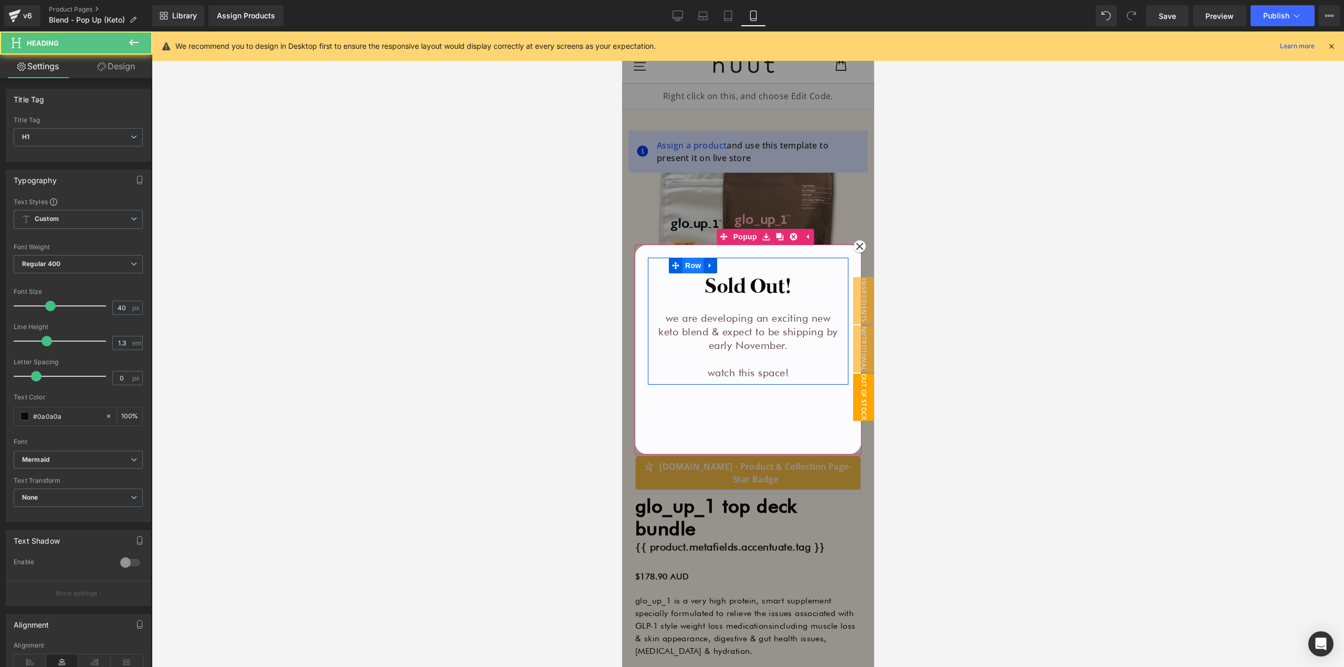
click at [690, 263] on span "Row" at bounding box center [692, 266] width 21 height 16
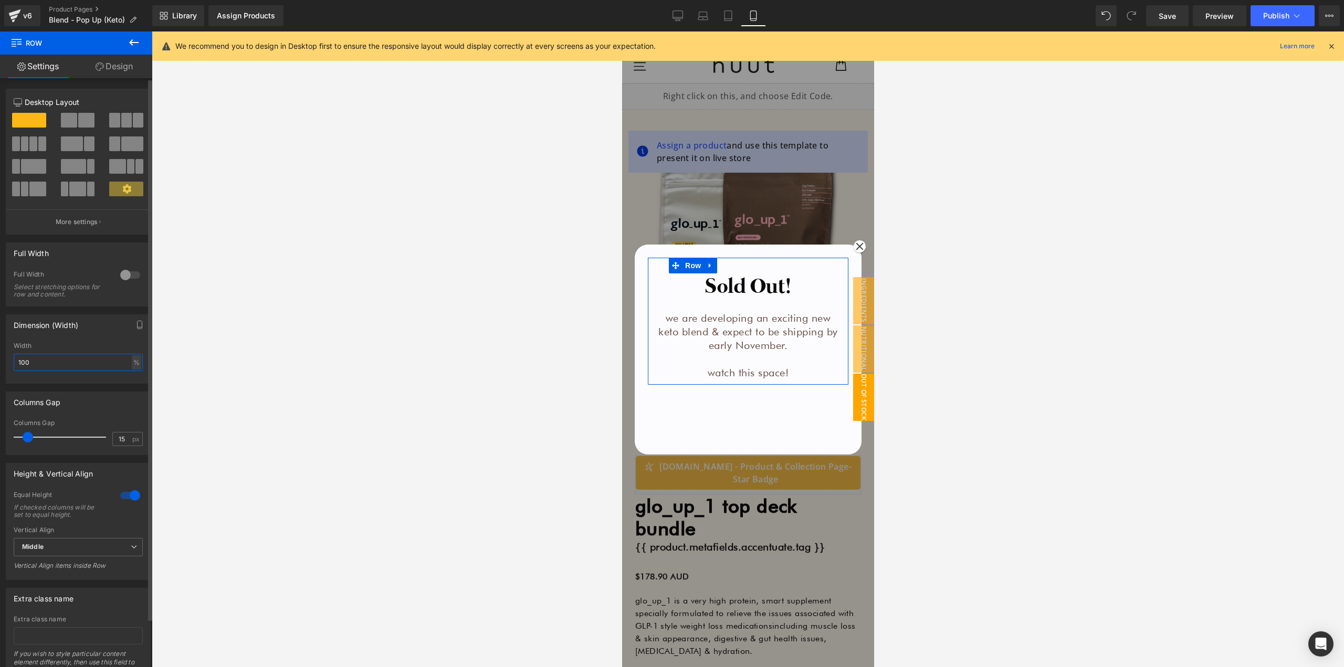
click at [56, 363] on input "100" at bounding box center [78, 362] width 129 height 17
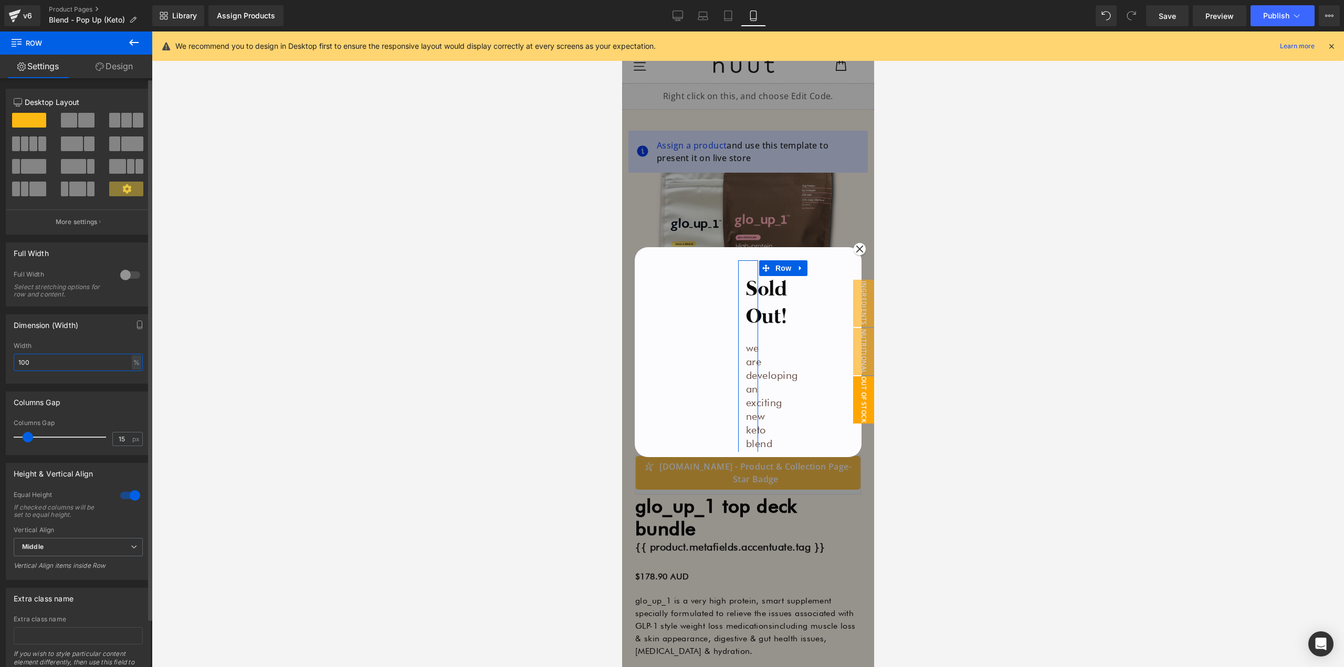
type input "100"
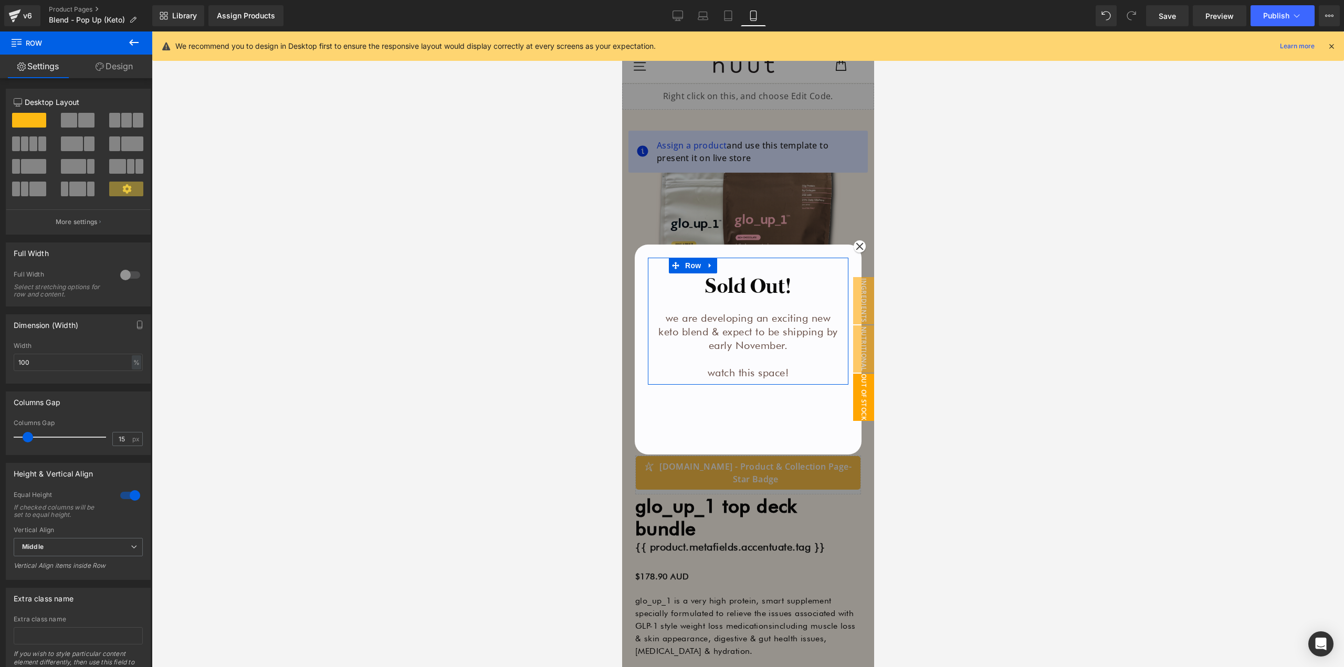
click at [107, 65] on link "Design" at bounding box center [114, 67] width 76 height 24
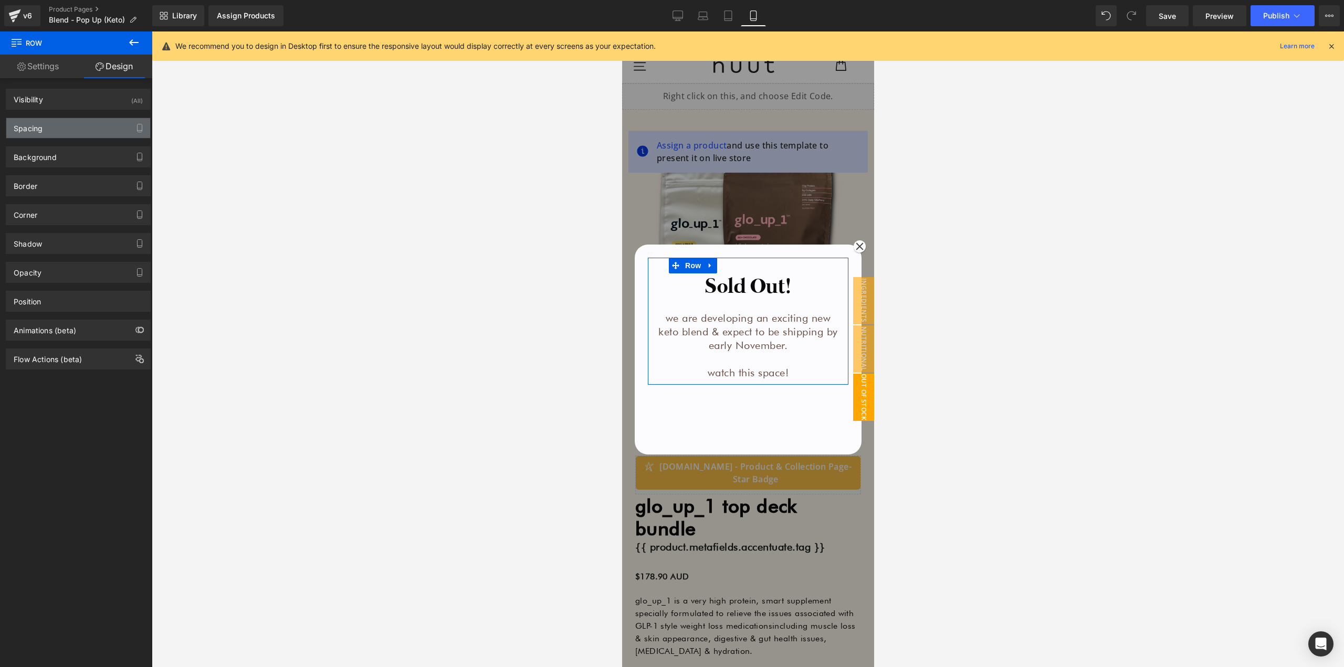
click at [53, 137] on div "Spacing" at bounding box center [78, 128] width 144 height 20
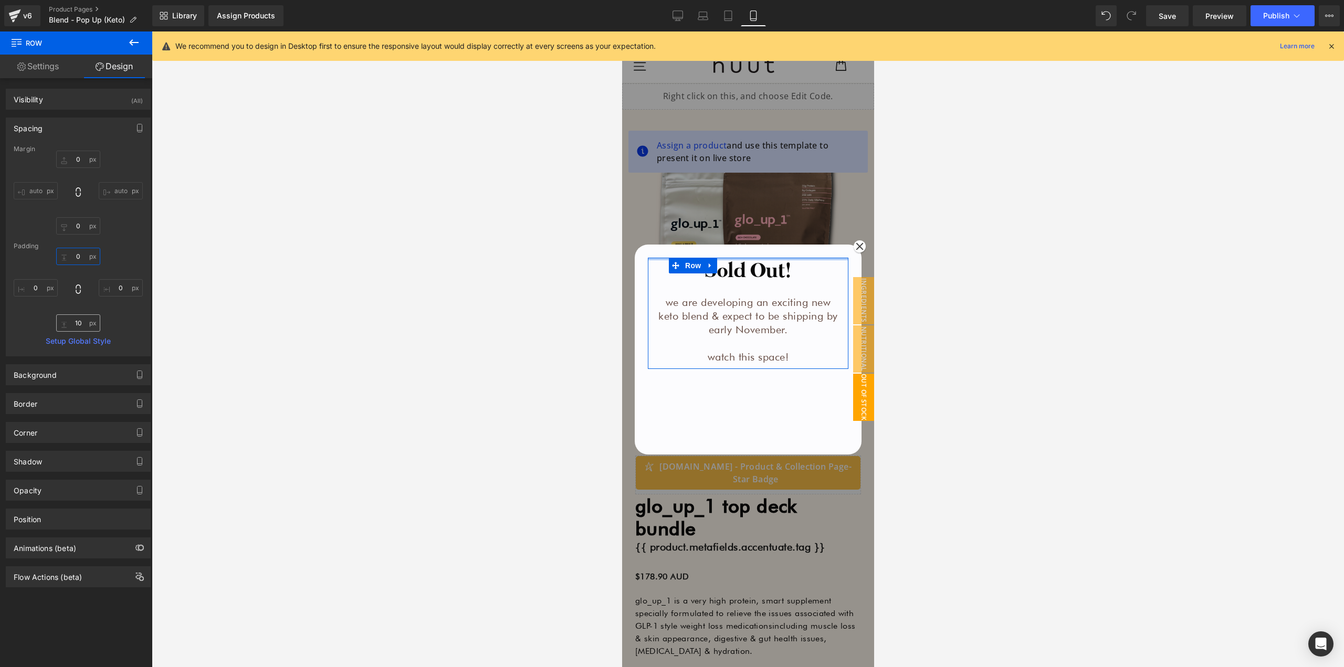
type input "0"
click at [80, 323] on input "10" at bounding box center [78, 323] width 44 height 17
type input "0"
click at [729, 16] on icon at bounding box center [728, 16] width 11 height 11
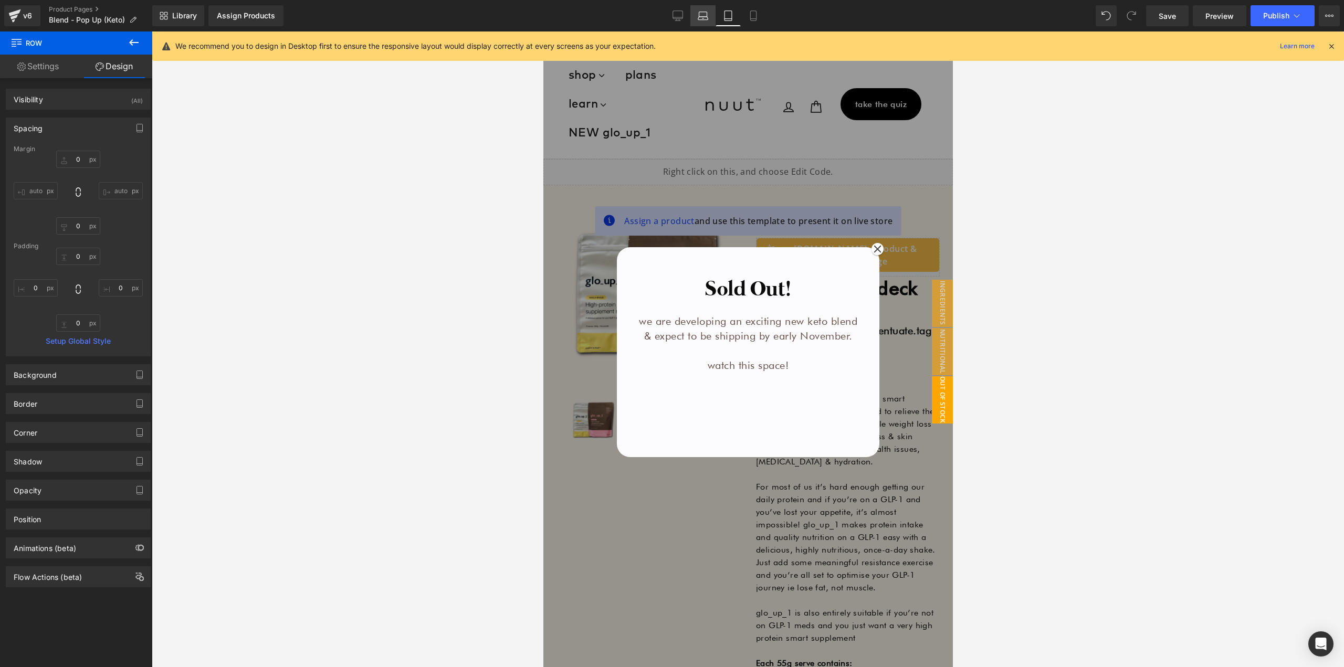
type input "0"
type input "30"
type input "0"
type input "10"
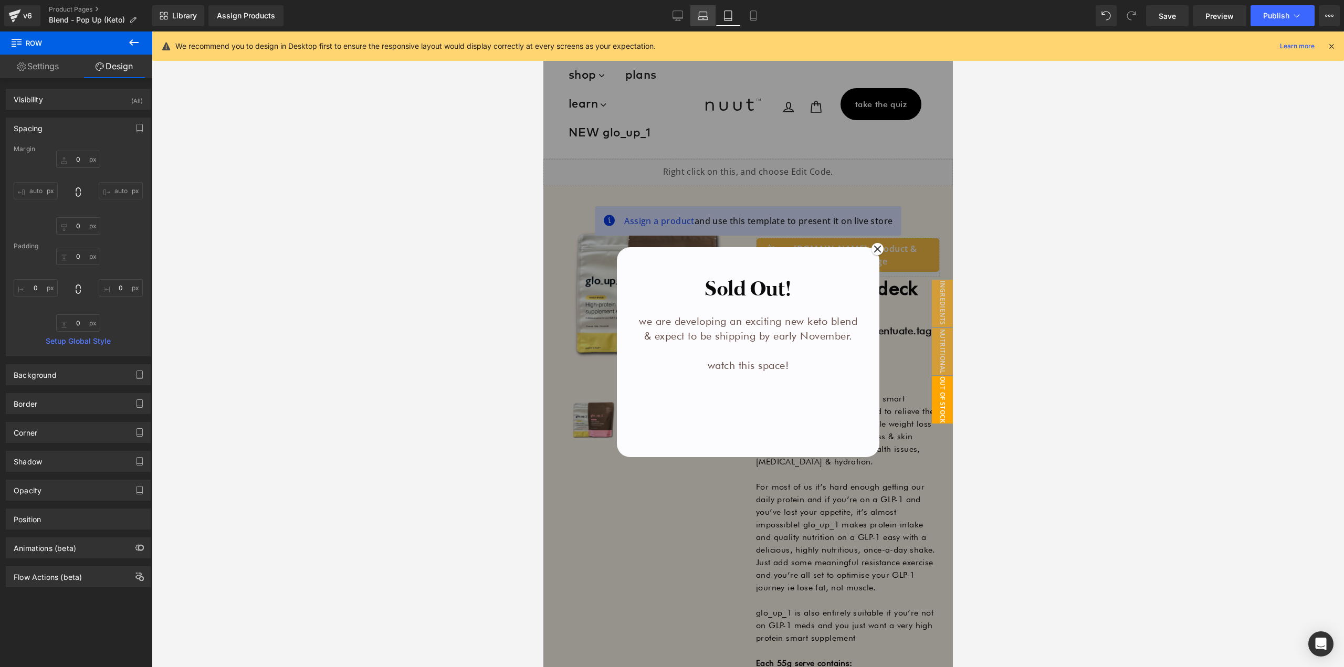
type input "0"
click at [699, 16] on icon at bounding box center [703, 16] width 11 height 11
type input "0"
type input "30"
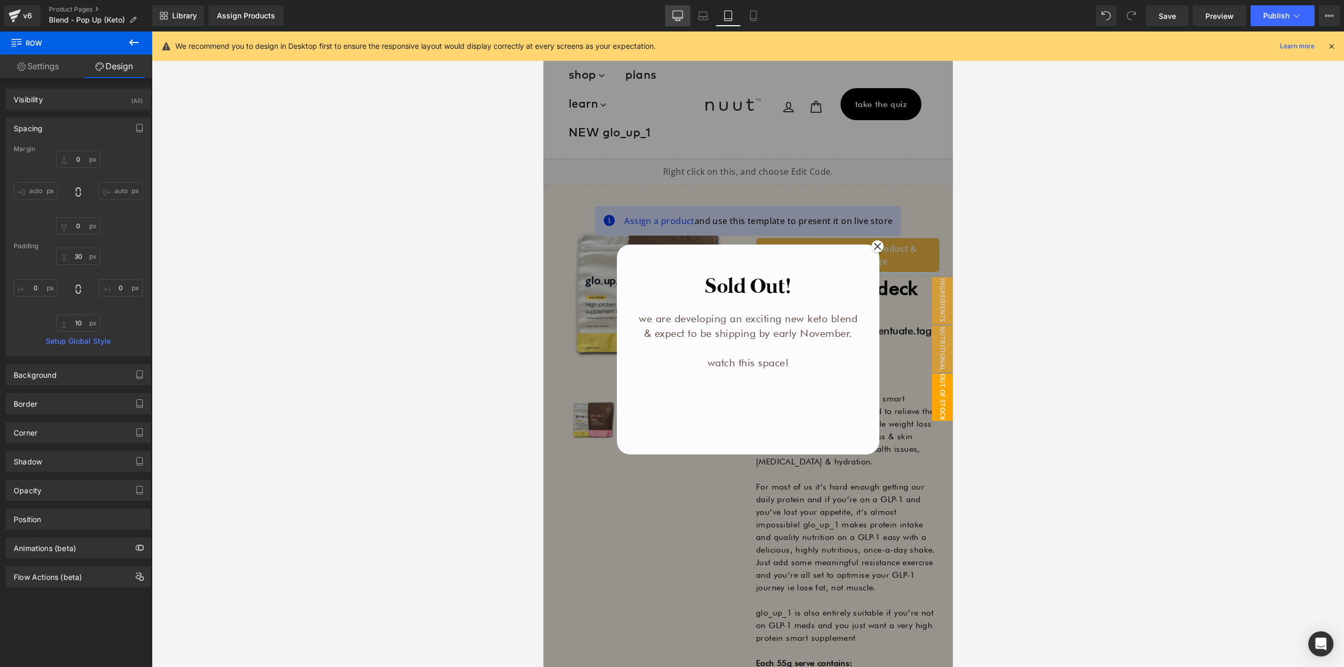
type input "0"
type input "10"
type input "0"
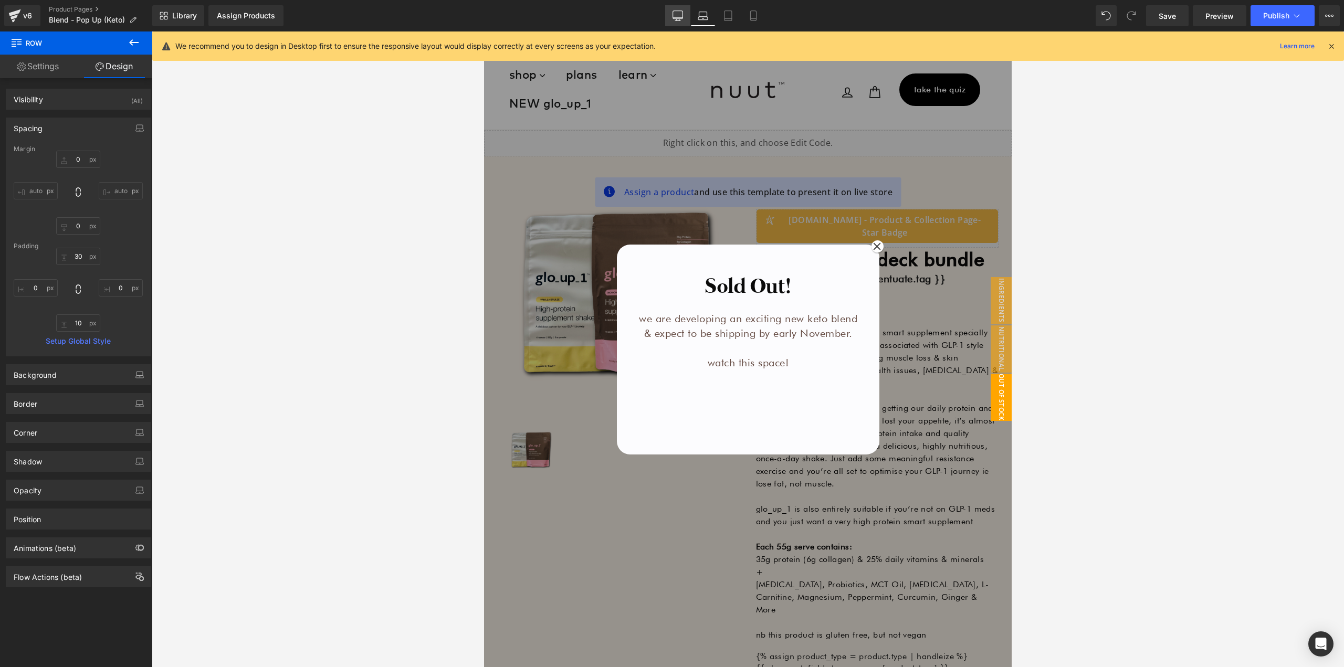
click at [677, 15] on icon at bounding box center [678, 16] width 11 height 11
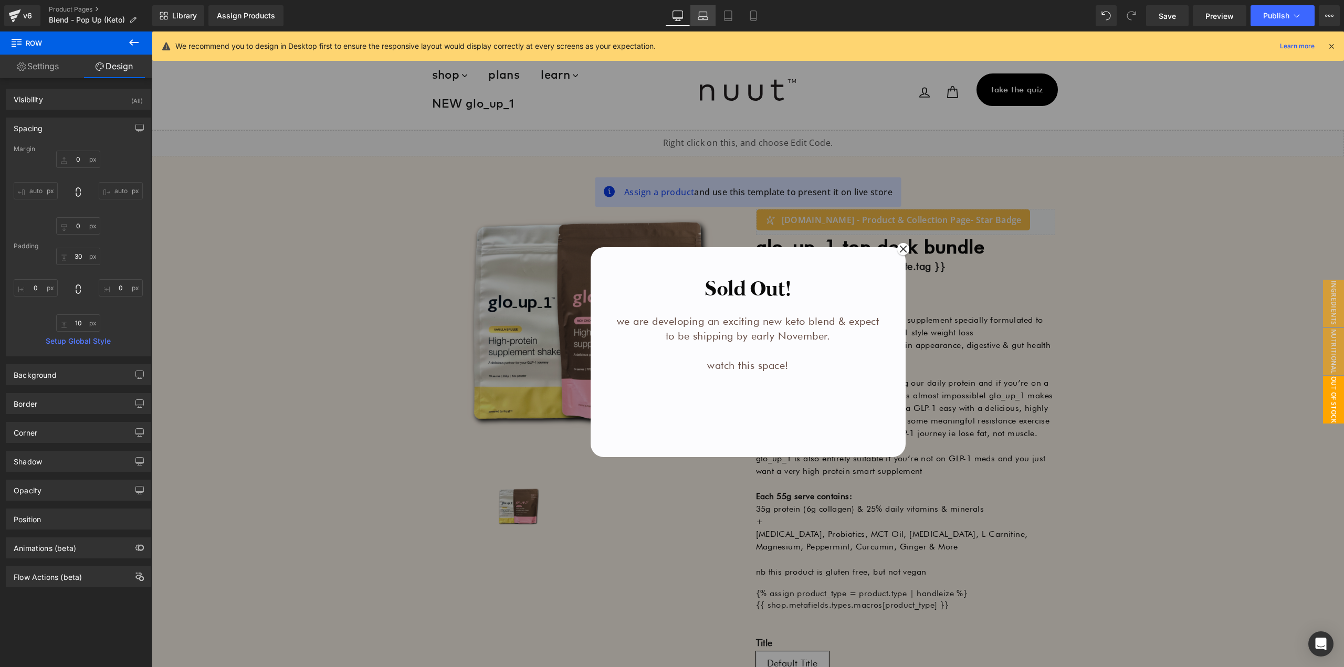
type input "0"
type input "30"
type input "0"
type input "10"
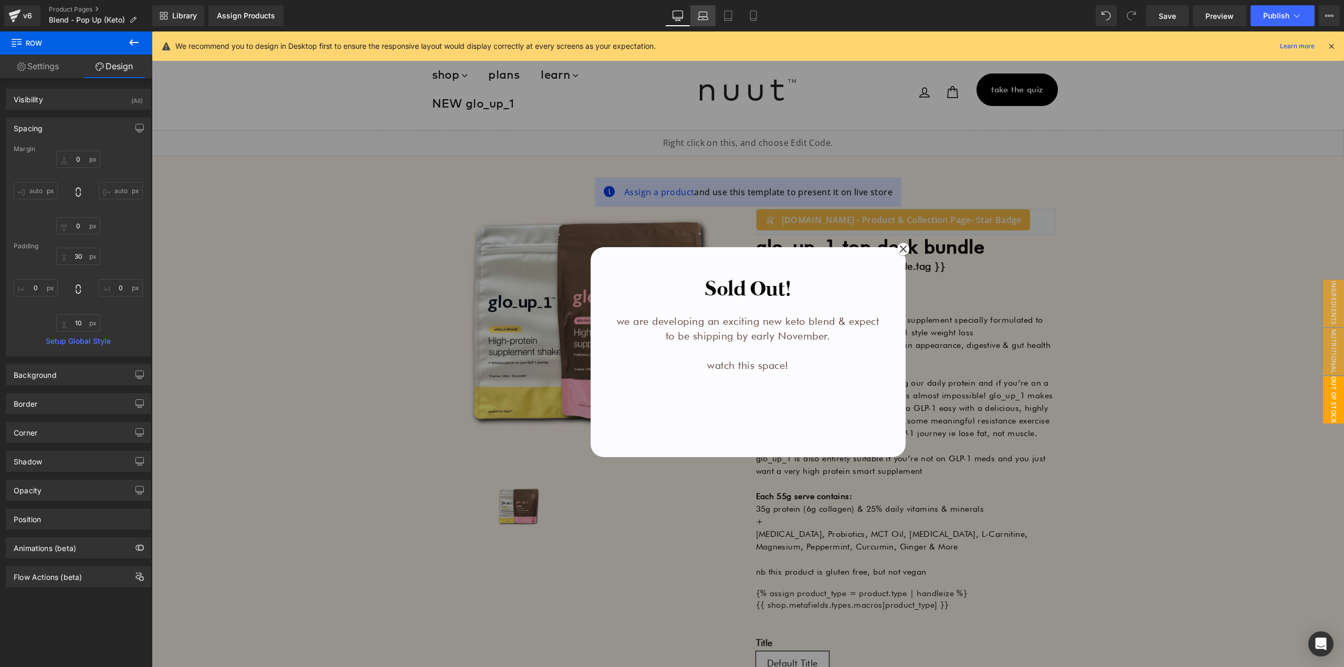
type input "0"
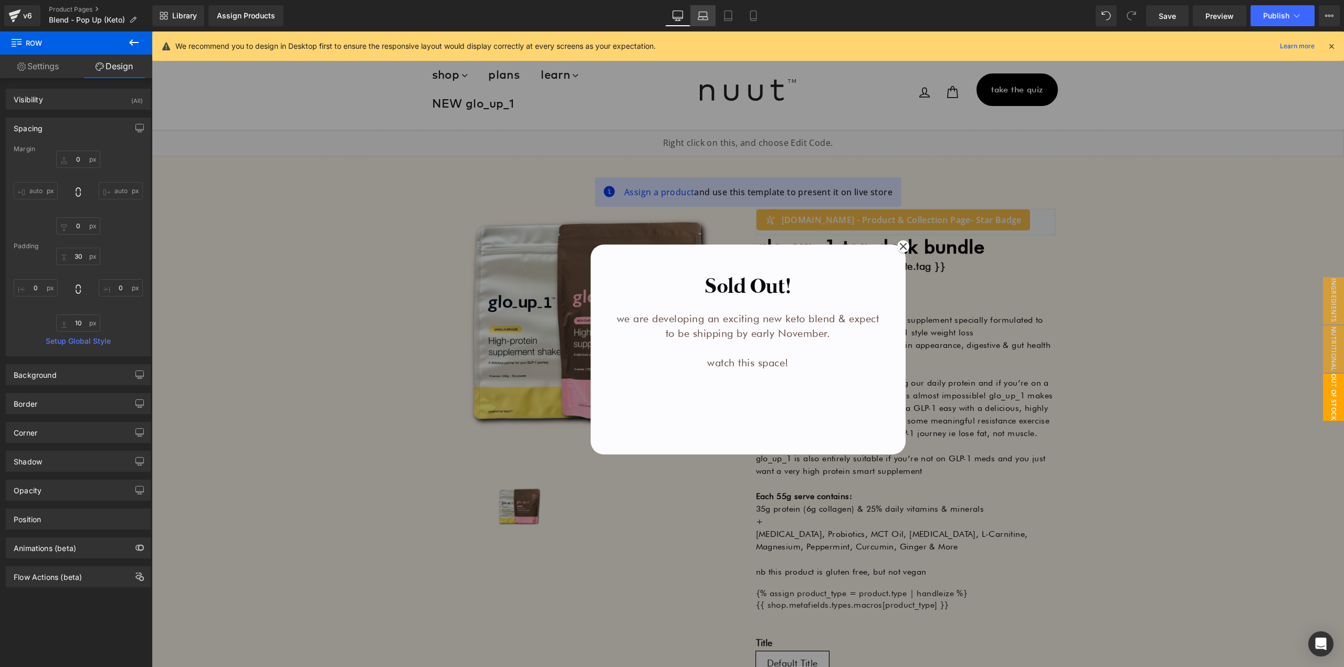
click at [698, 15] on icon at bounding box center [703, 16] width 11 height 11
type input "0"
type input "30"
type input "0"
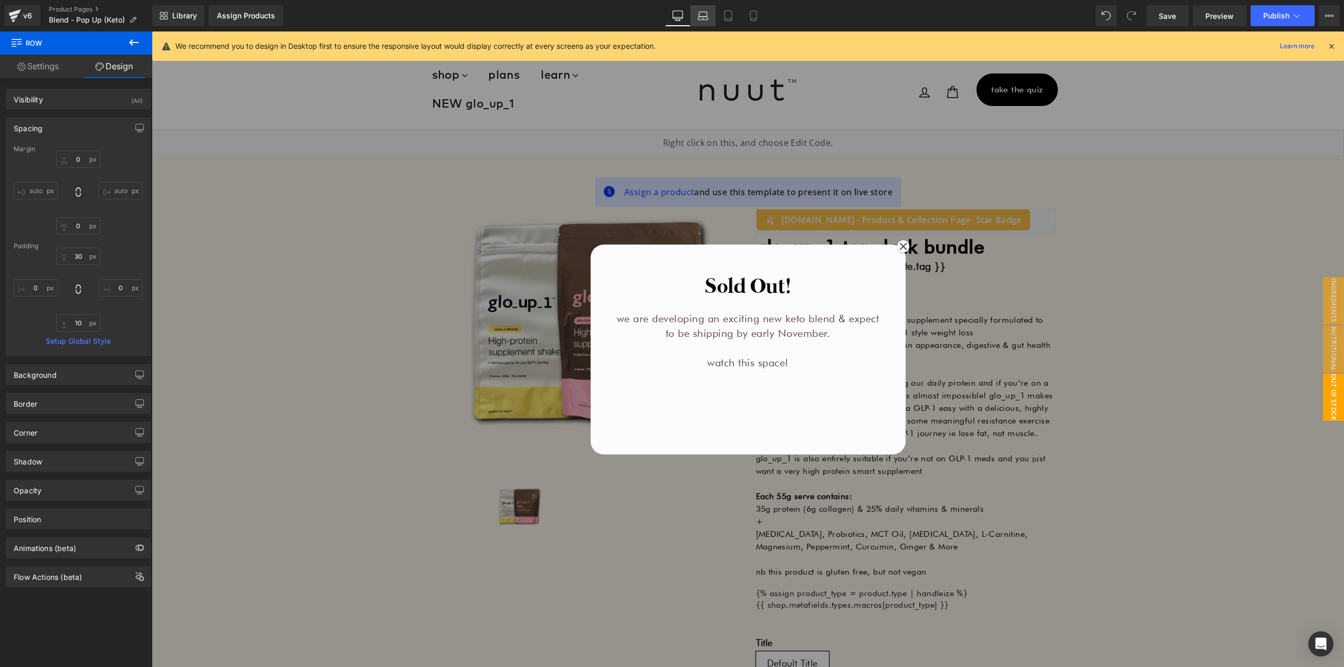
type input "10"
type input "0"
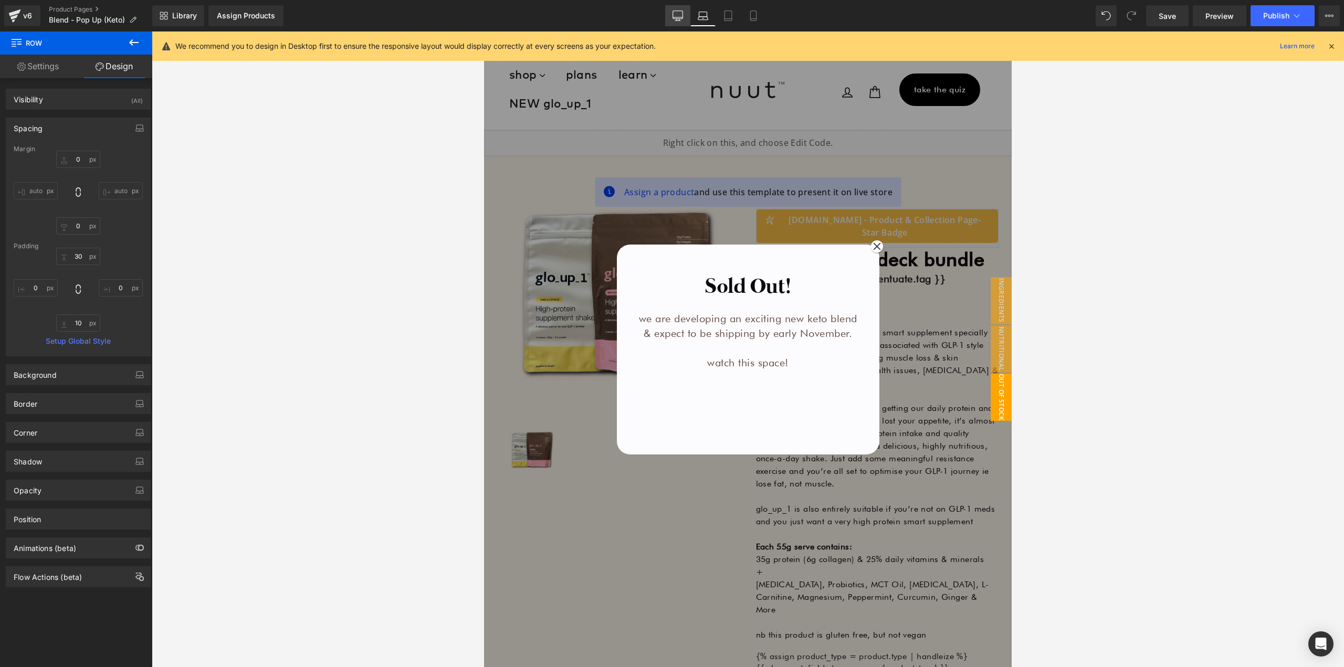
click at [682, 18] on icon at bounding box center [678, 16] width 11 height 11
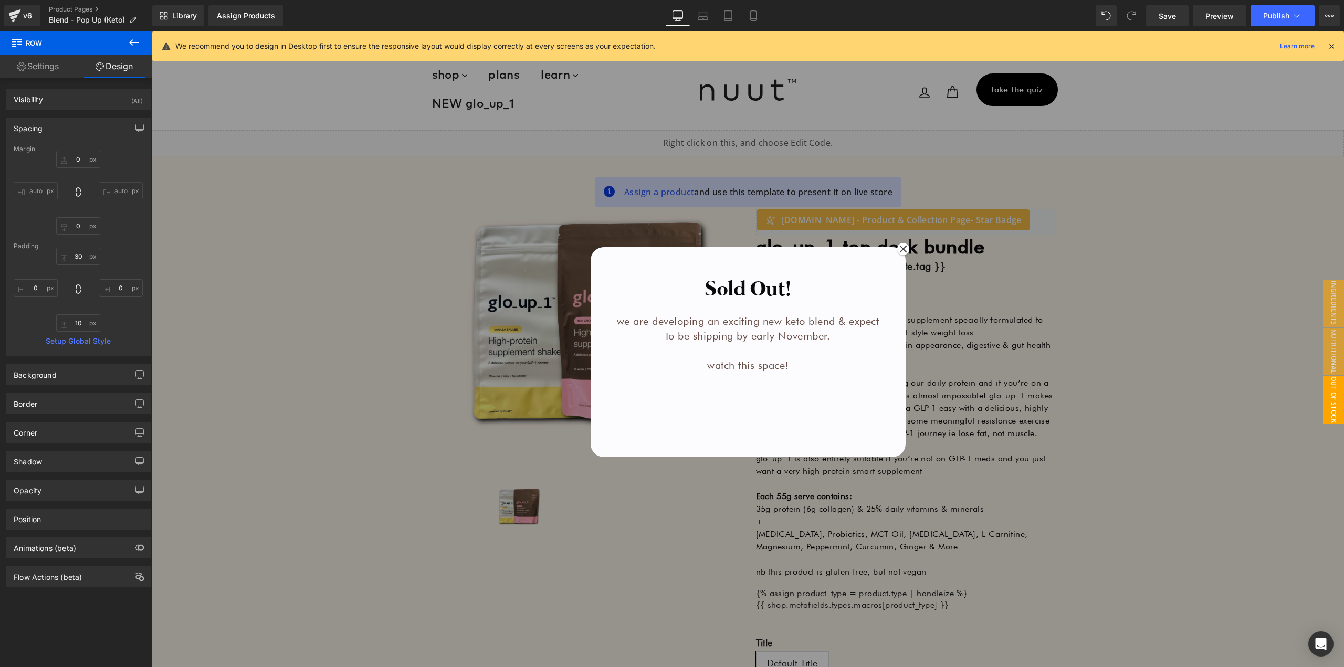
type input "0"
type input "30"
type input "0"
type input "10"
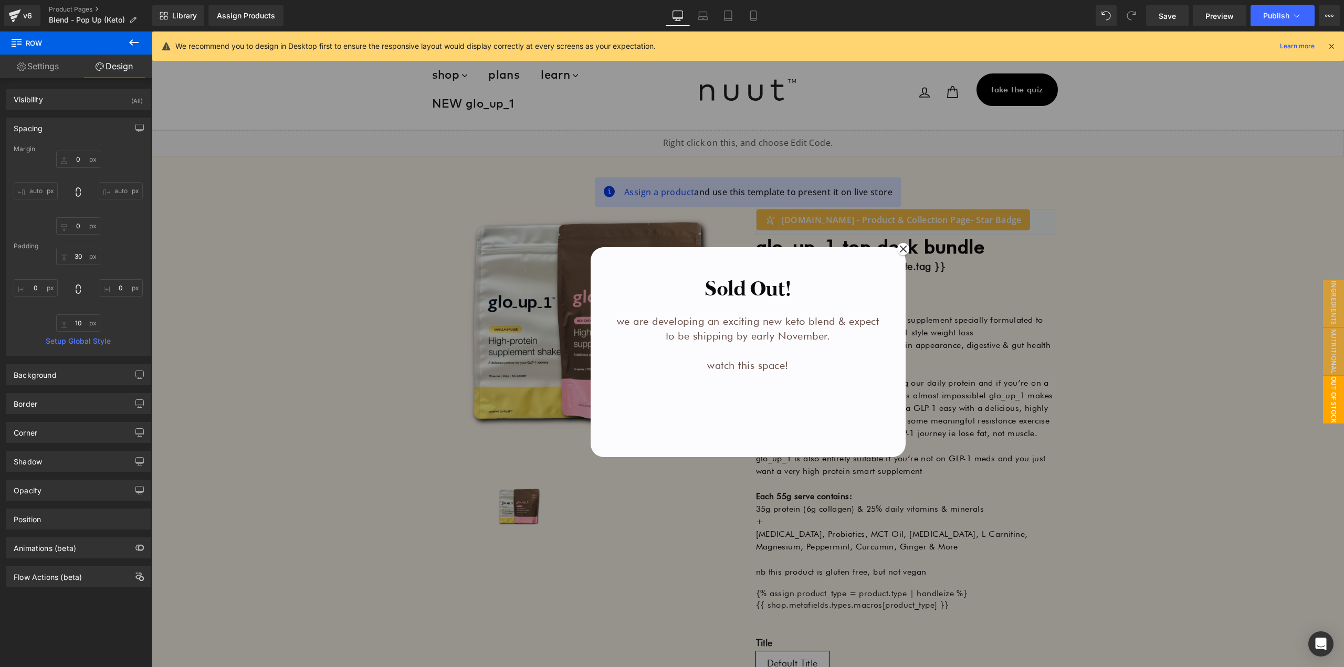
type input "0"
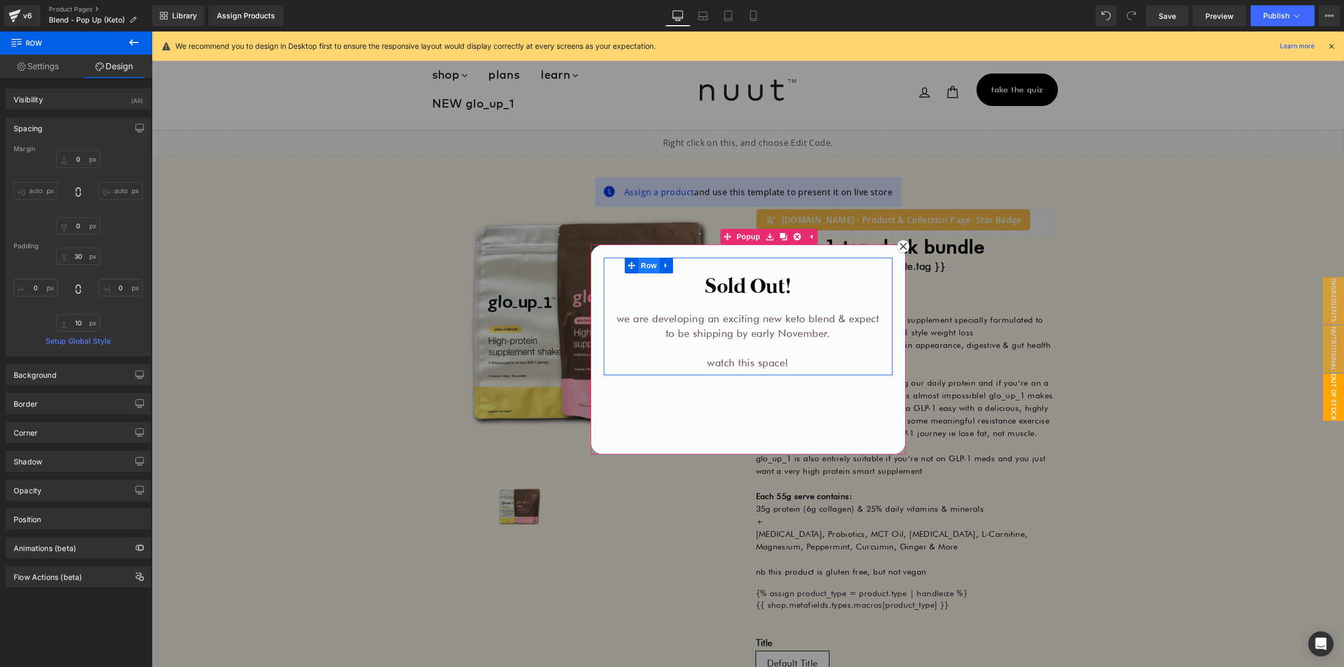
click at [645, 267] on span "Row" at bounding box center [649, 266] width 21 height 16
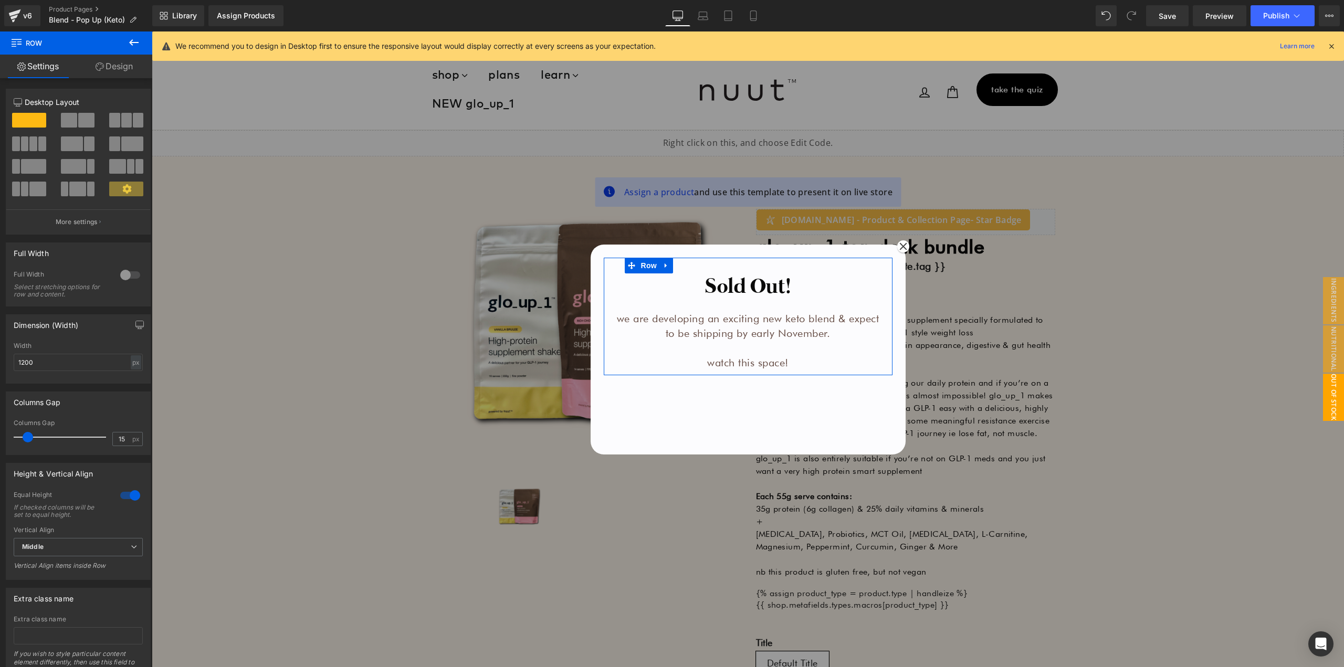
click at [124, 279] on div at bounding box center [130, 275] width 25 height 17
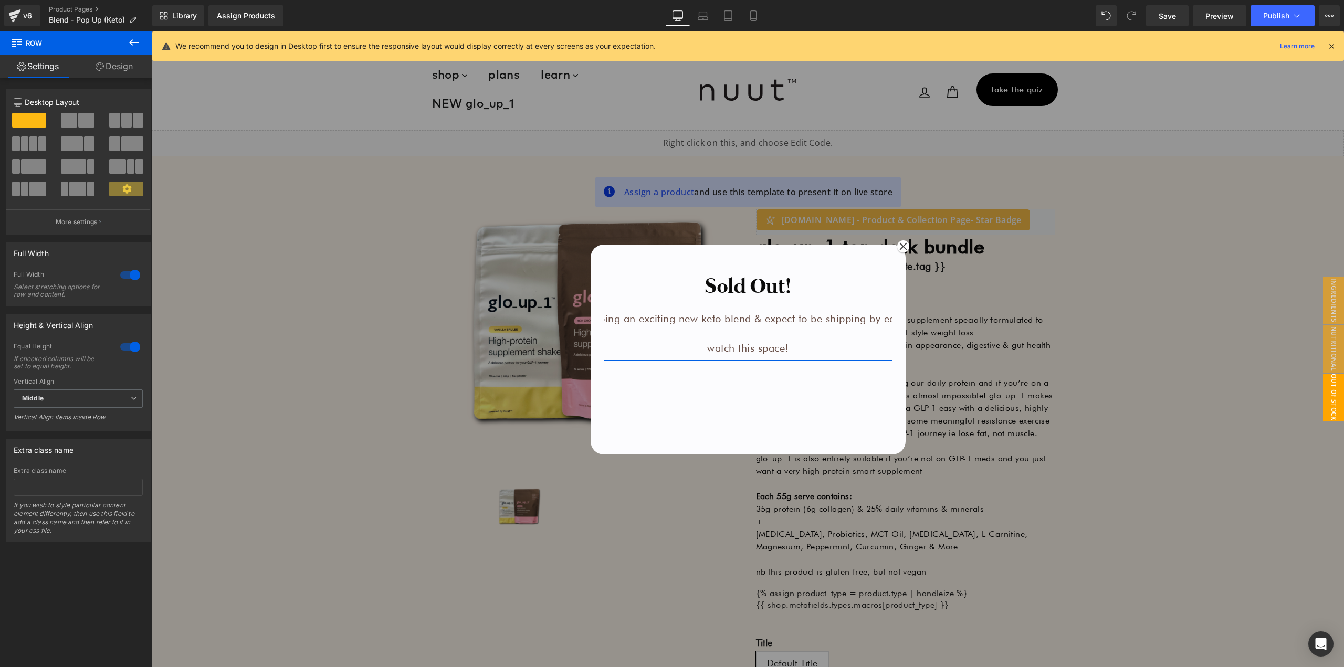
click at [124, 279] on div at bounding box center [130, 275] width 25 height 17
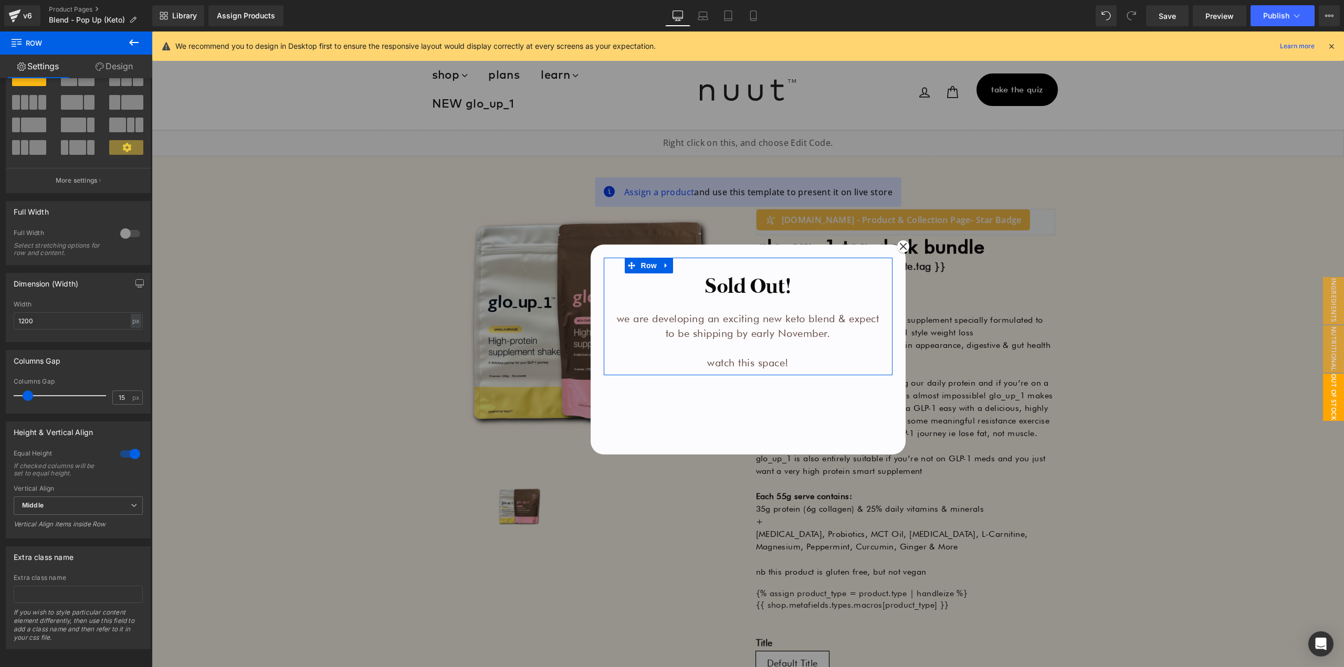
scroll to position [53, 0]
click at [701, 17] on icon at bounding box center [703, 16] width 11 height 11
type input "100"
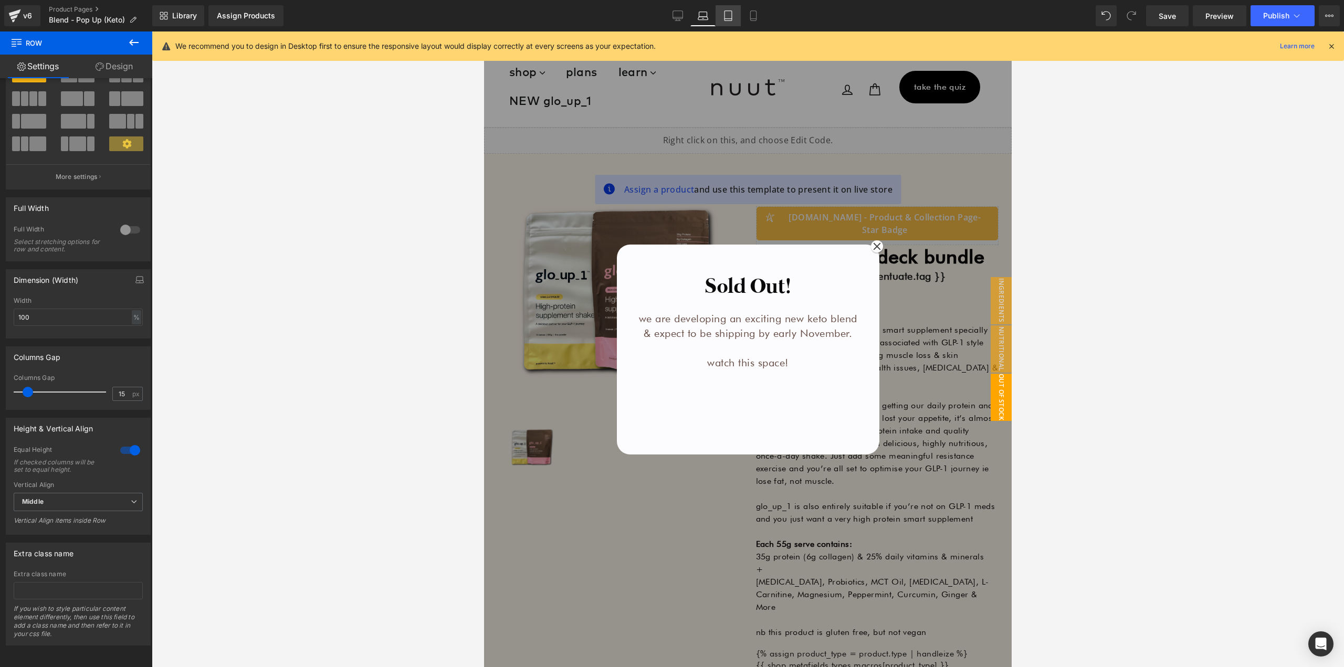
click at [725, 15] on icon at bounding box center [728, 16] width 11 height 11
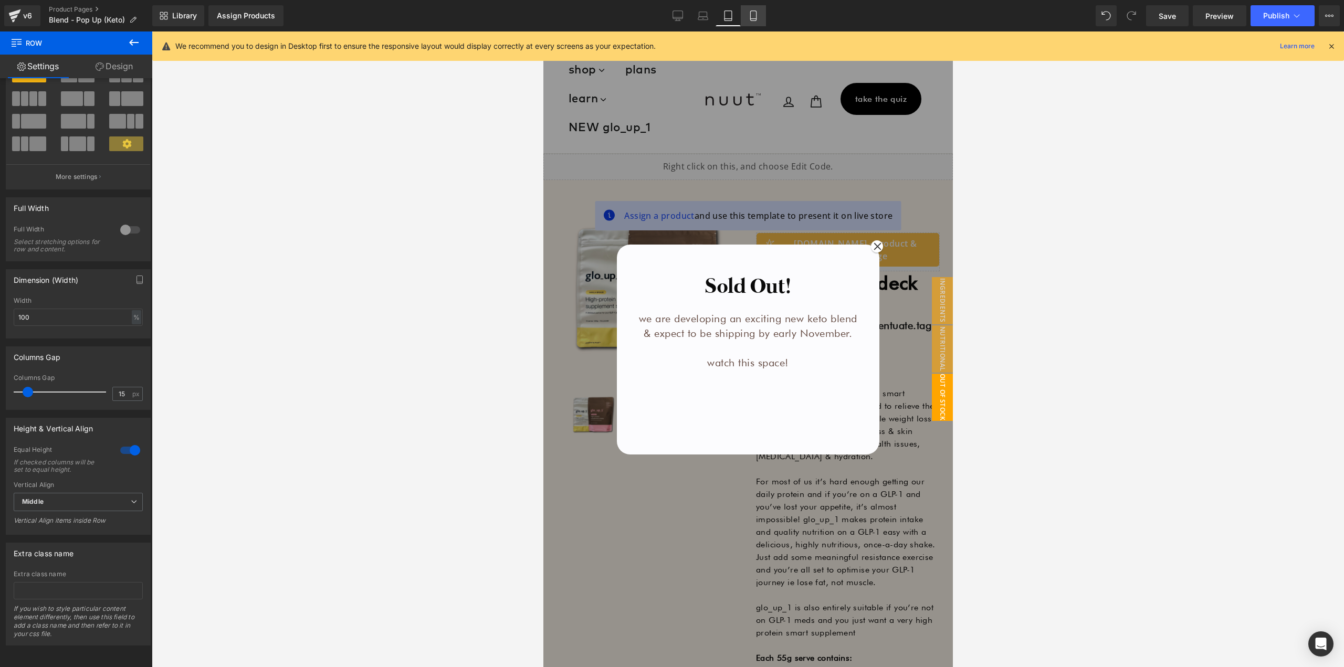
click at [756, 13] on icon at bounding box center [753, 16] width 6 height 10
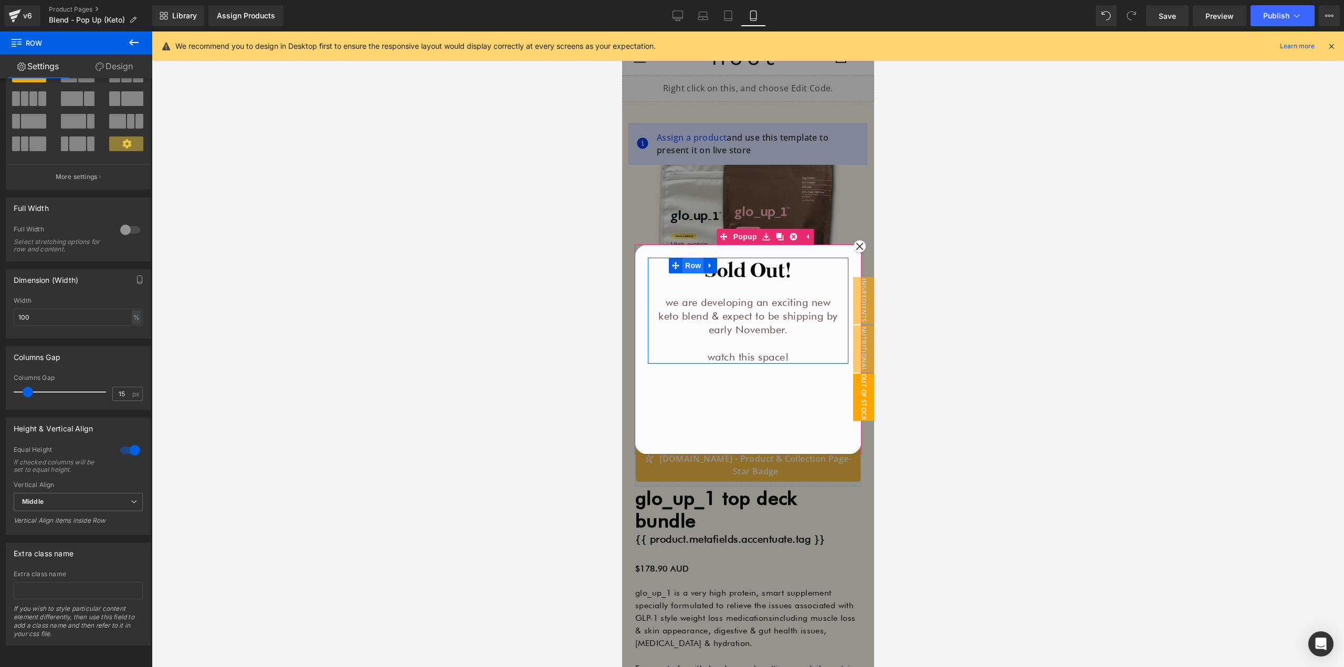
click at [689, 265] on span "Row" at bounding box center [692, 266] width 21 height 16
click at [112, 66] on link "Design" at bounding box center [114, 67] width 76 height 24
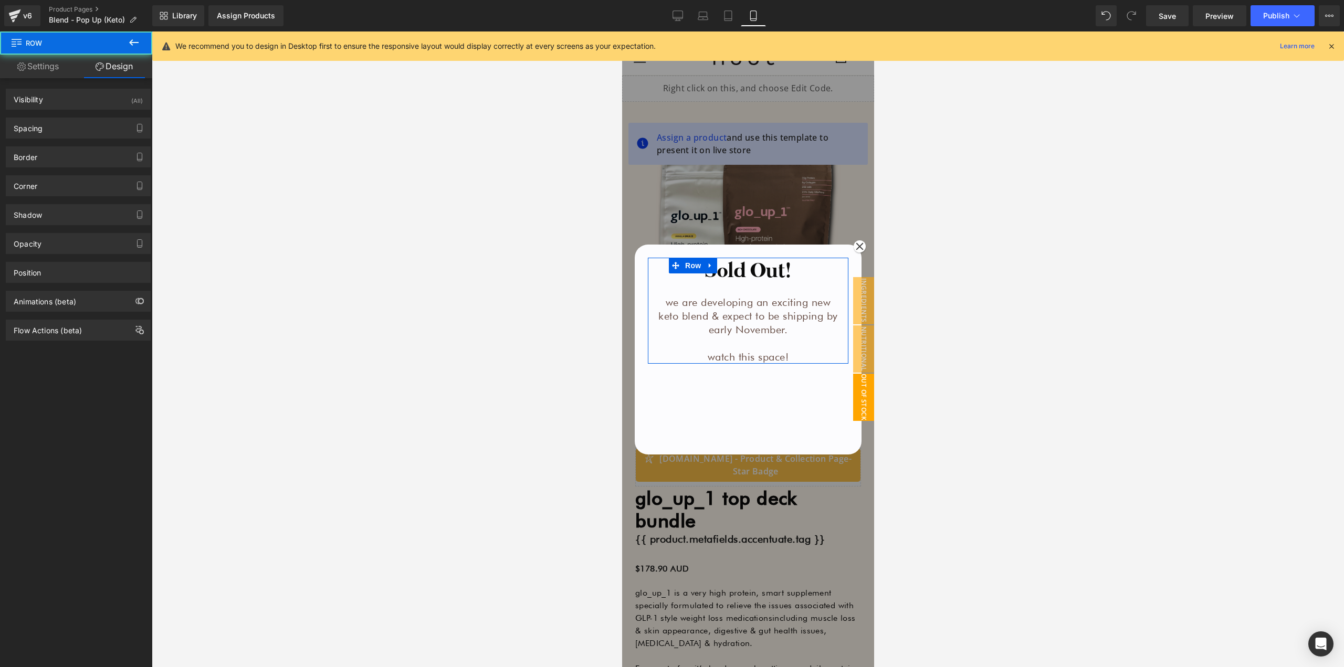
type input "0"
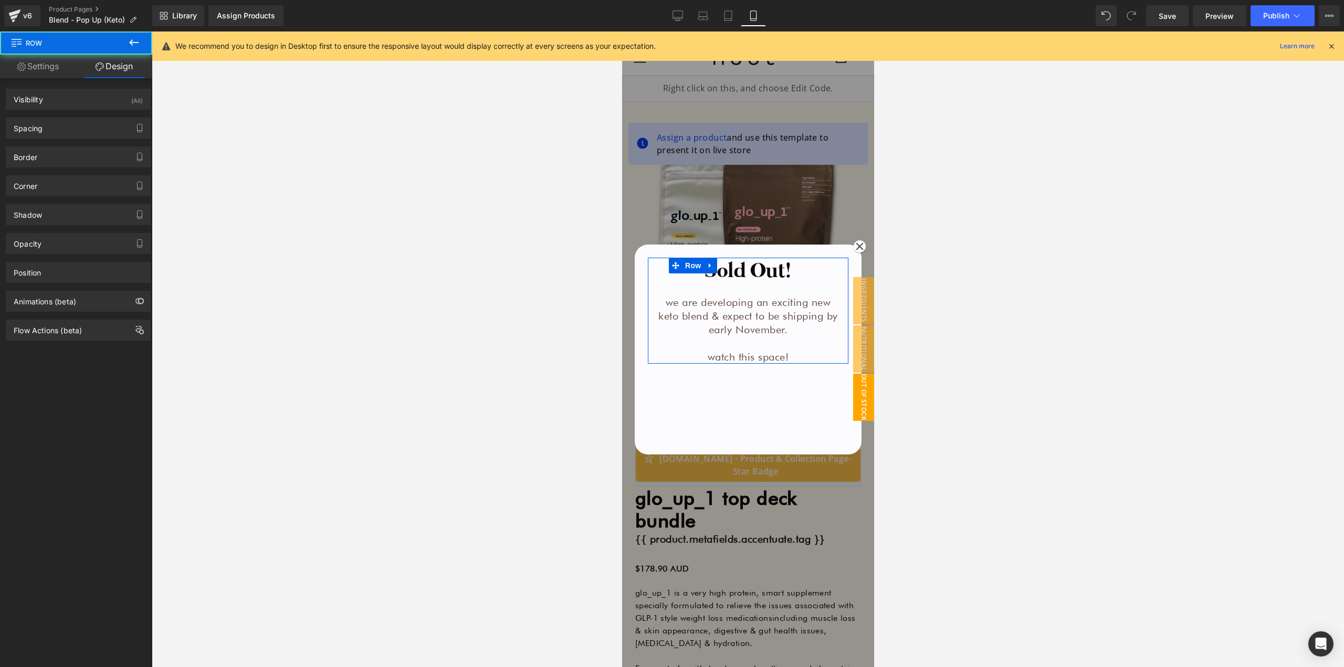
type input "0"
click at [54, 130] on div "Spacing" at bounding box center [78, 128] width 144 height 20
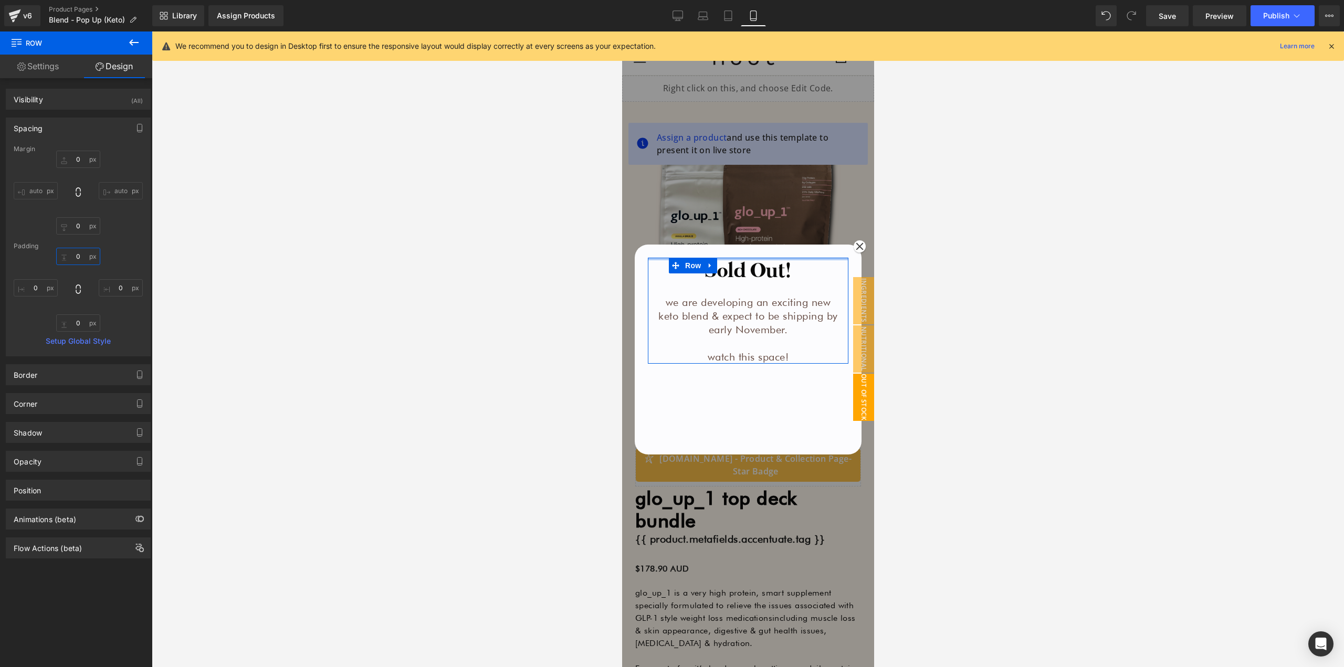
click at [78, 254] on input "0" at bounding box center [78, 256] width 44 height 17
type input "30"
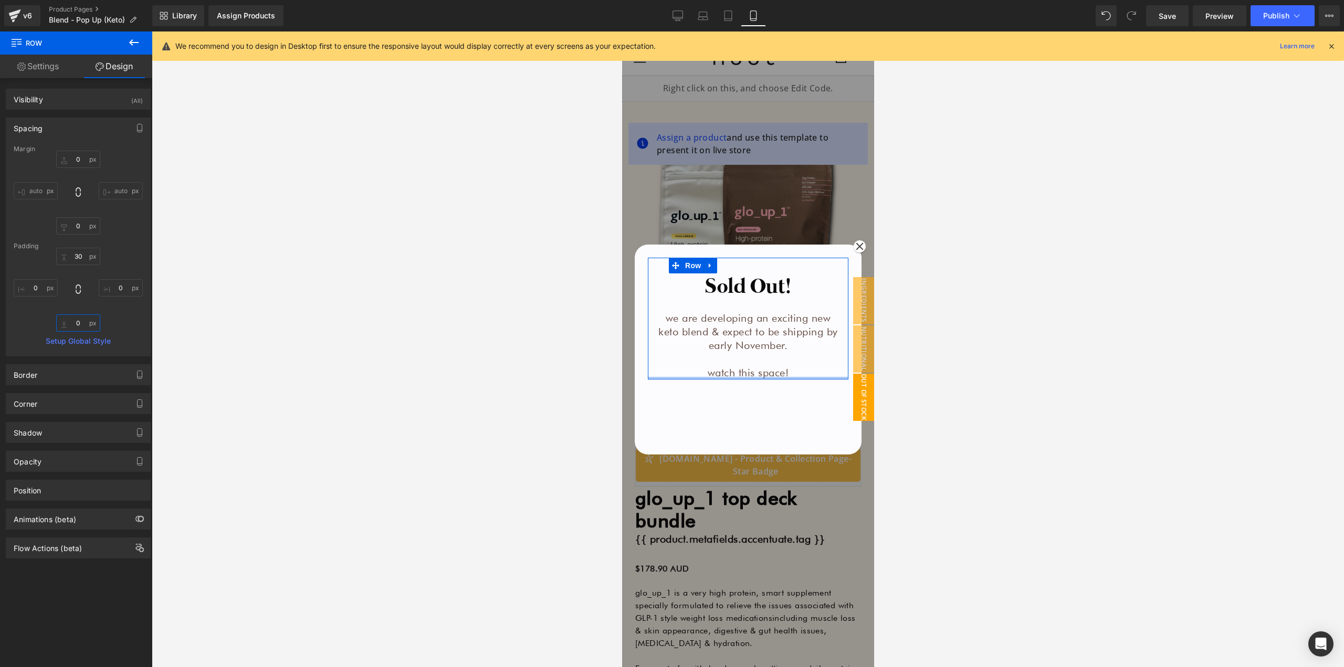
click at [81, 322] on input "0" at bounding box center [78, 323] width 44 height 17
type input "10"
click at [54, 71] on link "Settings" at bounding box center [38, 67] width 76 height 24
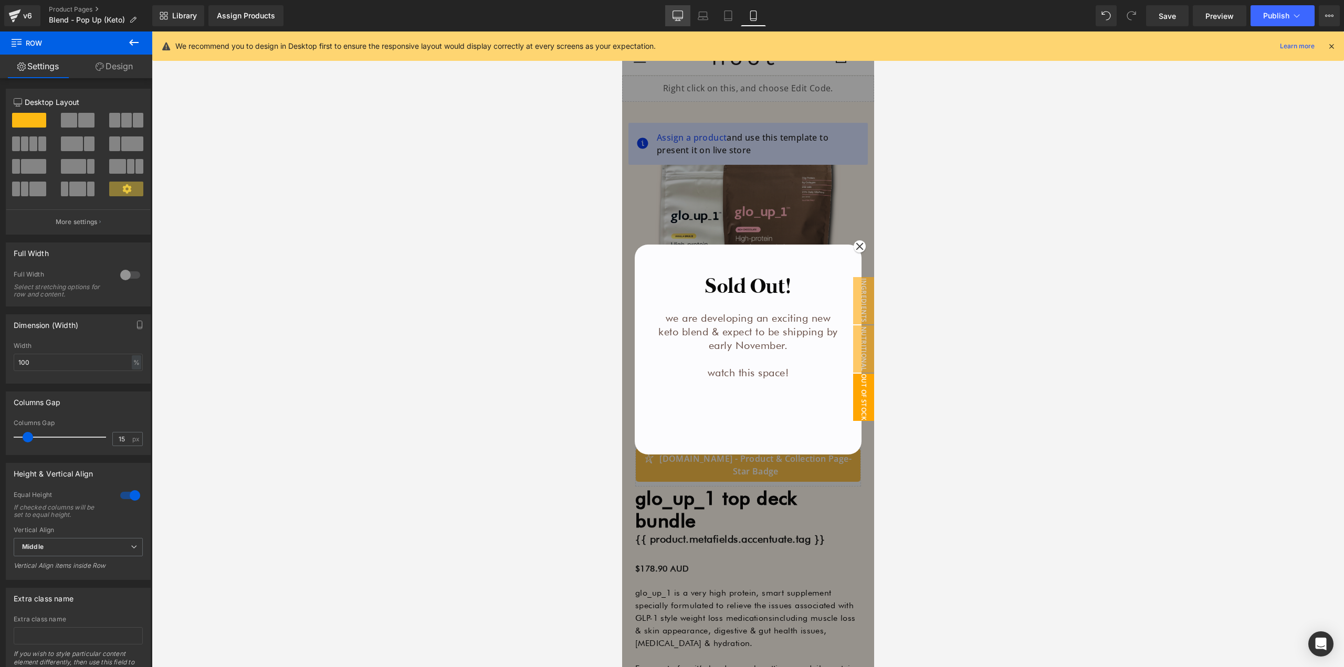
click at [683, 14] on icon at bounding box center [678, 15] width 10 height 8
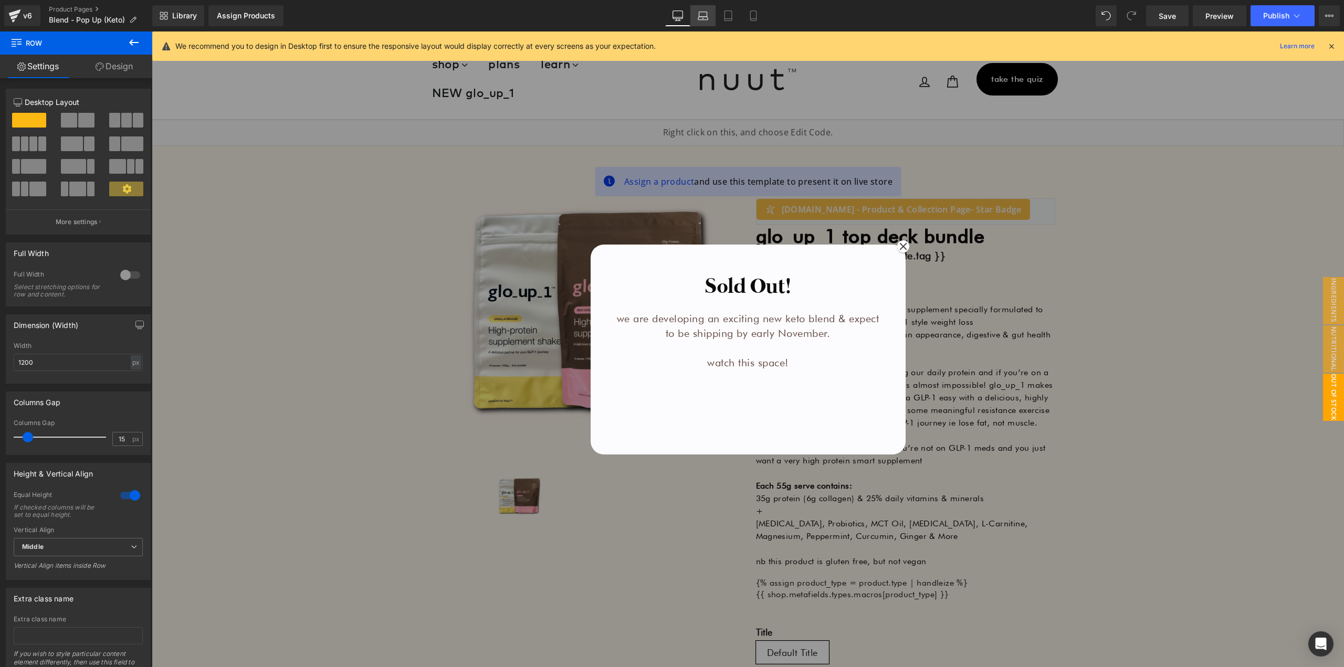
click at [711, 23] on link "Laptop" at bounding box center [703, 15] width 25 height 21
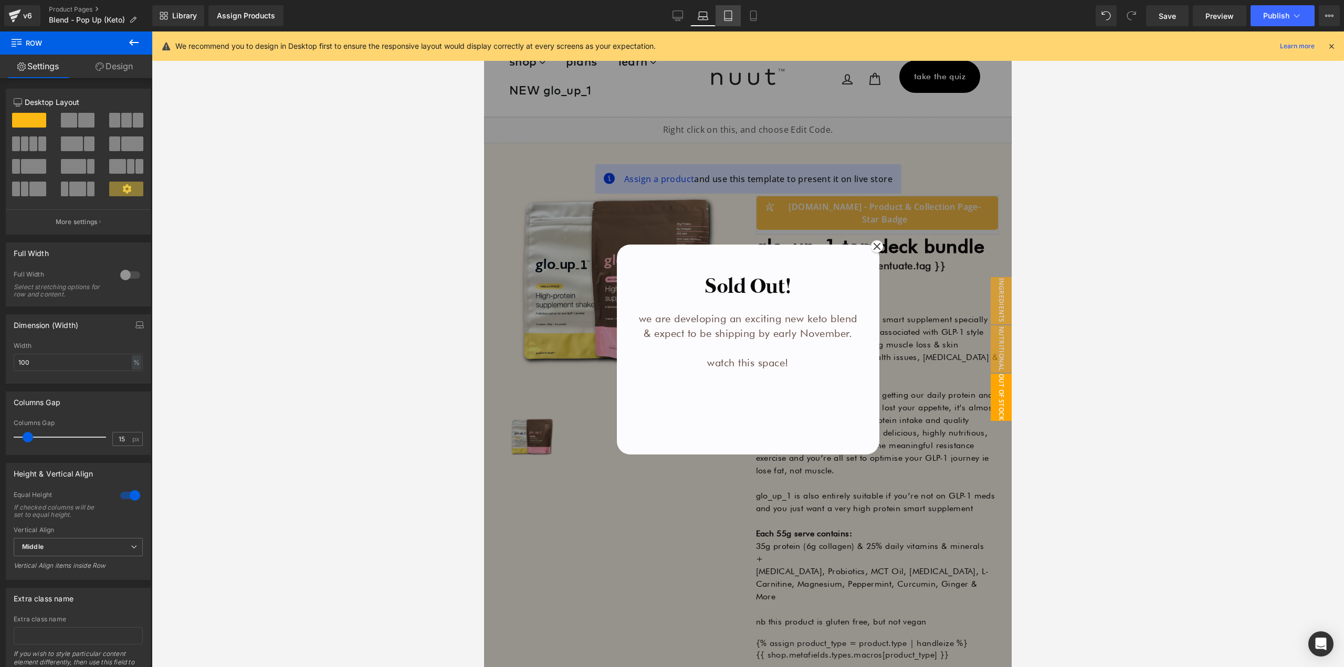
click at [732, 17] on icon at bounding box center [728, 16] width 11 height 11
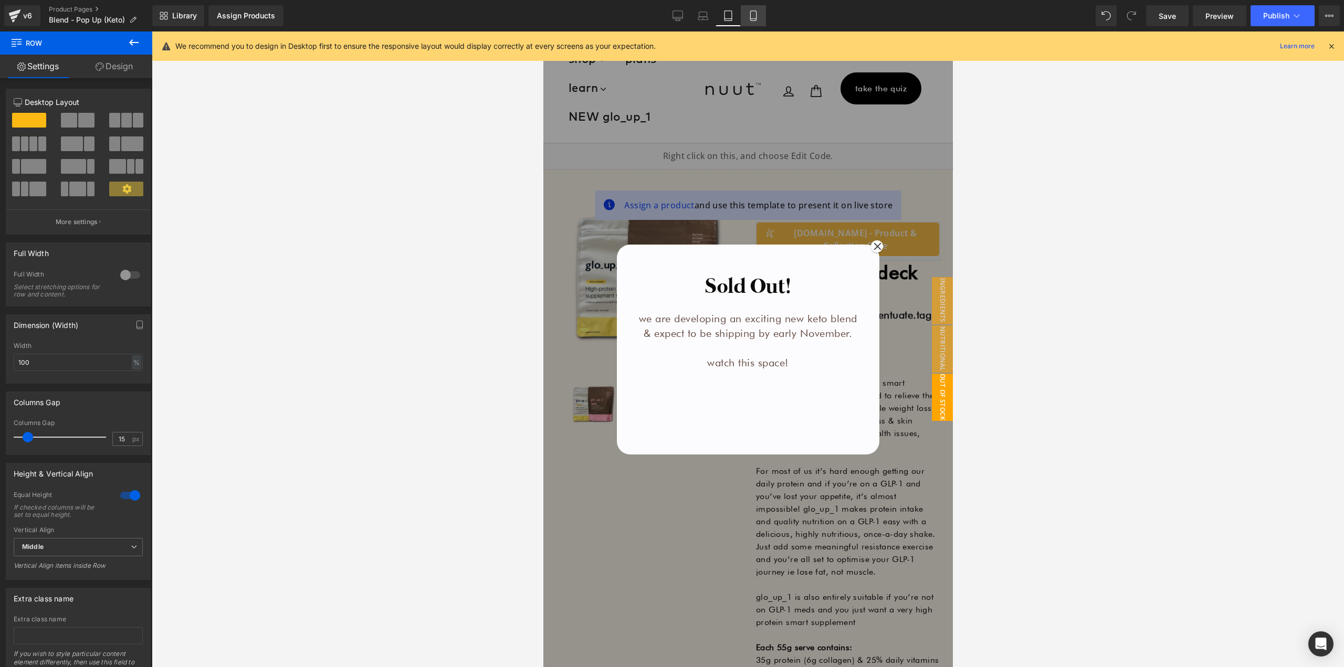
click at [753, 18] on icon at bounding box center [753, 16] width 11 height 11
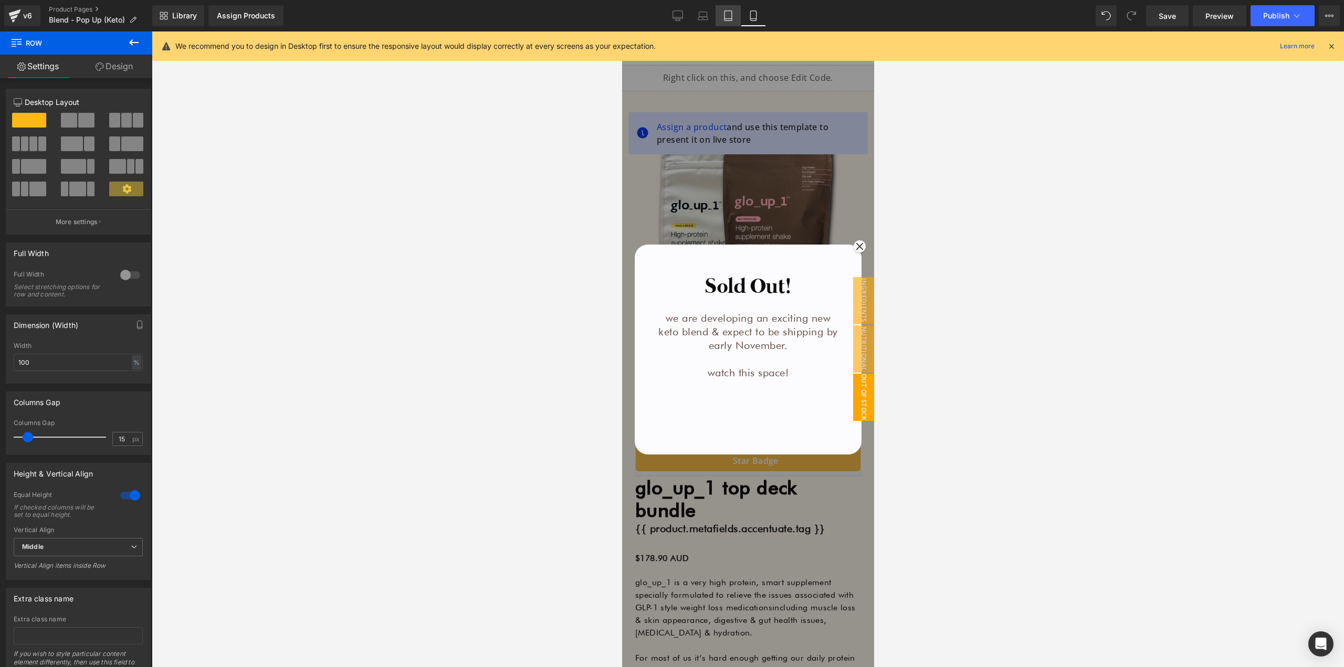
click at [725, 18] on icon at bounding box center [728, 16] width 7 height 10
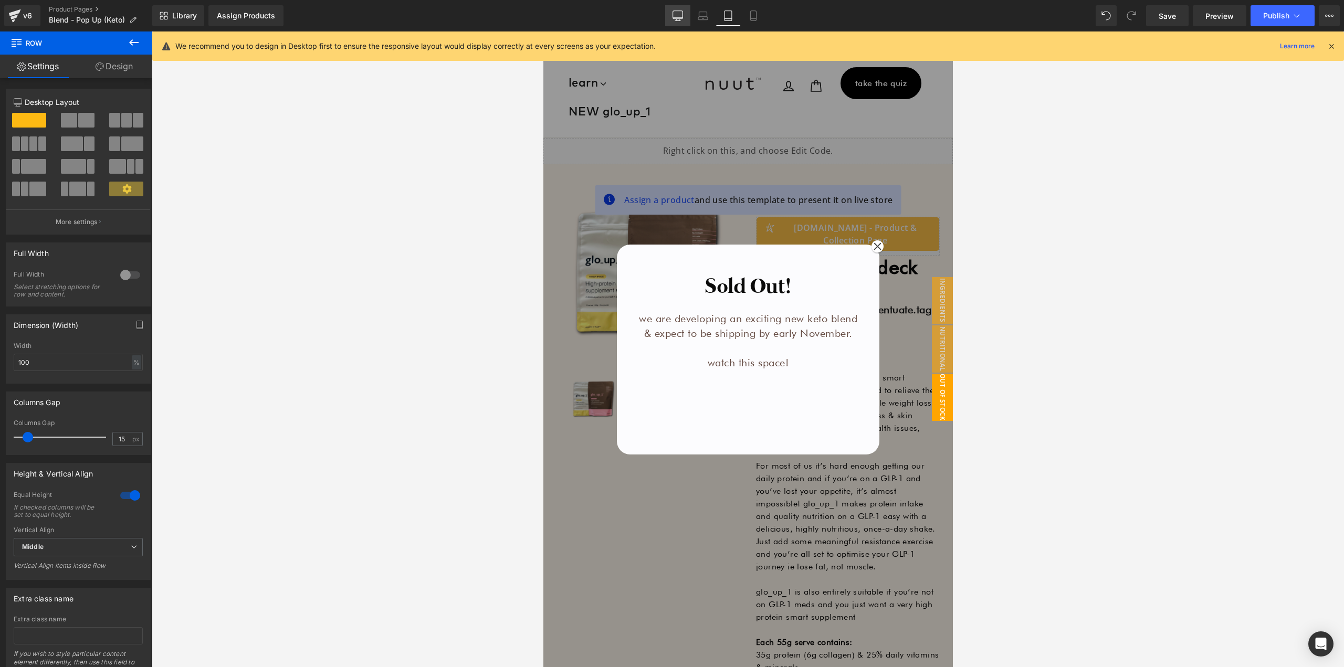
drag, startPoint x: 708, startPoint y: 18, endPoint x: 681, endPoint y: 18, distance: 27.3
click at [707, 18] on icon at bounding box center [703, 16] width 11 height 11
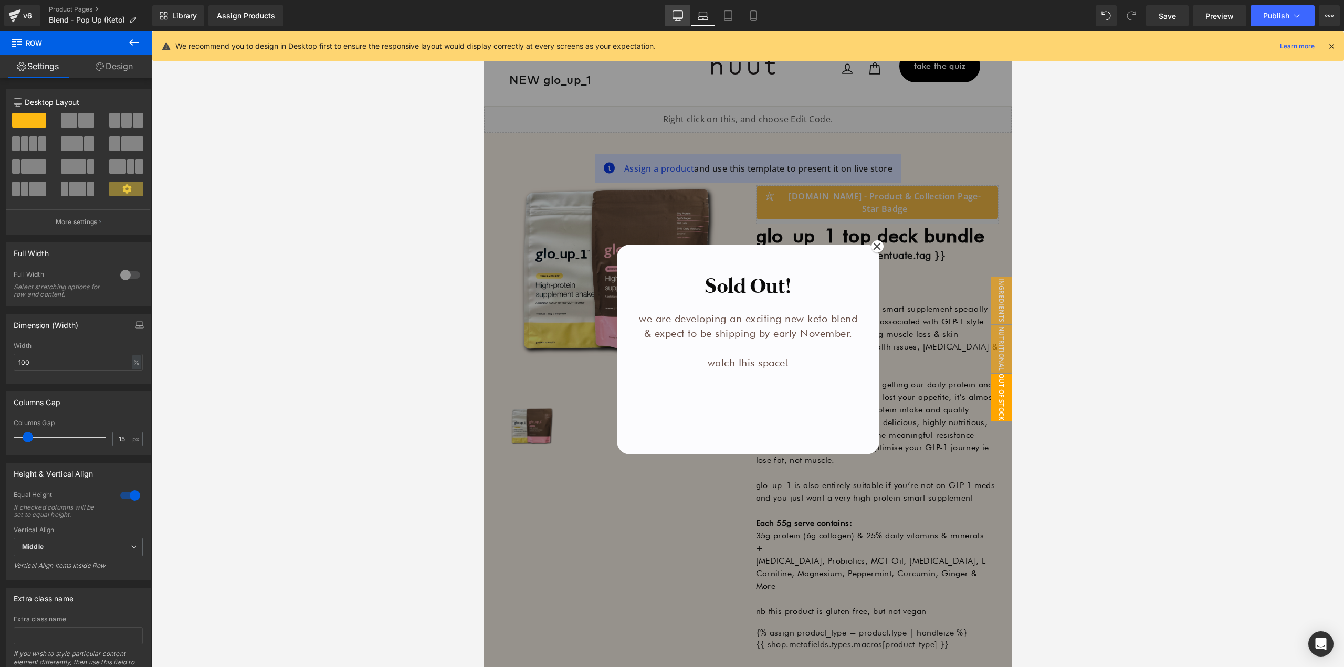
click at [680, 18] on icon at bounding box center [678, 16] width 11 height 11
type input "1200"
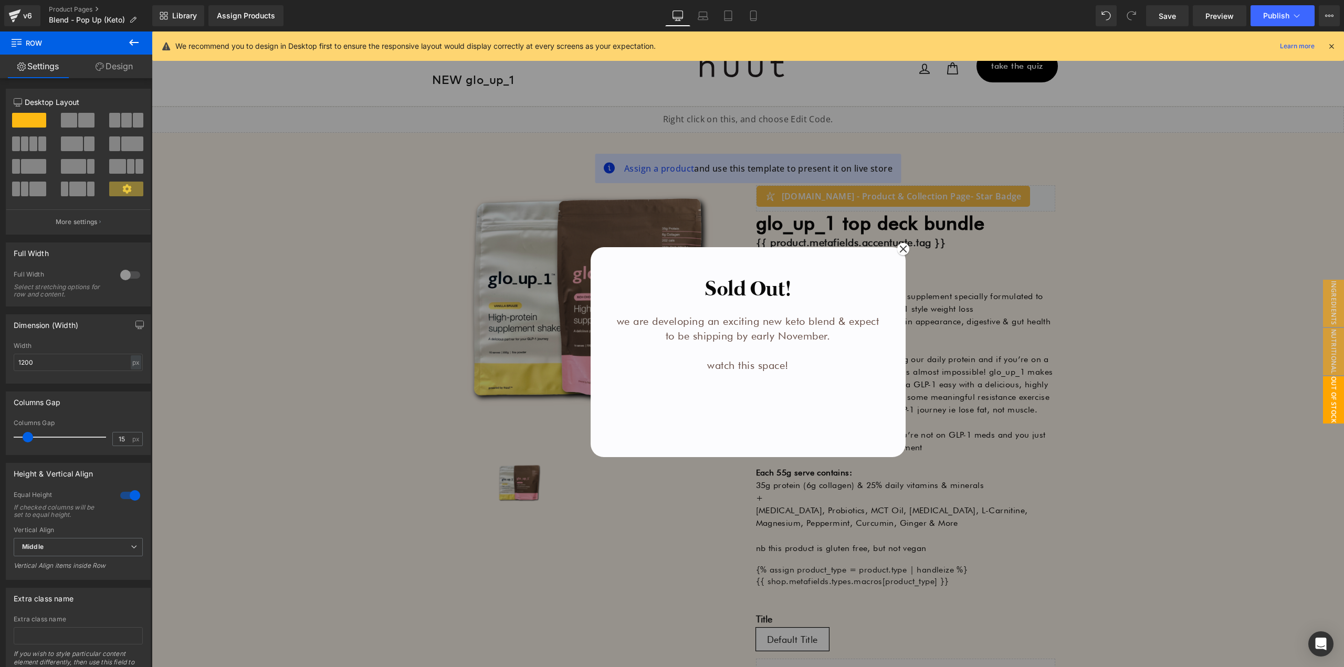
scroll to position [26, 0]
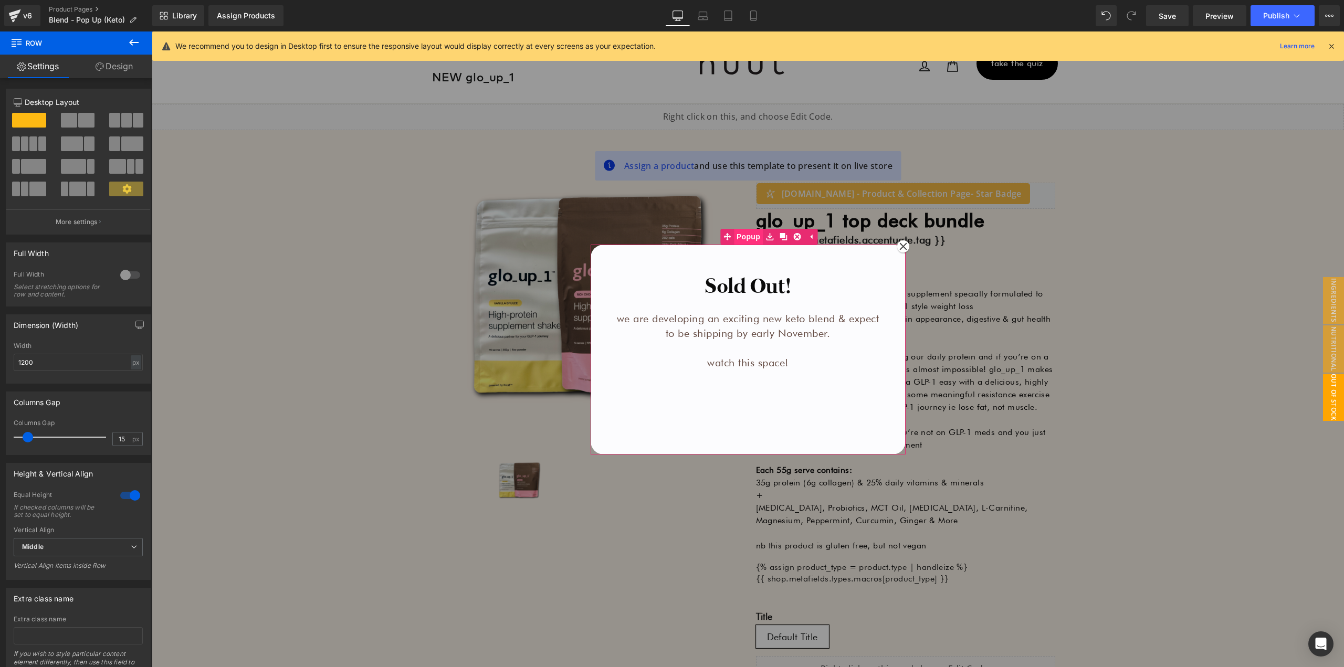
click at [740, 238] on span "Popup" at bounding box center [748, 237] width 29 height 16
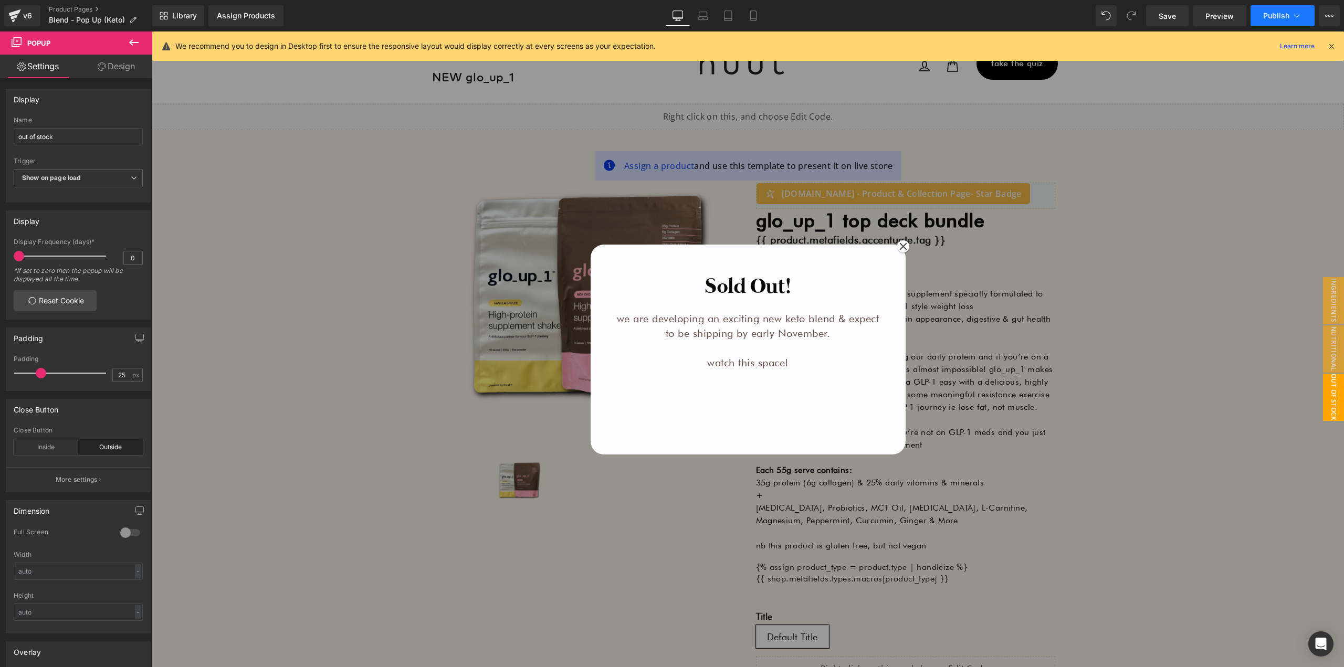
click at [1283, 16] on span "Publish" at bounding box center [1277, 16] width 26 height 8
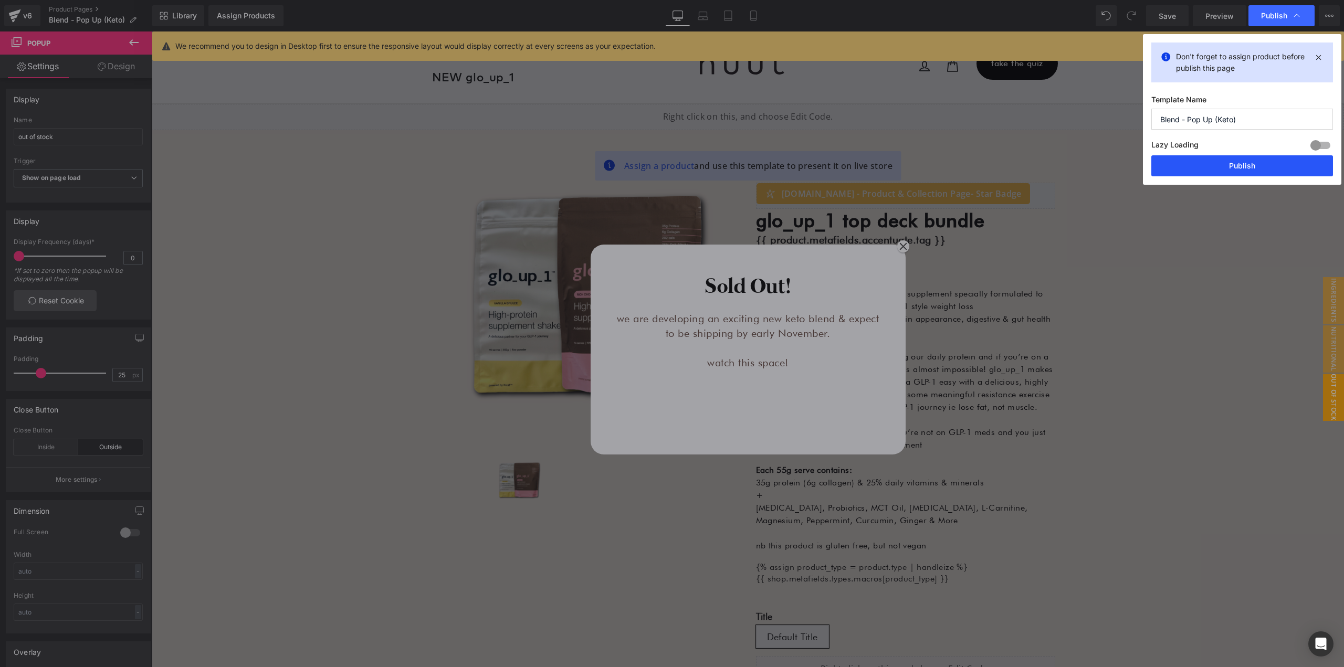
click at [1217, 164] on button "Publish" at bounding box center [1243, 165] width 182 height 21
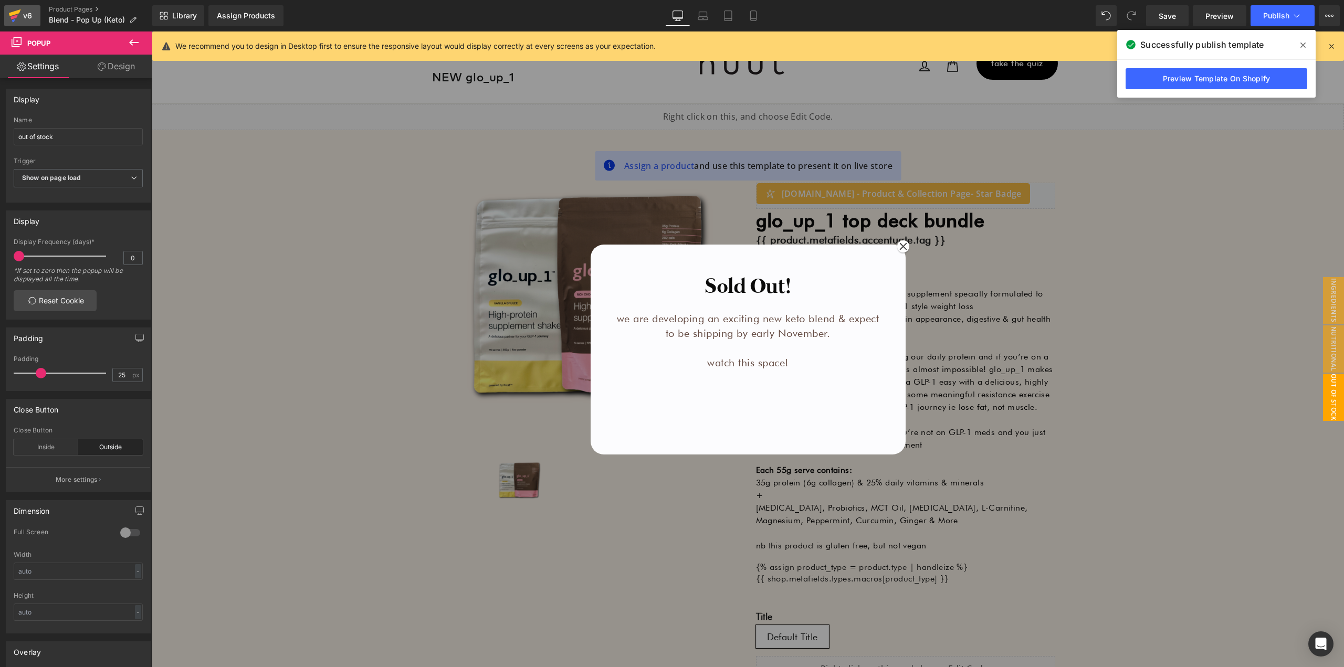
click at [38, 15] on link "v6" at bounding box center [22, 15] width 36 height 21
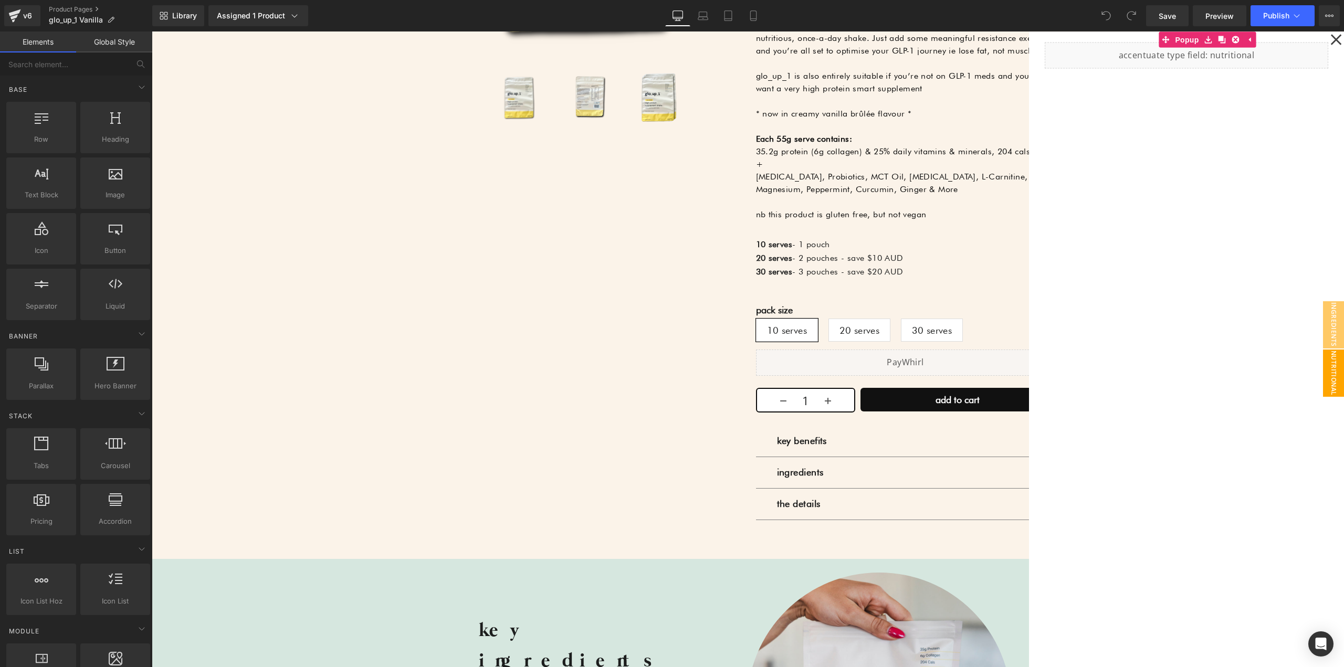
scroll to position [525, 0]
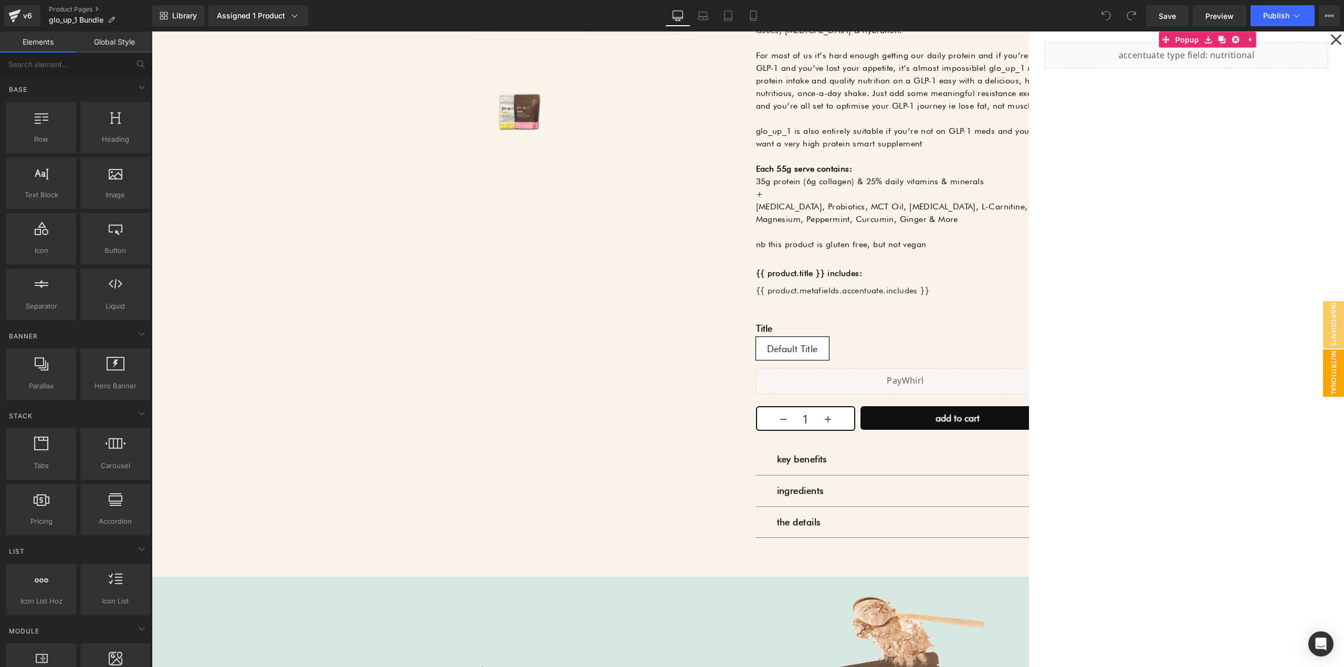
scroll to position [525, 0]
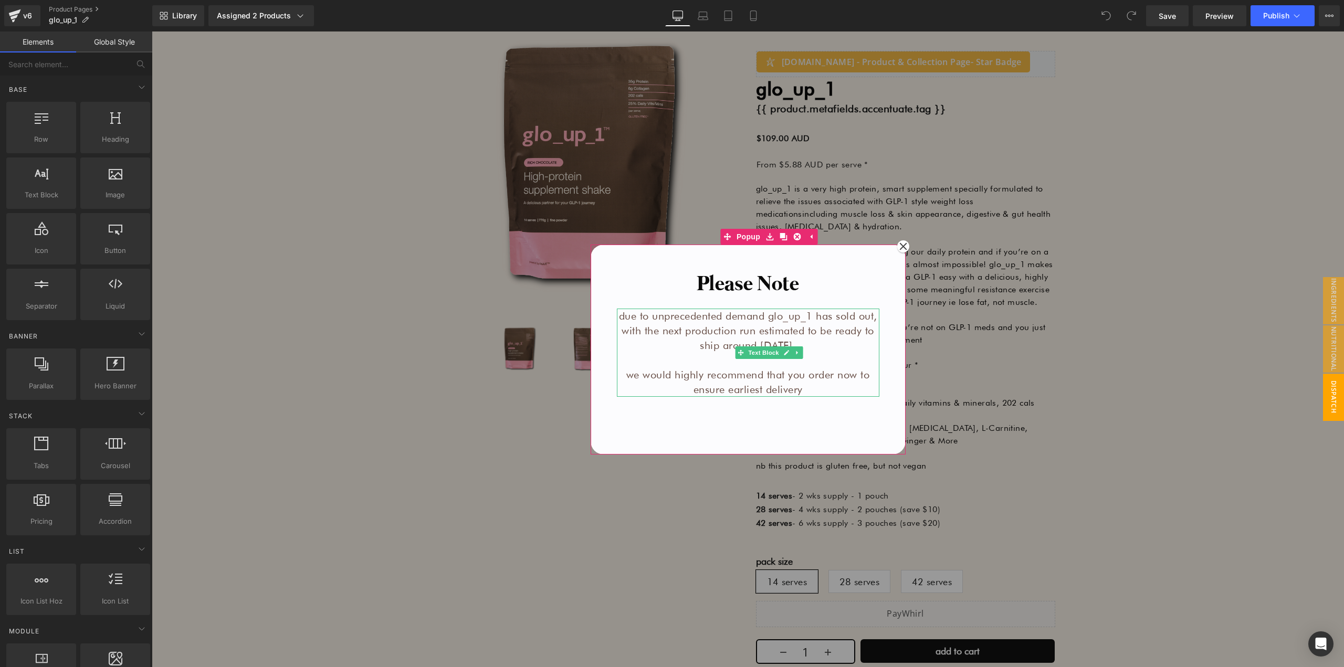
scroll to position [315, 0]
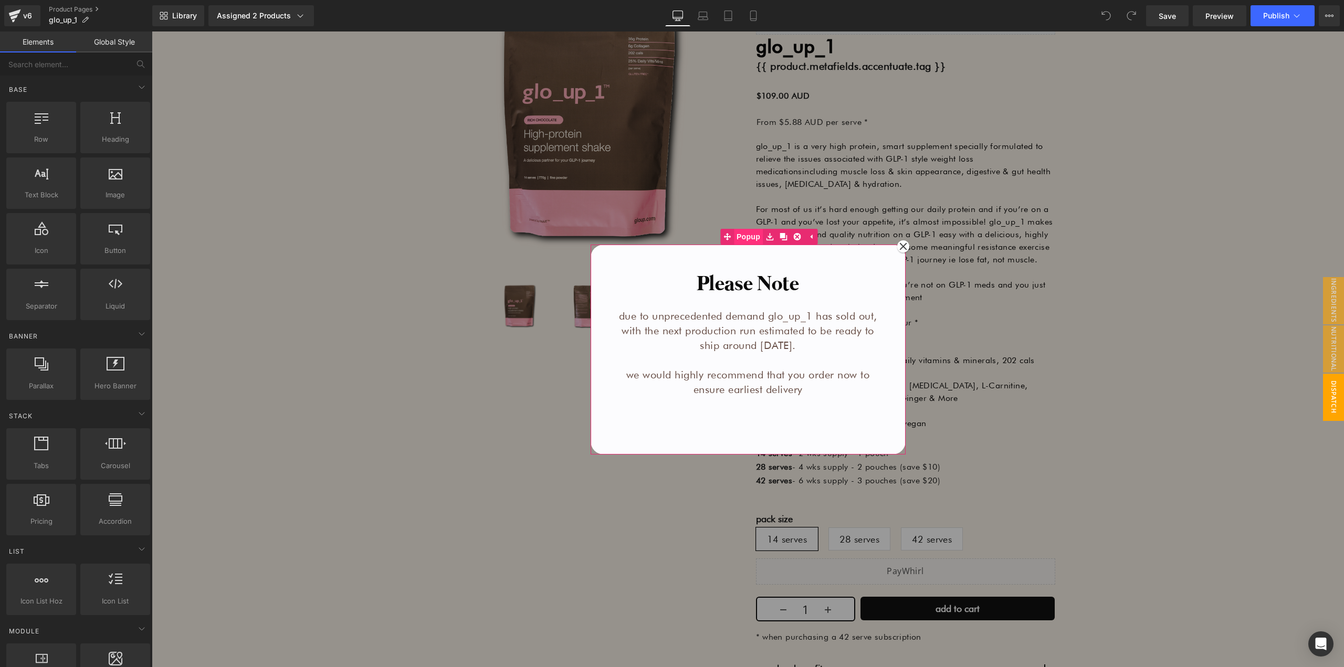
click at [750, 235] on span "Popup" at bounding box center [748, 237] width 29 height 16
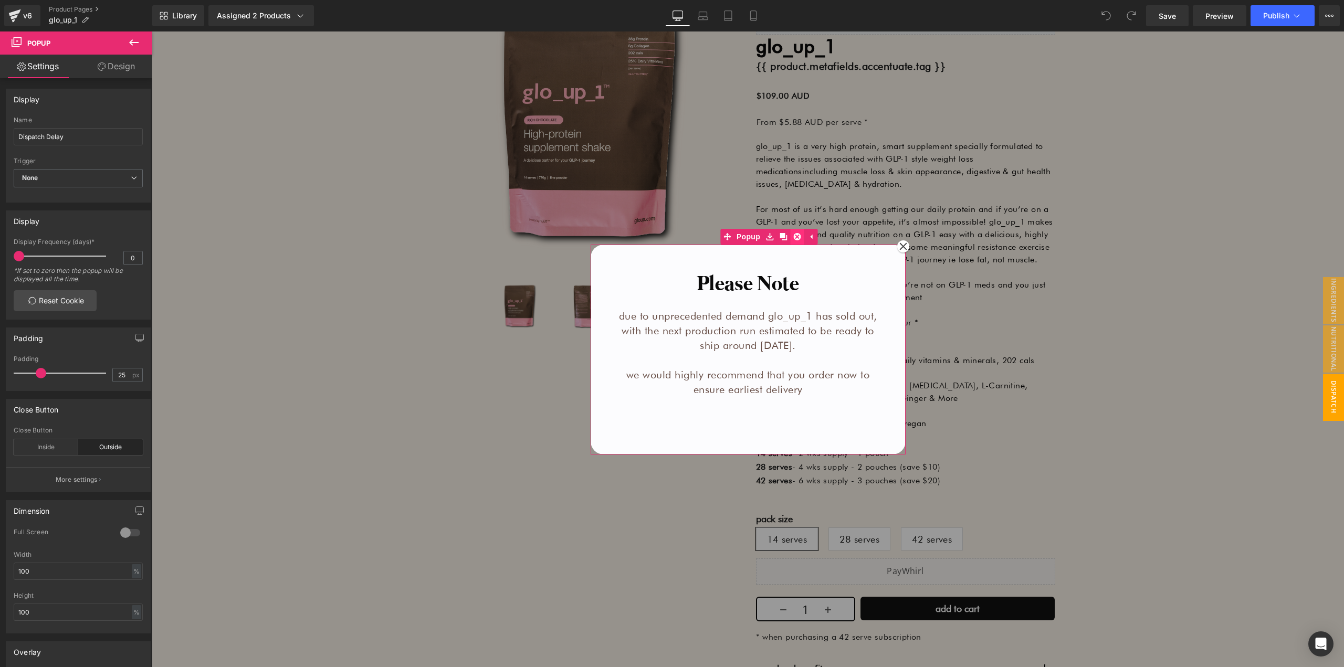
click at [795, 240] on icon at bounding box center [797, 237] width 7 height 8
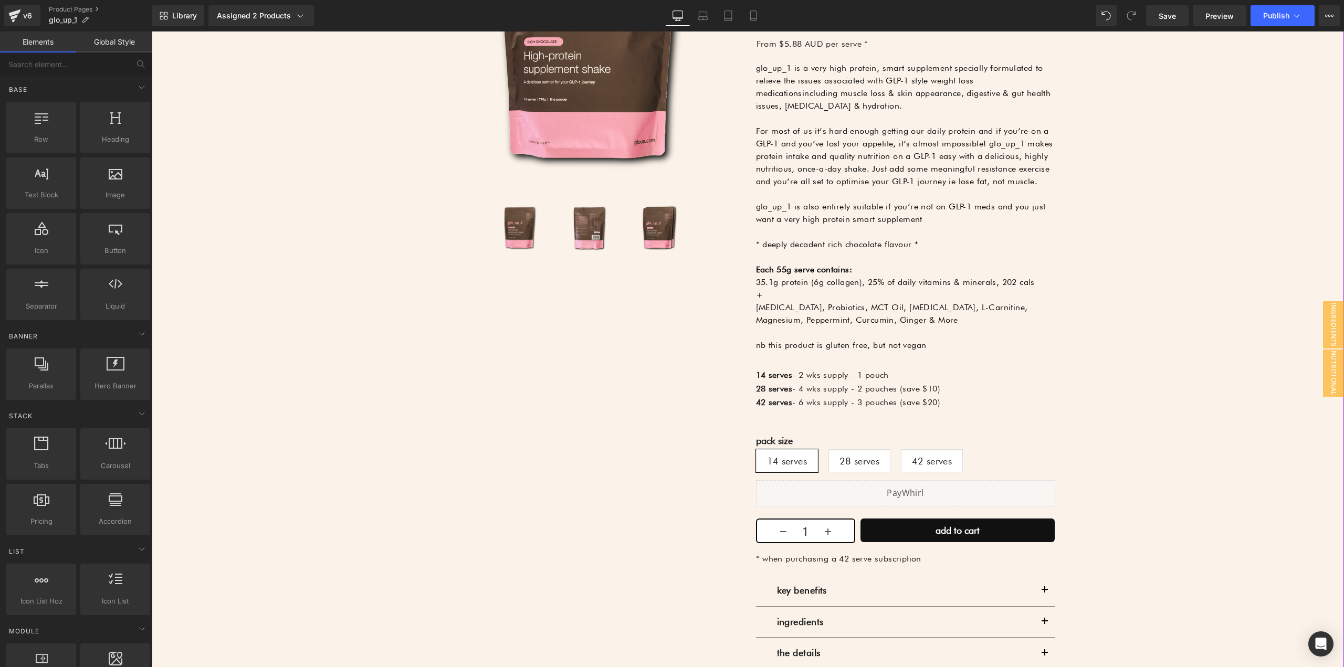
scroll to position [473, 0]
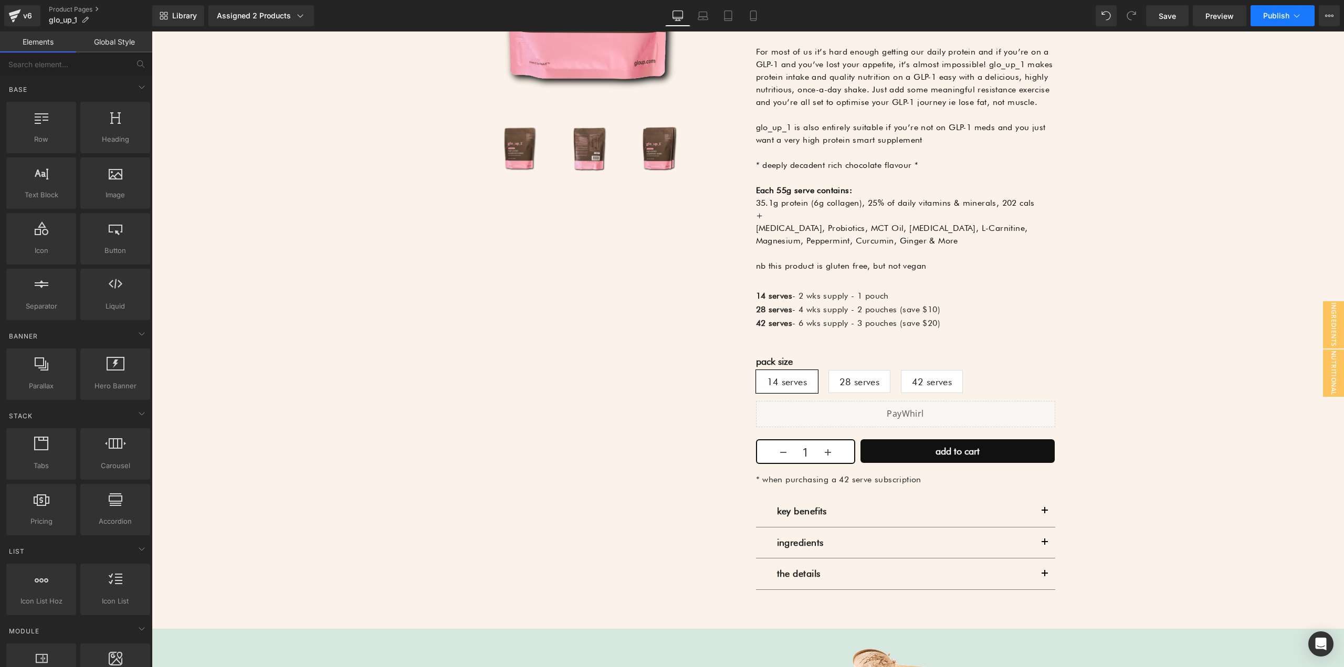
click at [1279, 25] on button "Publish" at bounding box center [1283, 15] width 64 height 21
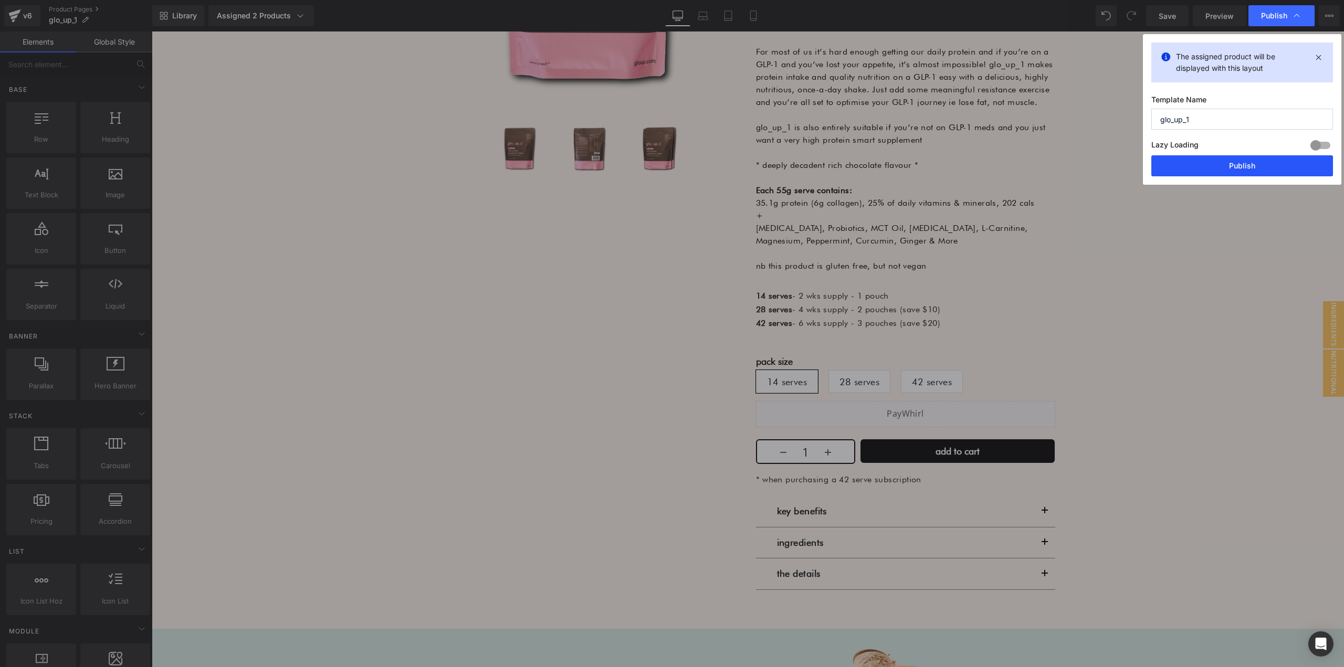
click at [1245, 167] on button "Publish" at bounding box center [1243, 165] width 182 height 21
